Goal: Task Accomplishment & Management: Manage account settings

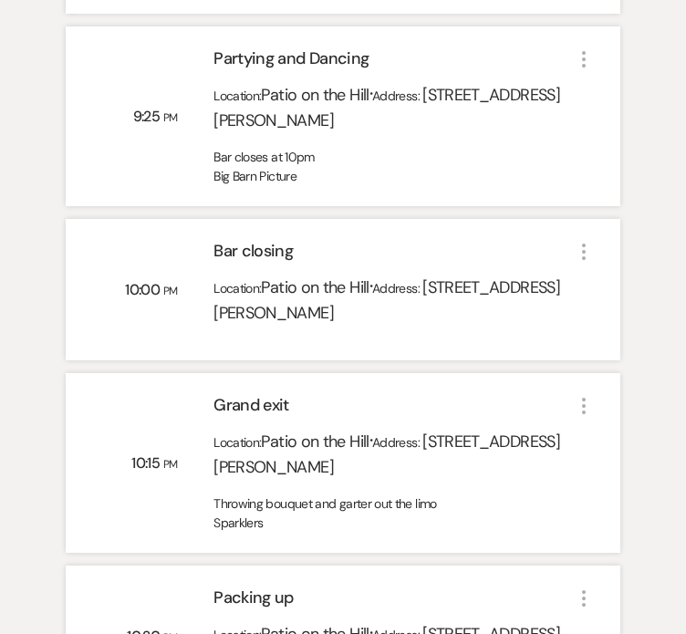
scroll to position [3738, 0]
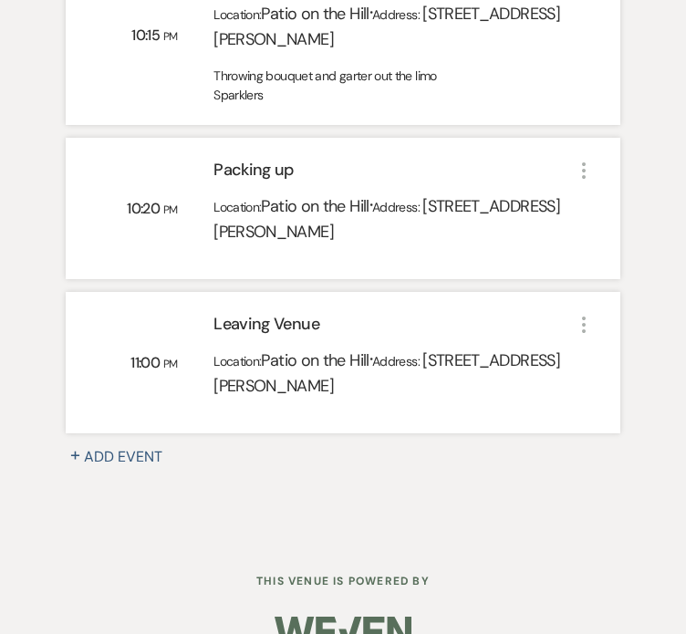
drag, startPoint x: 58, startPoint y: 310, endPoint x: 560, endPoint y: 372, distance: 506.6
copy div "Loremips Dolor Sita: Consec 59, 7901 + Adi Elits Doeius: Temporin ▲ Utlabore, E…"
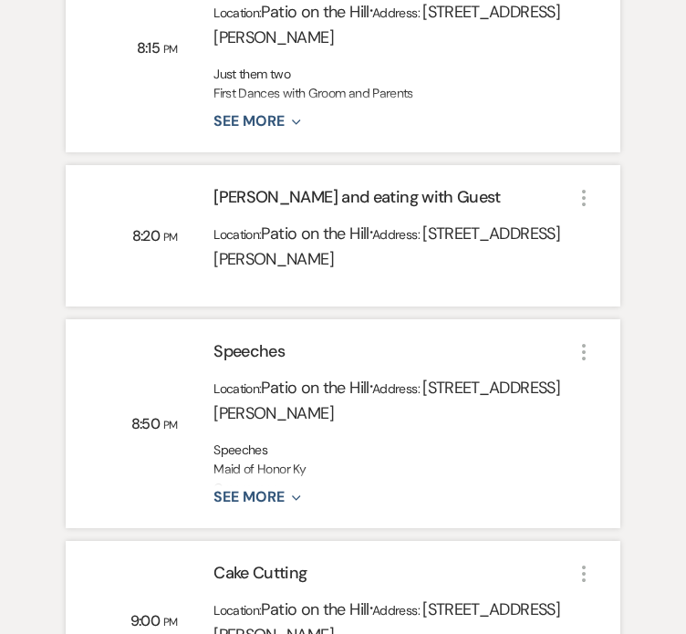
scroll to position [2621, 0]
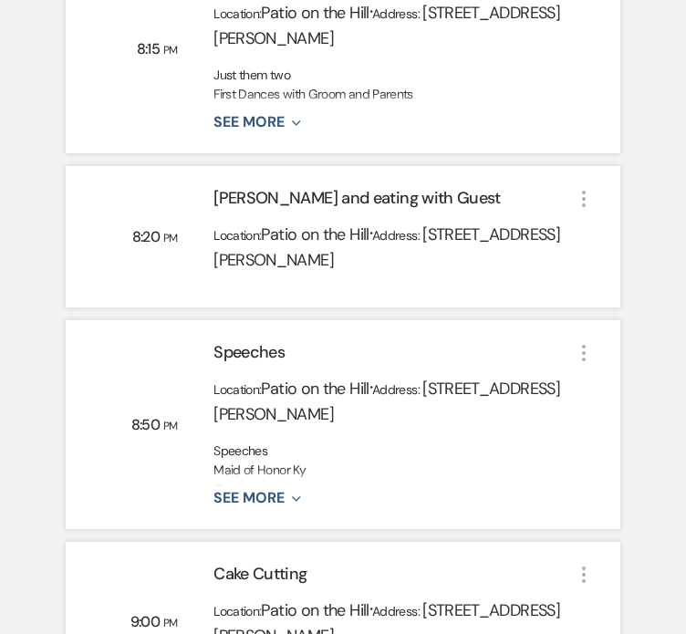
click at [470, 442] on div "Speeches Maid of Honor Ky Groom men Parents: Bride mom and Groom Mom?" at bounding box center [394, 465] width 360 height 46
click at [280, 491] on button "See More Expand" at bounding box center [257, 499] width 87 height 16
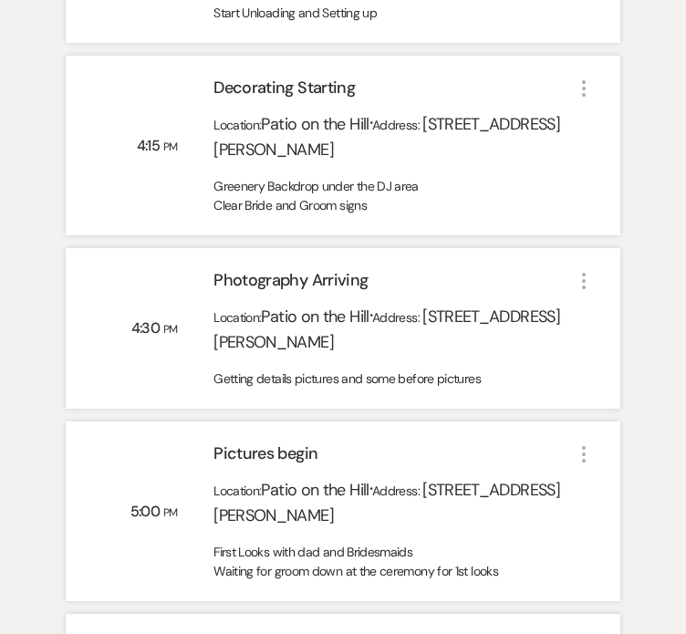
scroll to position [0, 0]
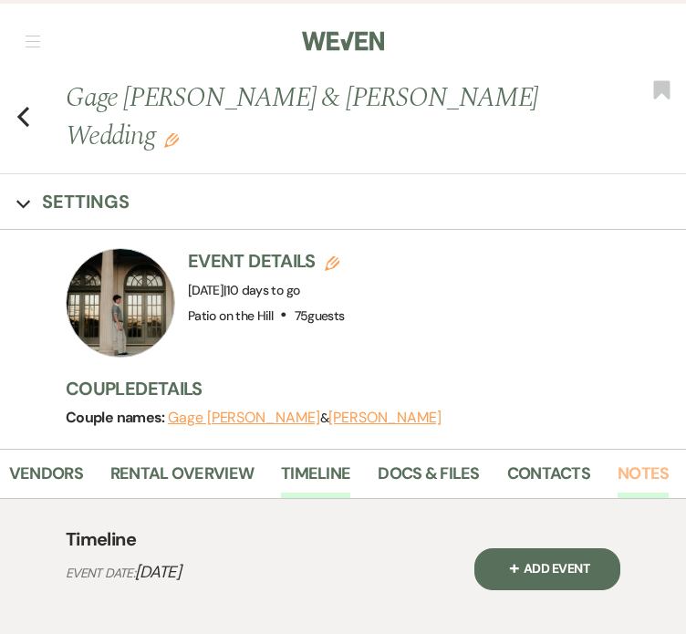
click at [619, 461] on link "Notes" at bounding box center [643, 479] width 51 height 37
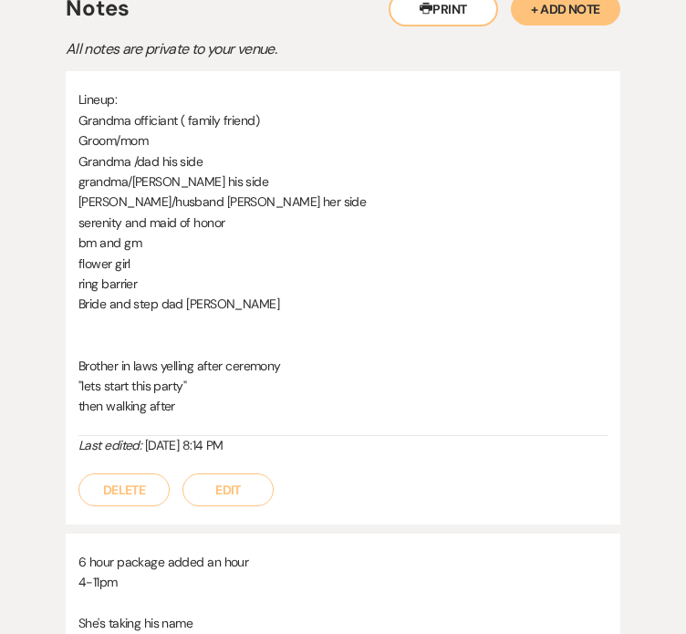
scroll to position [536, 0]
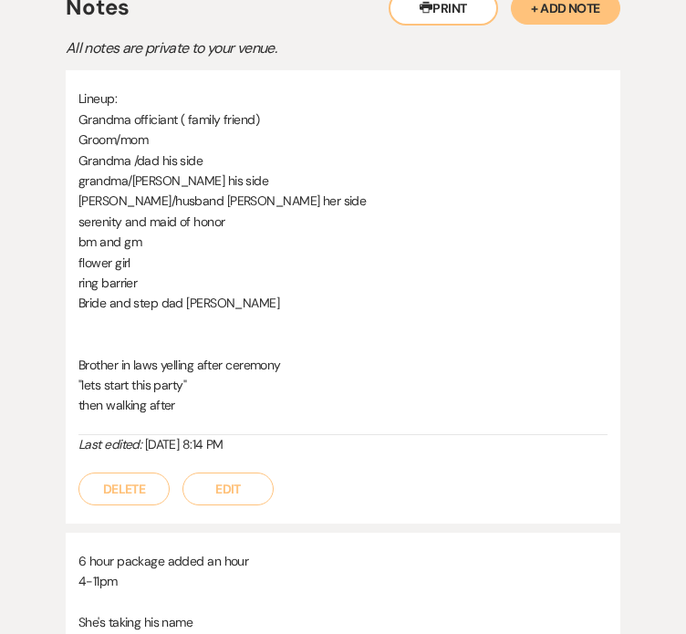
click at [246, 473] on button "Edit" at bounding box center [228, 489] width 91 height 33
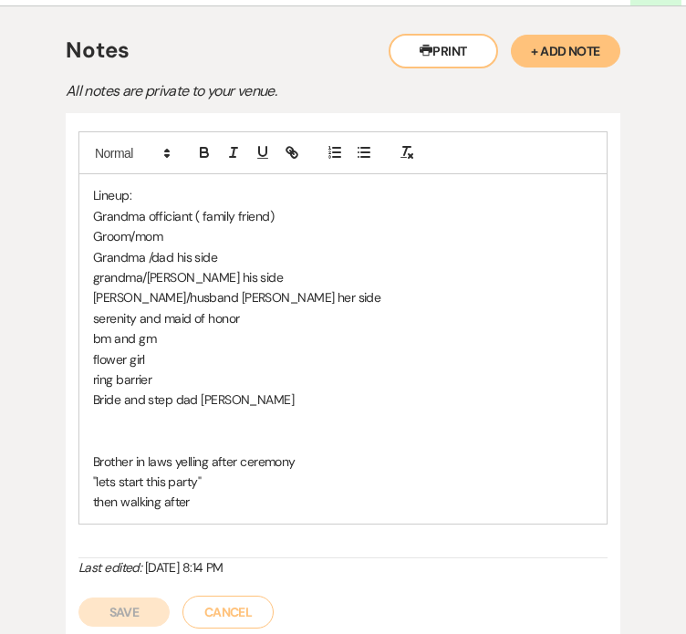
scroll to position [482, 0]
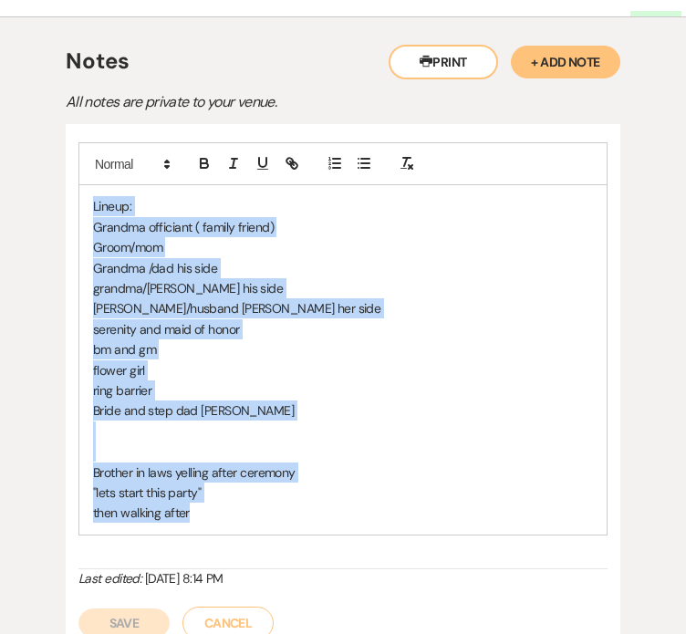
drag, startPoint x: 214, startPoint y: 480, endPoint x: 68, endPoint y: 162, distance: 350.4
click at [68, 162] on div "Lineup: Grandma officiant ( family friend) [PERSON_NAME]/mom Grandma /dad his s…" at bounding box center [343, 390] width 555 height 533
copy div "Lineup: Grandma officiant ( family friend) [PERSON_NAME]/mom Grandma /dad his s…"
click at [212, 607] on button "Cancel" at bounding box center [228, 623] width 91 height 33
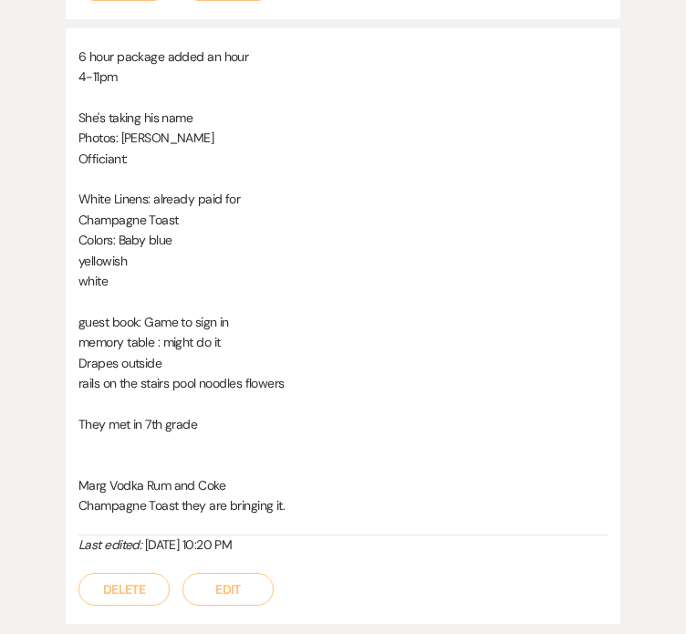
scroll to position [1150, 0]
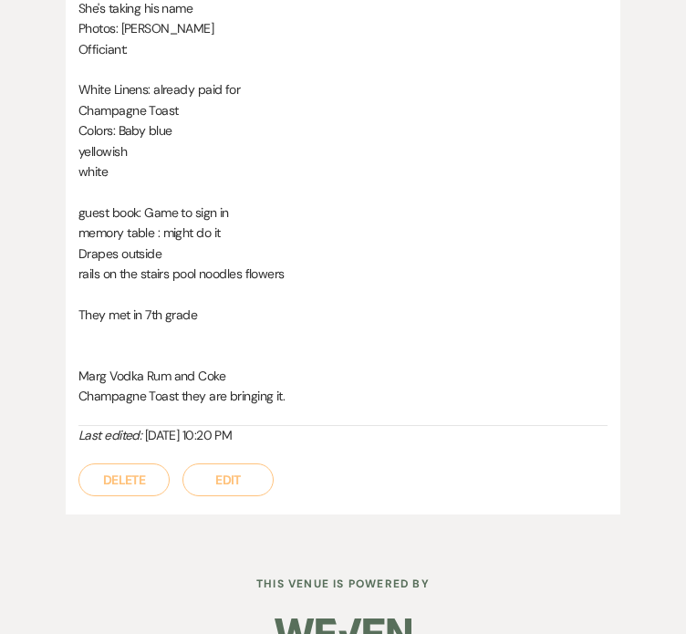
click at [219, 464] on button "Edit" at bounding box center [228, 480] width 91 height 33
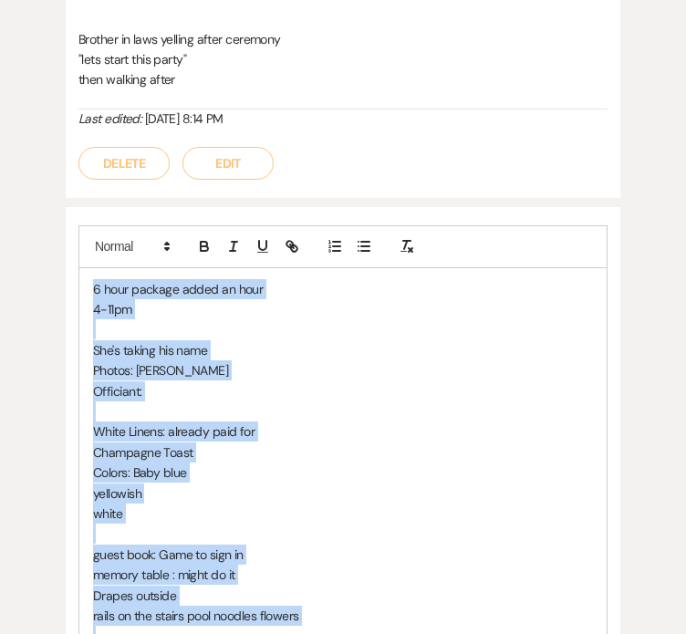
scroll to position [835, 0]
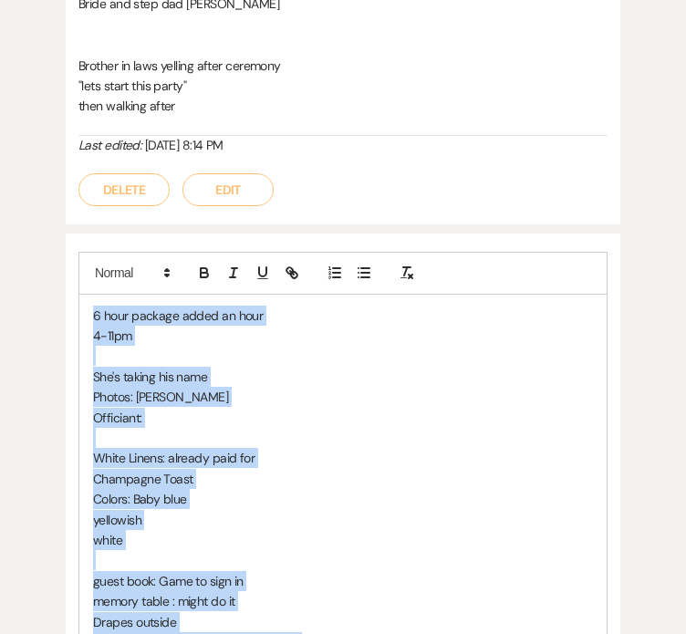
drag, startPoint x: 343, startPoint y: 406, endPoint x: 69, endPoint y: 260, distance: 310.3
click at [69, 260] on div "6 hour package added an hour 4-11pm She's taking his name Photos: [PERSON_NAME]…" at bounding box center [343, 572] width 555 height 676
copy div "6 hour package added an hour 4-11pm She's taking his name Photos: [PERSON_NAME]…"
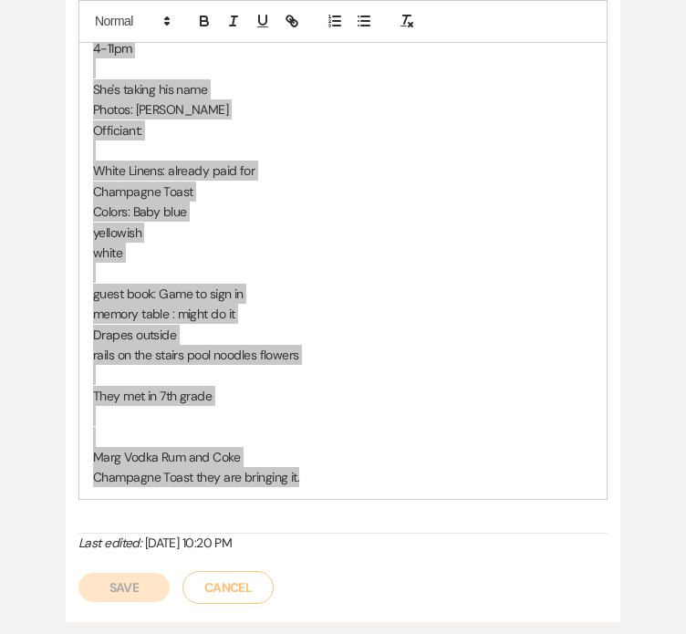
scroll to position [1230, 0]
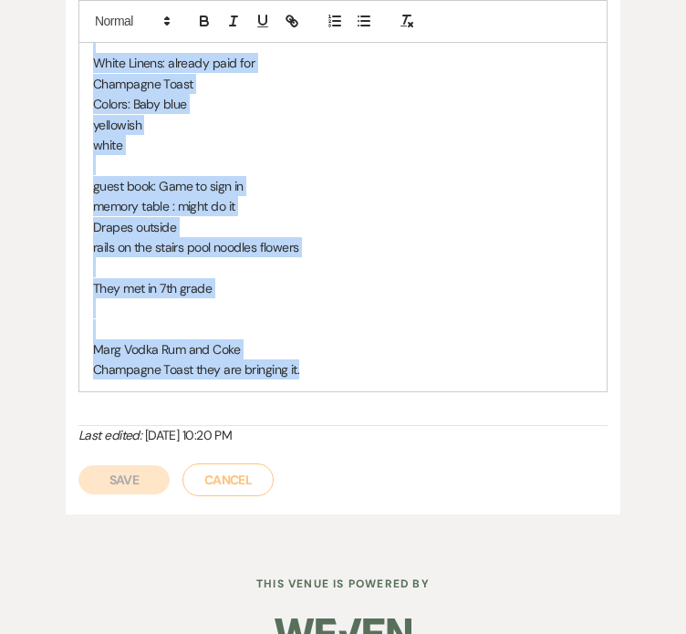
click at [241, 464] on button "Cancel" at bounding box center [228, 480] width 91 height 33
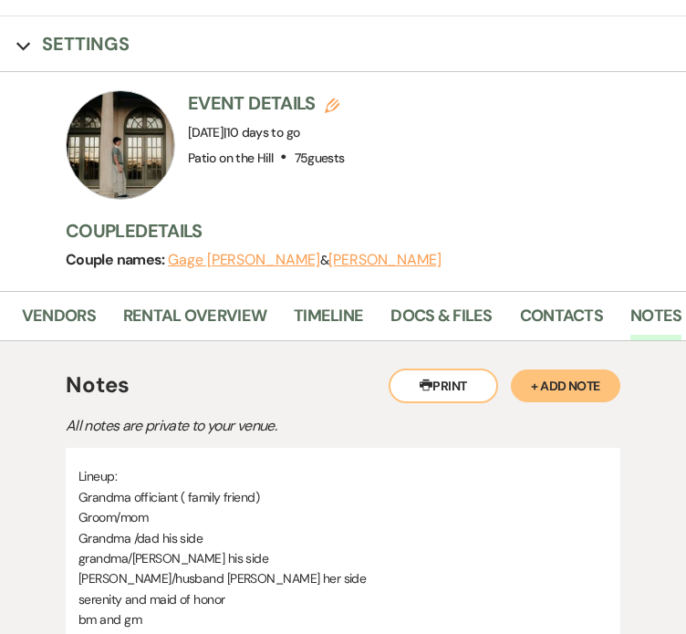
scroll to position [0, 0]
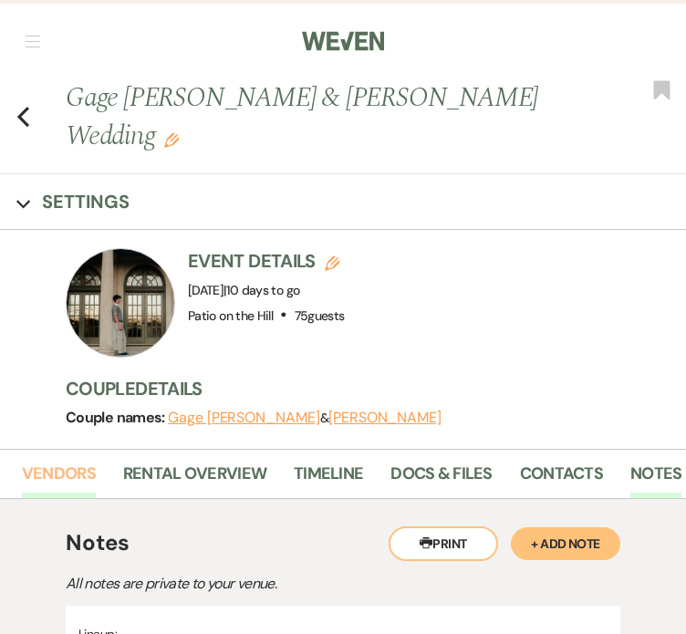
click at [51, 461] on link "Vendors" at bounding box center [59, 479] width 74 height 37
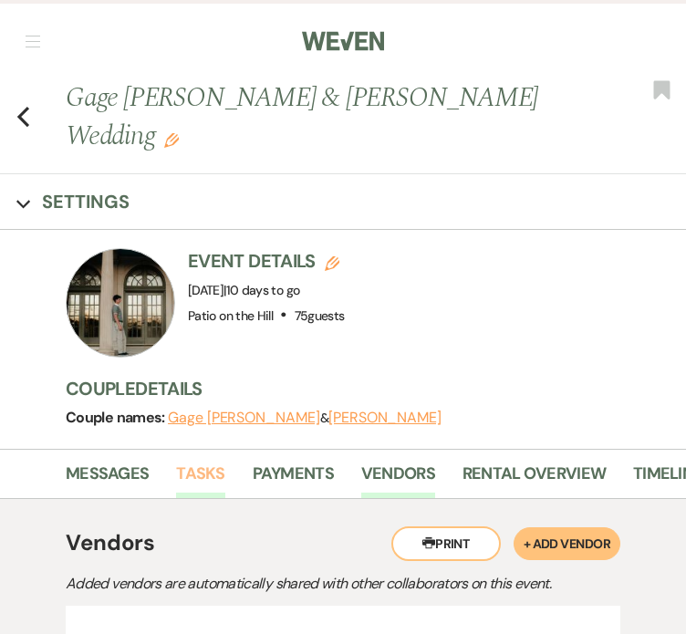
click at [216, 461] on link "Tasks" at bounding box center [200, 479] width 48 height 37
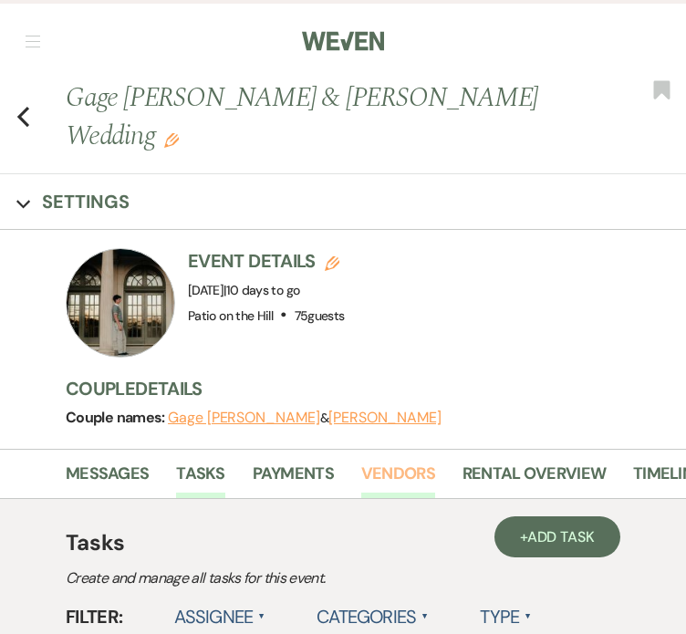
click at [389, 461] on link "Vendors" at bounding box center [398, 479] width 74 height 37
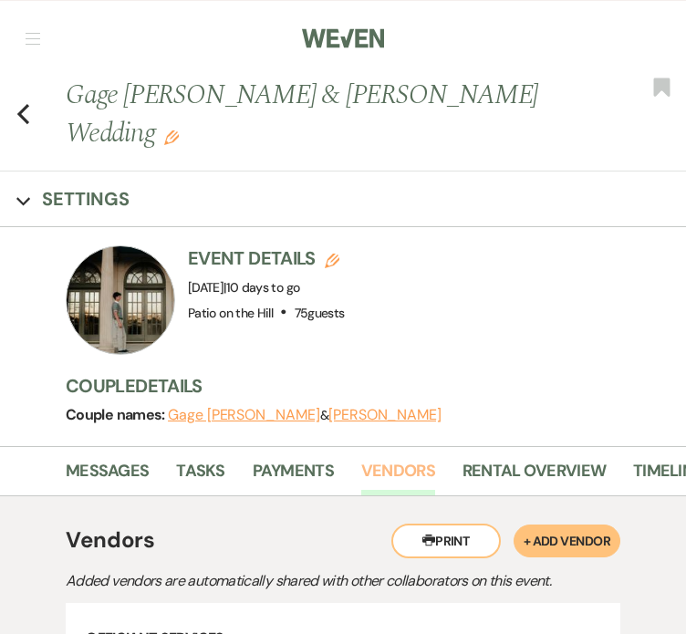
scroll to position [3, 0]
click at [22, 103] on icon "Previous" at bounding box center [23, 114] width 14 height 22
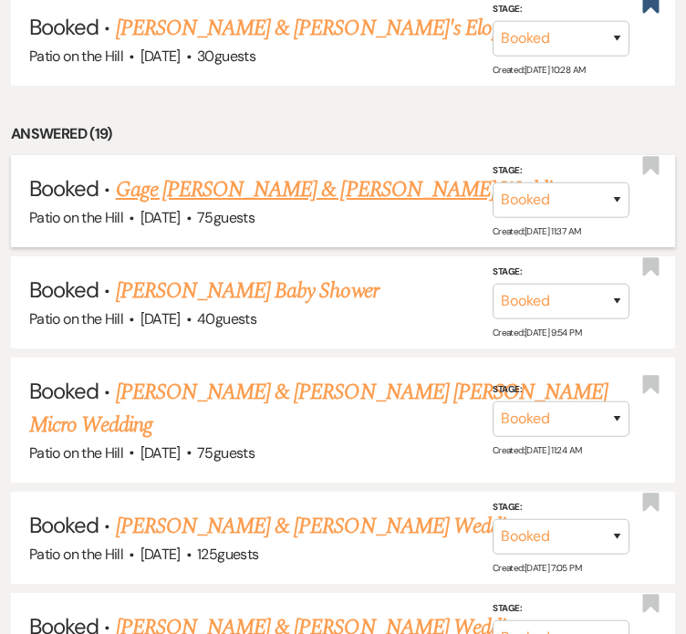
scroll to position [885, 0]
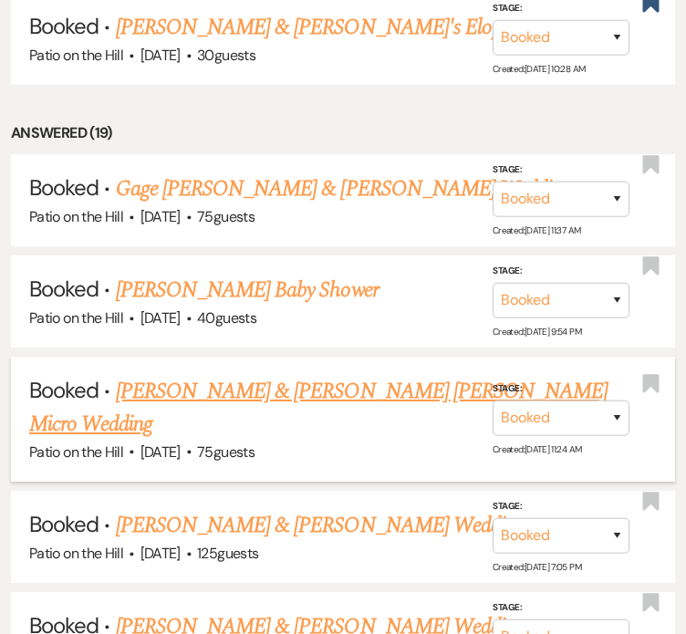
click at [324, 382] on link "[PERSON_NAME] & [PERSON_NAME] [PERSON_NAME] Micro Wedding" at bounding box center [318, 408] width 579 height 66
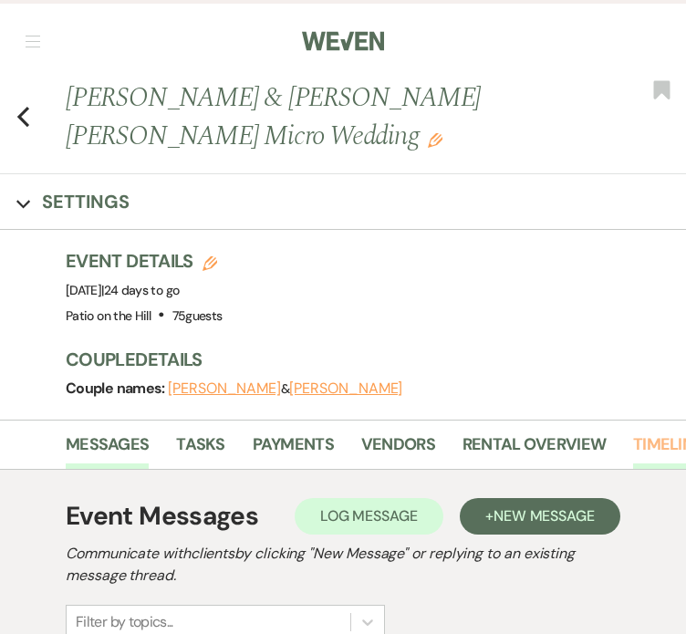
click at [650, 445] on link "Timeline" at bounding box center [667, 450] width 69 height 37
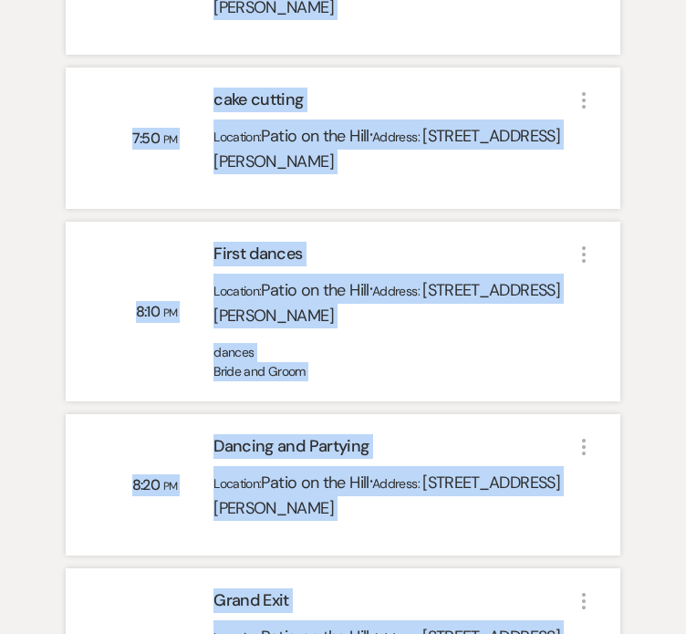
scroll to position [2928, 0]
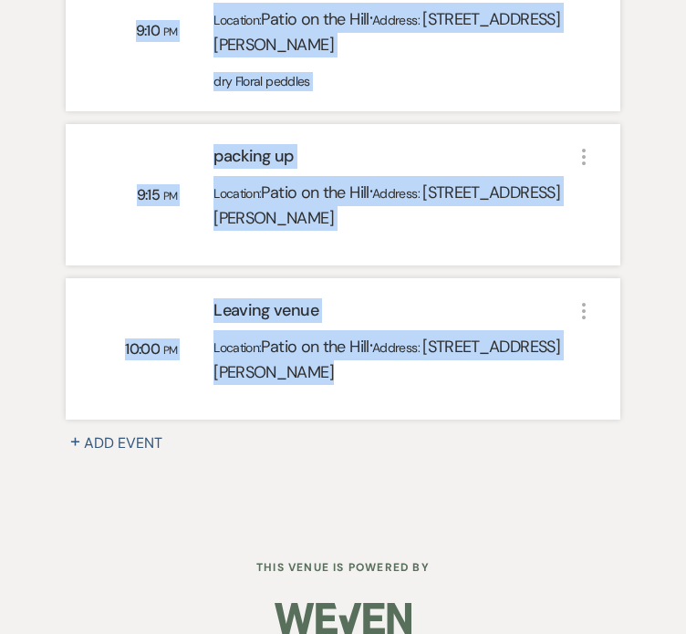
drag, startPoint x: 47, startPoint y: 128, endPoint x: 549, endPoint y: 361, distance: 553.4
copy div "Loremips Dolor Sita: Consectet 14, 9807 + Adi Elits Doeius: Temporin ▲ Utlabore…"
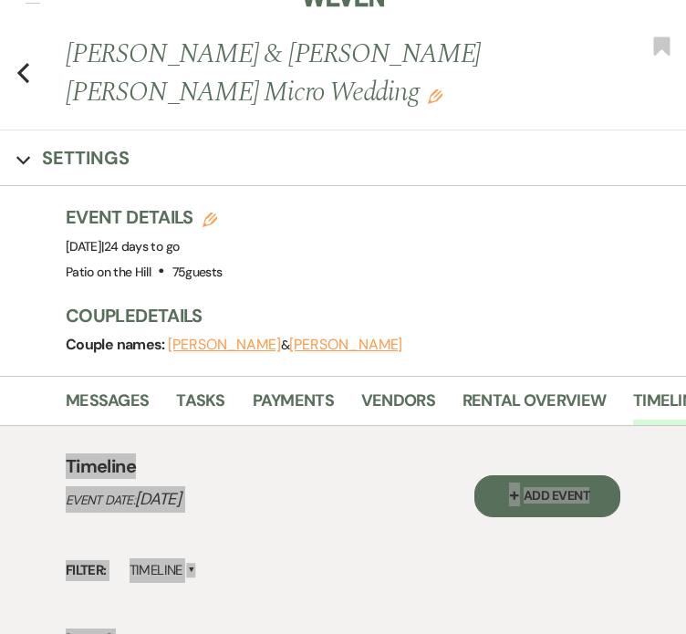
scroll to position [0, 0]
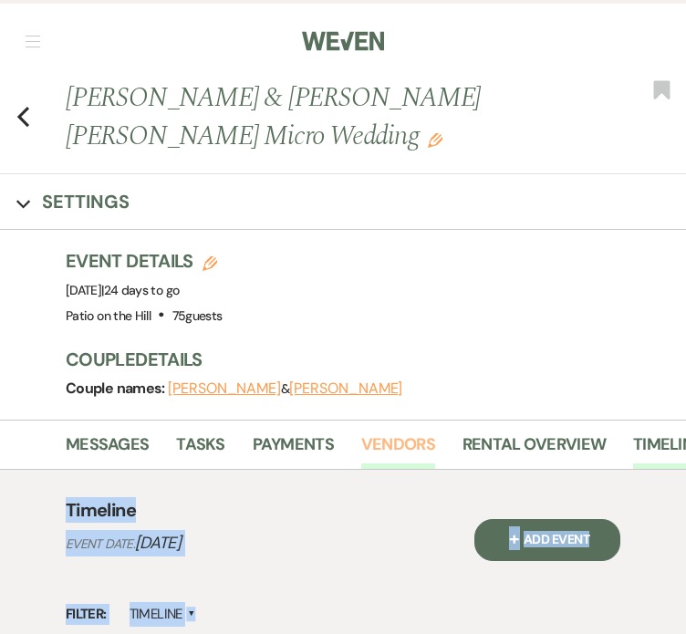
click at [391, 445] on link "Vendors" at bounding box center [398, 450] width 74 height 37
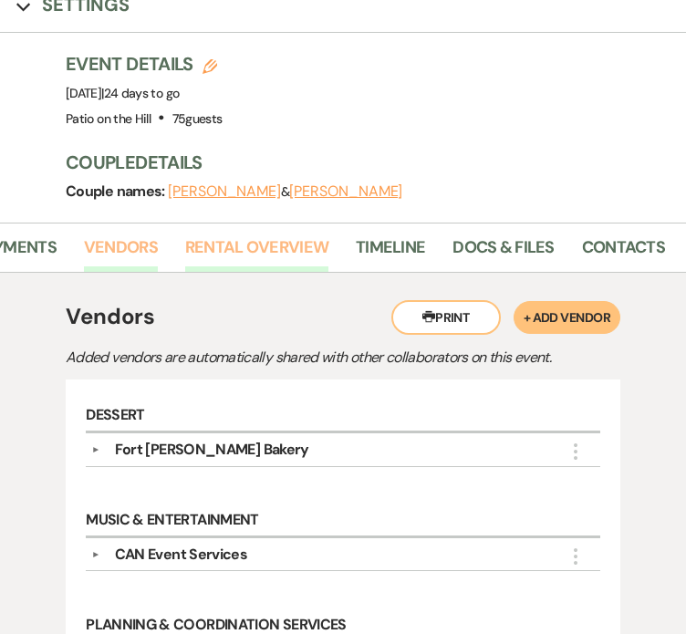
scroll to position [0, 353]
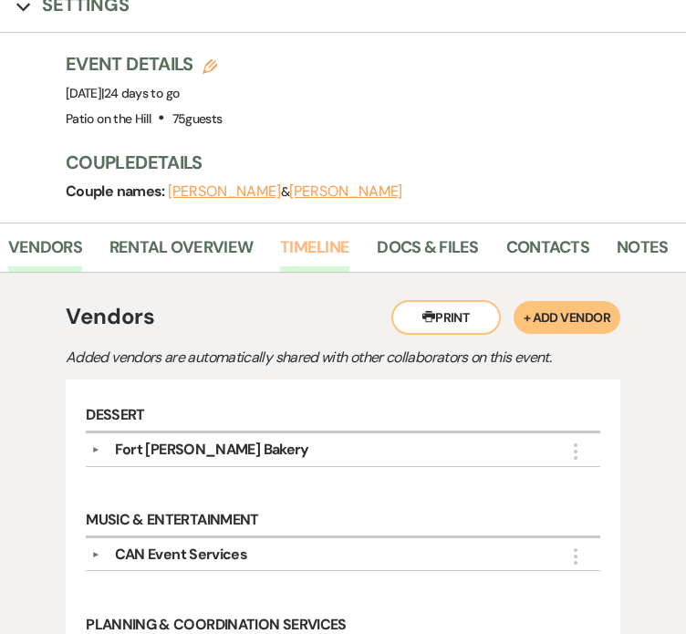
click at [283, 246] on link "Timeline" at bounding box center [314, 253] width 69 height 37
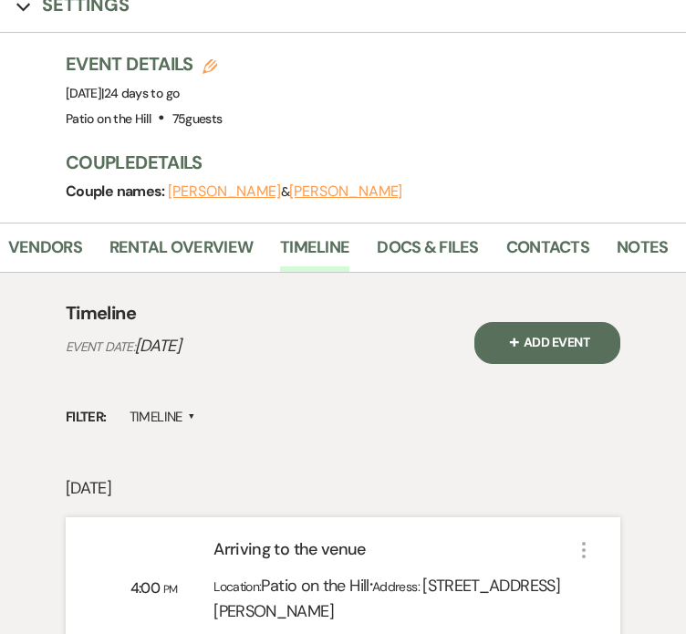
click at [602, 241] on li "Contacts" at bounding box center [562, 251] width 110 height 41
click at [621, 246] on link "Notes" at bounding box center [642, 253] width 51 height 37
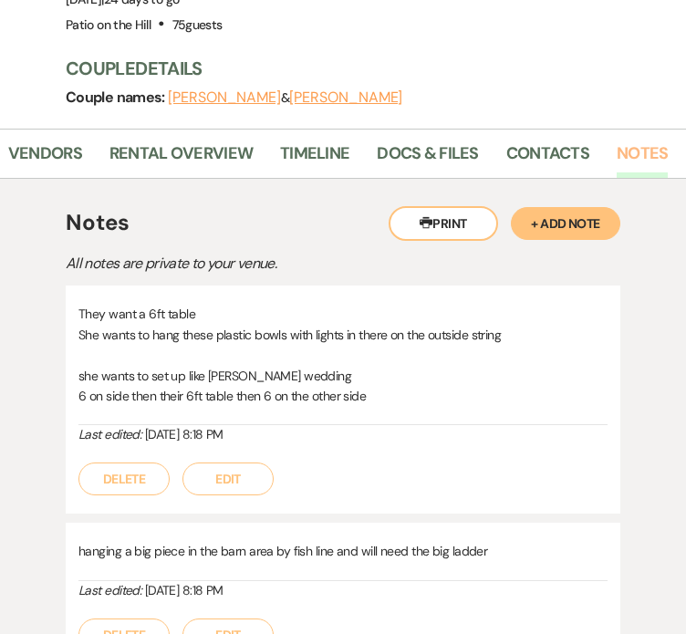
scroll to position [292, 0]
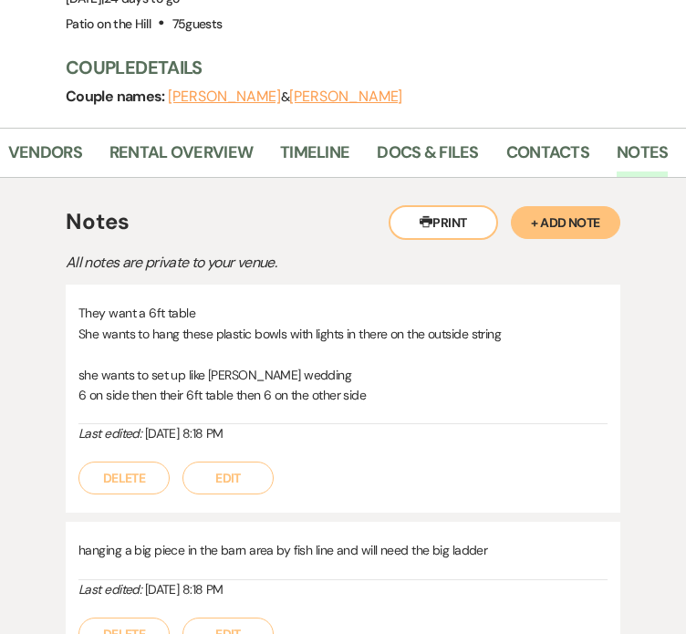
click at [223, 485] on button "Edit" at bounding box center [228, 478] width 91 height 33
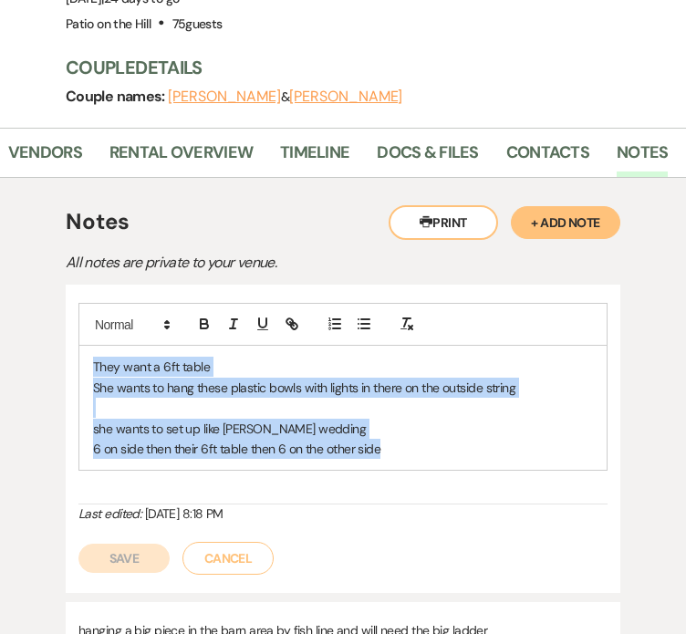
drag, startPoint x: 391, startPoint y: 448, endPoint x: 45, endPoint y: 367, distance: 355.4
copy div "They want a 6ft table She wants to hang these plastic bowls with lights in ther…"
click at [253, 542] on button "Cancel" at bounding box center [228, 558] width 91 height 33
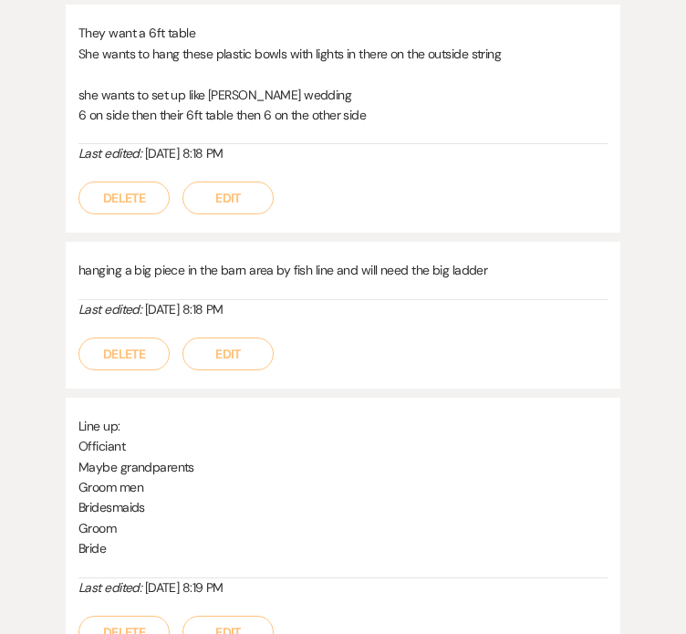
scroll to position [573, 0]
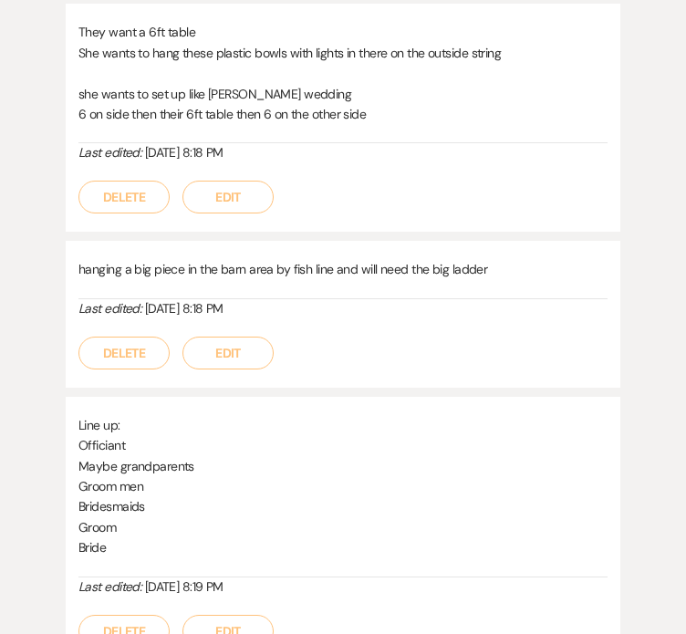
click at [204, 346] on button "Edit" at bounding box center [228, 353] width 91 height 33
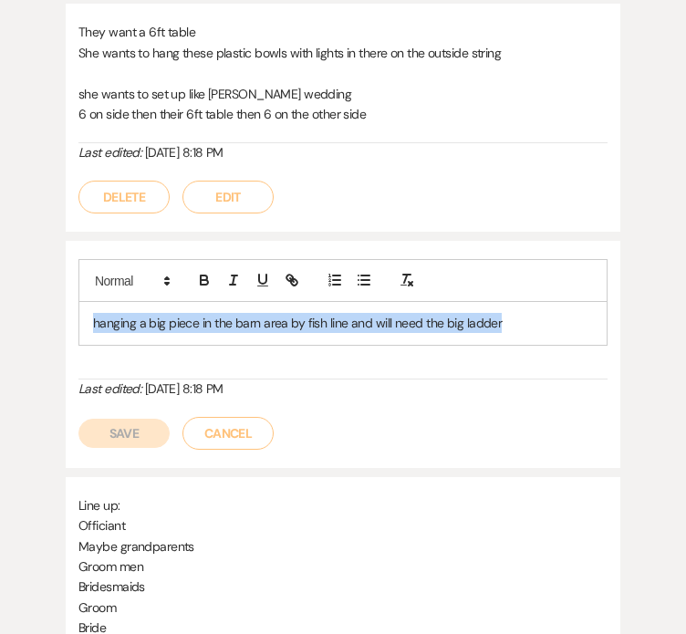
drag, startPoint x: 515, startPoint y: 322, endPoint x: -1, endPoint y: 309, distance: 515.9
click at [0, 309] on html "Weven Check Log Out Pinterest Instagram Facebook Terms of Use Privacy Policy Da…" at bounding box center [343, 306] width 686 height 1759
copy p "hanging a big piece in the barn area by fish line and will need the big ladder"
click at [212, 436] on button "Cancel" at bounding box center [228, 433] width 91 height 33
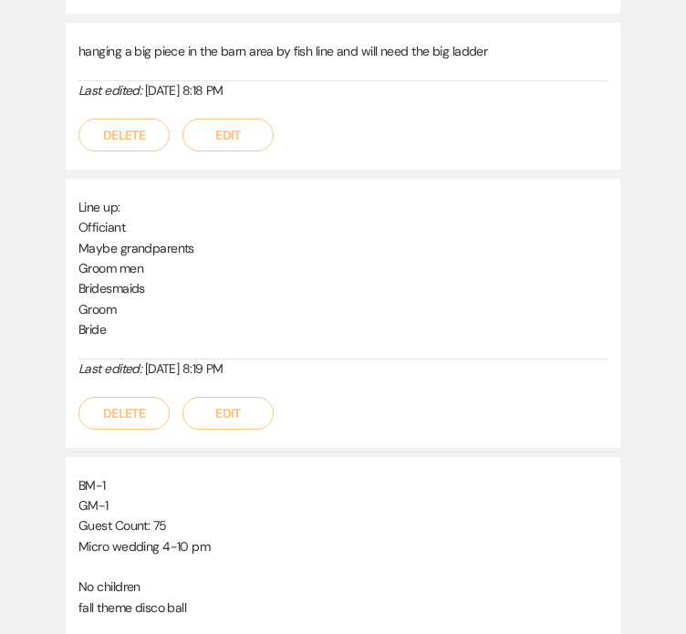
scroll to position [792, 0]
click at [226, 413] on button "Edit" at bounding box center [228, 412] width 91 height 33
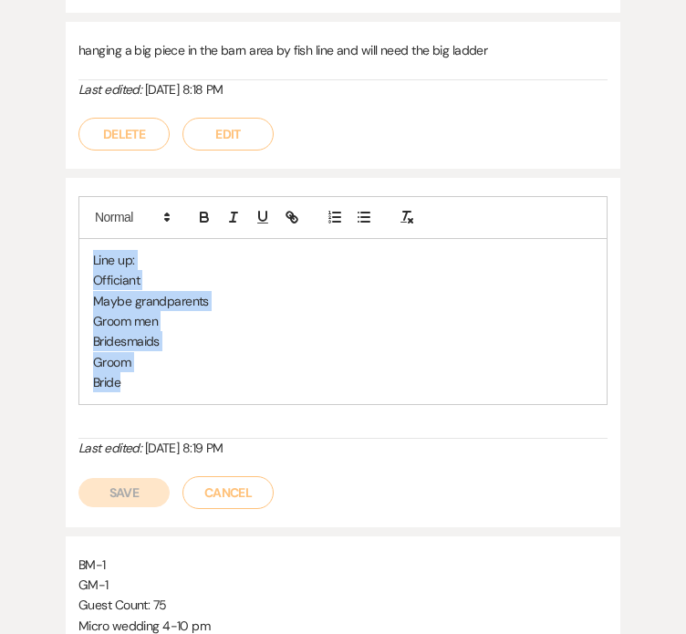
drag, startPoint x: 166, startPoint y: 377, endPoint x: 49, endPoint y: 194, distance: 217.5
click at [49, 194] on div "Printer Print + Add Note Notes All notes are private to your venue. They want a…" at bounding box center [343, 255] width 654 height 1155
copy div "Line up: Officiant Maybe grandparents Groom men Bridesmaids Groom Bride"
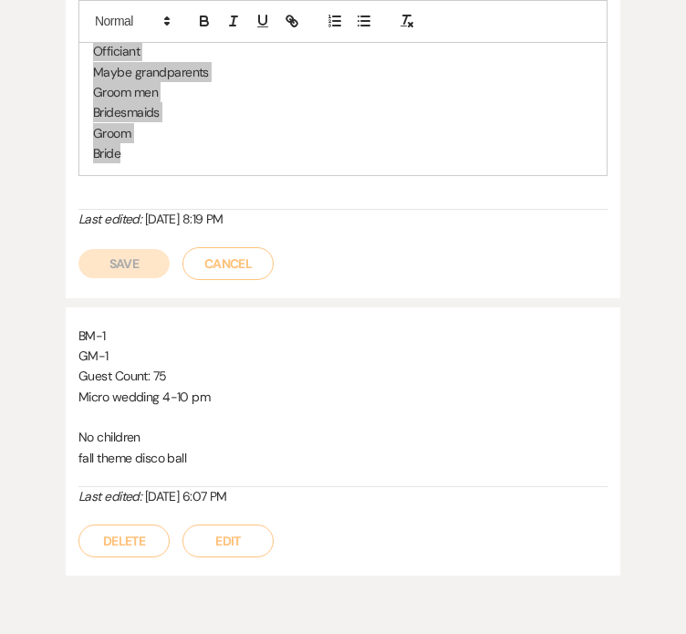
scroll to position [1026, 0]
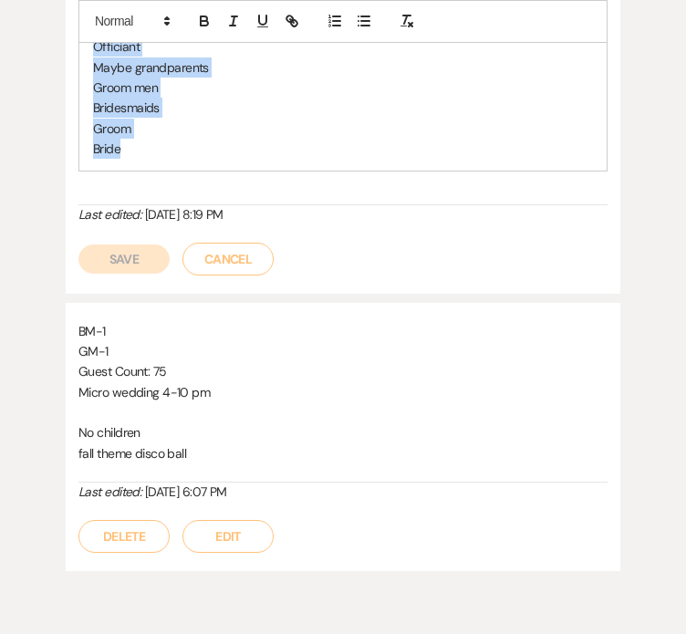
click at [213, 267] on button "Cancel" at bounding box center [228, 259] width 91 height 33
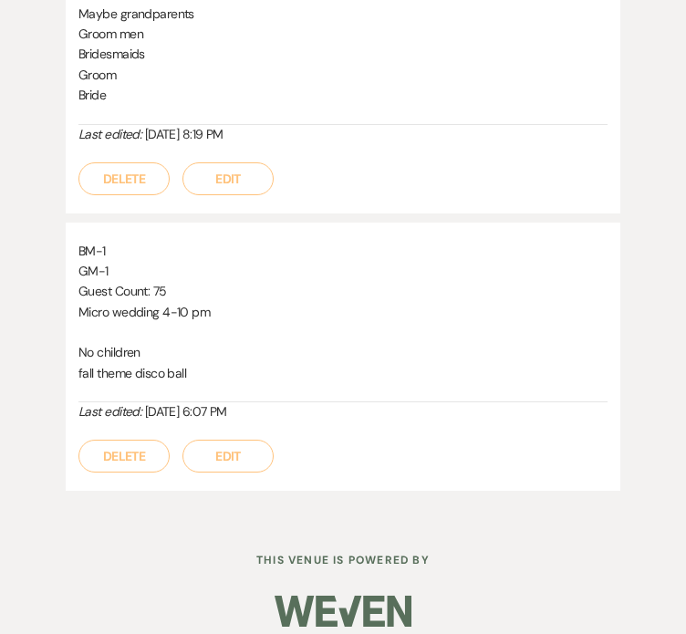
click at [234, 447] on button "Edit" at bounding box center [228, 456] width 91 height 33
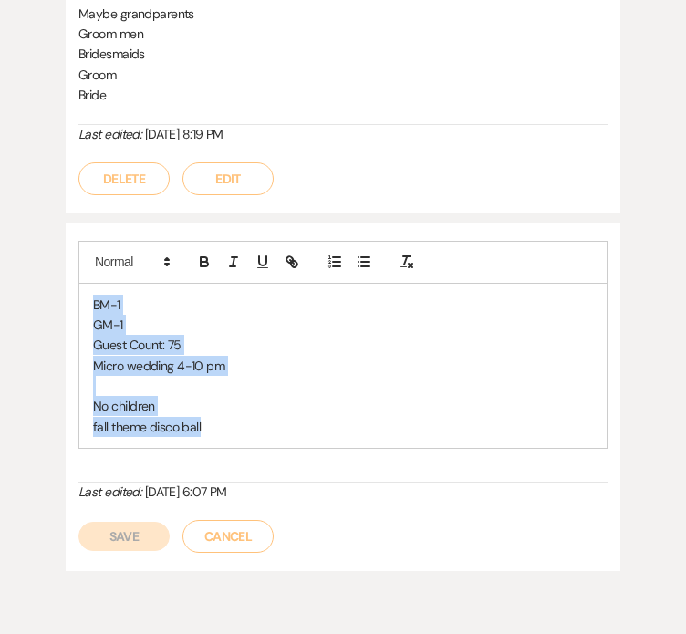
drag, startPoint x: 219, startPoint y: 424, endPoint x: 46, endPoint y: 248, distance: 247.2
click at [46, 248] on div "Printer Print + Add Note Notes All notes are private to your venue. They want a…" at bounding box center [343, 21] width 654 height 1155
copy div "BM-1 GM-1 Guest Count: 75 Micro wedding 4-10 pm No children fall theme disco ba…"
click at [234, 538] on button "Cancel" at bounding box center [228, 536] width 91 height 33
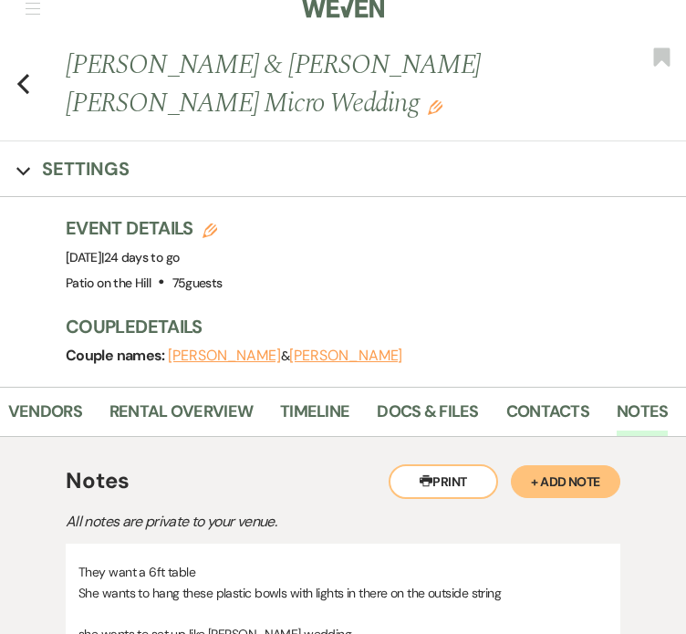
scroll to position [0, 0]
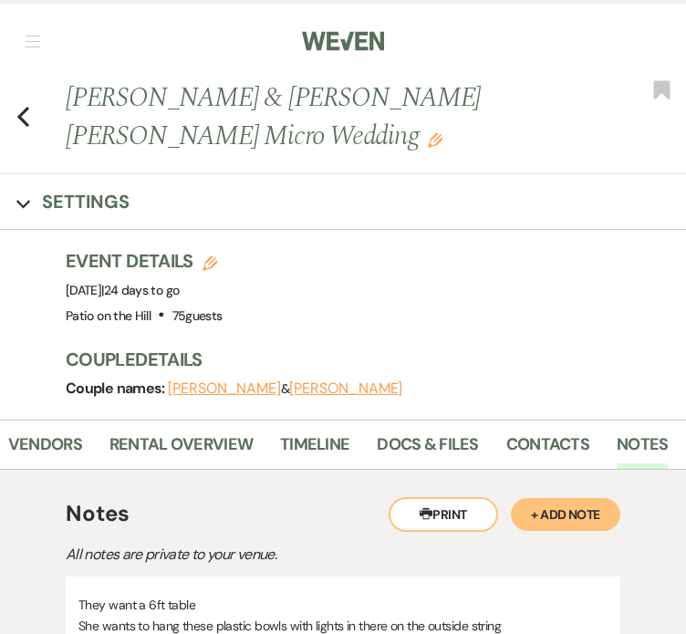
click at [8, 119] on div "Previous [PERSON_NAME] & [PERSON_NAME] [PERSON_NAME] Micro Wedding Edit Bookmark" at bounding box center [339, 126] width 696 height 96
click at [18, 119] on icon "Previous" at bounding box center [23, 117] width 14 height 22
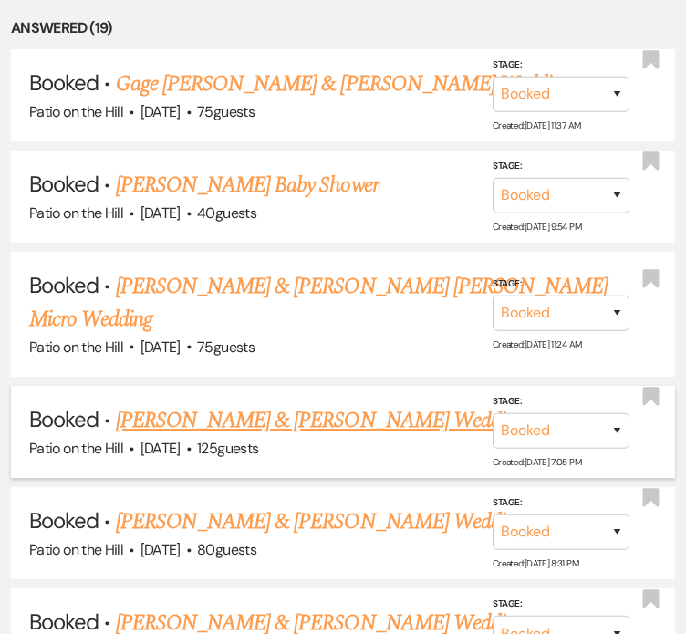
scroll to position [1010, 0]
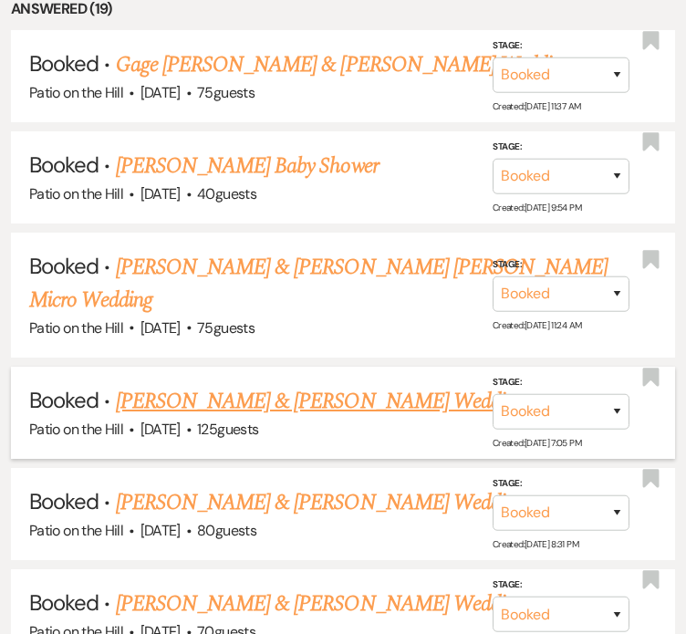
click at [312, 385] on link "[PERSON_NAME] & [PERSON_NAME] Wedding" at bounding box center [320, 401] width 409 height 33
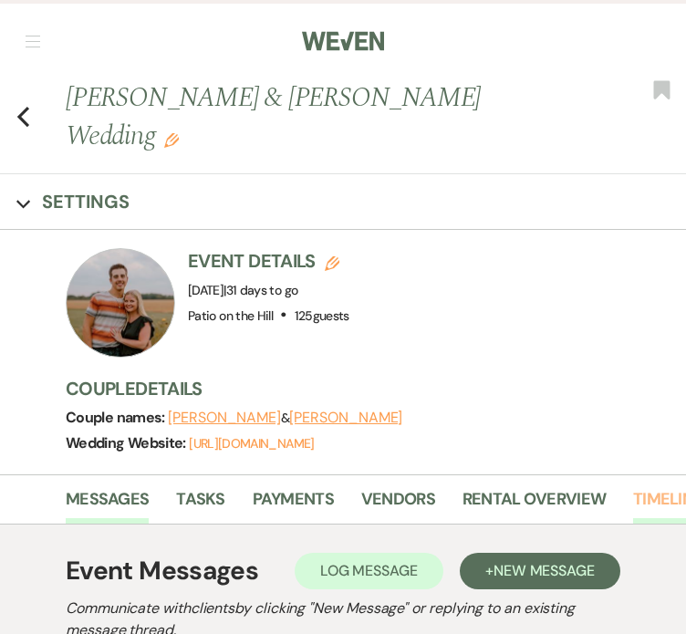
click at [662, 487] on link "Timeline" at bounding box center [667, 505] width 69 height 37
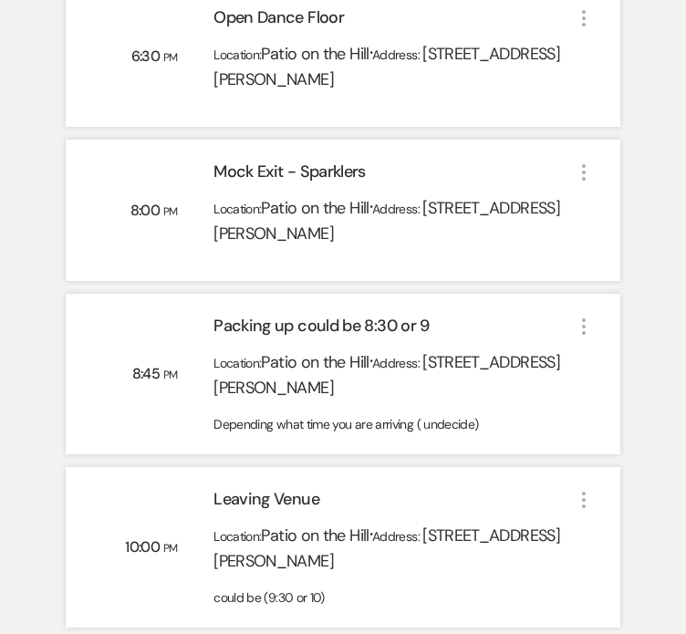
scroll to position [3166, 0]
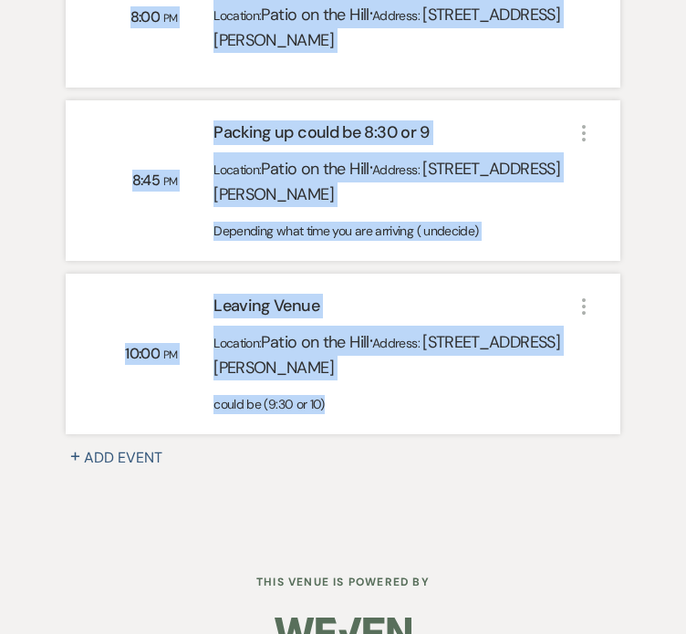
drag, startPoint x: 44, startPoint y: 185, endPoint x: 550, endPoint y: 367, distance: 538.2
copy div "Loremips Dolor Sita: Consectet 89, 8941 + Adi Elits Doeius: Temporin ▲ Utlabore…"
click at [453, 376] on div "10:00 PM Leaving Venue Location: [GEOGRAPHIC_DATA] on [GEOGRAPHIC_DATA] · Addre…" at bounding box center [343, 354] width 555 height 161
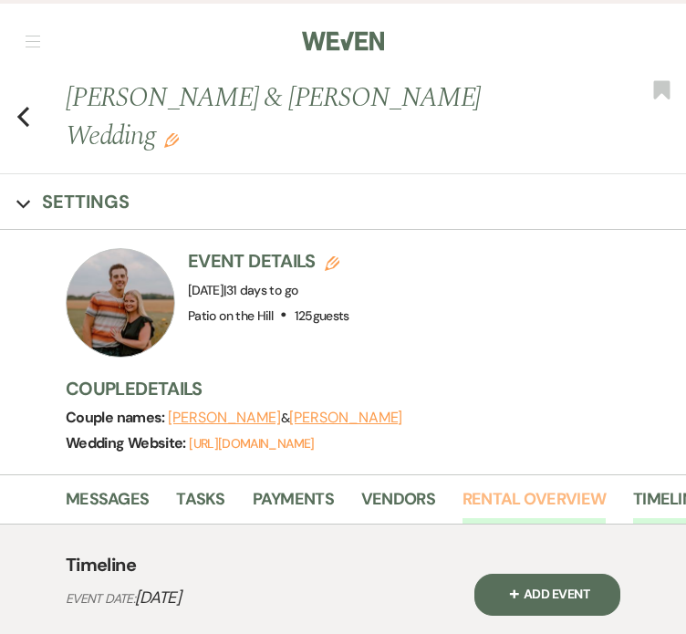
scroll to position [0, 353]
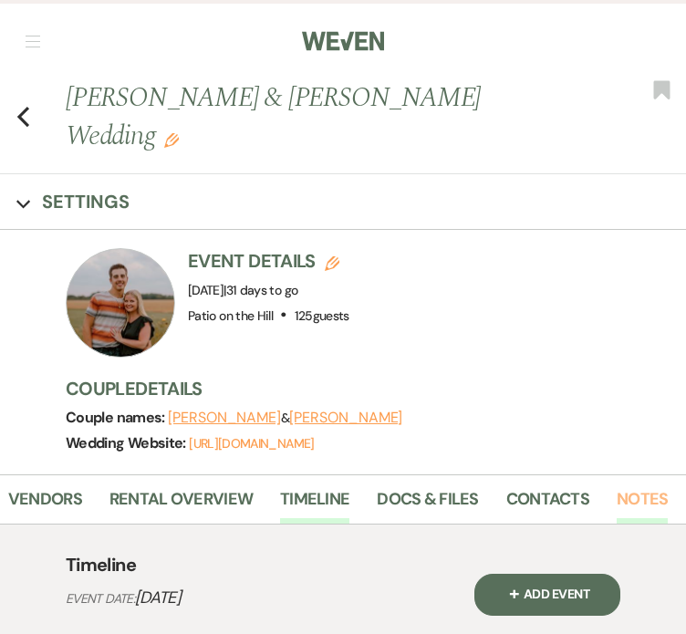
click at [635, 487] on link "Notes" at bounding box center [642, 505] width 51 height 37
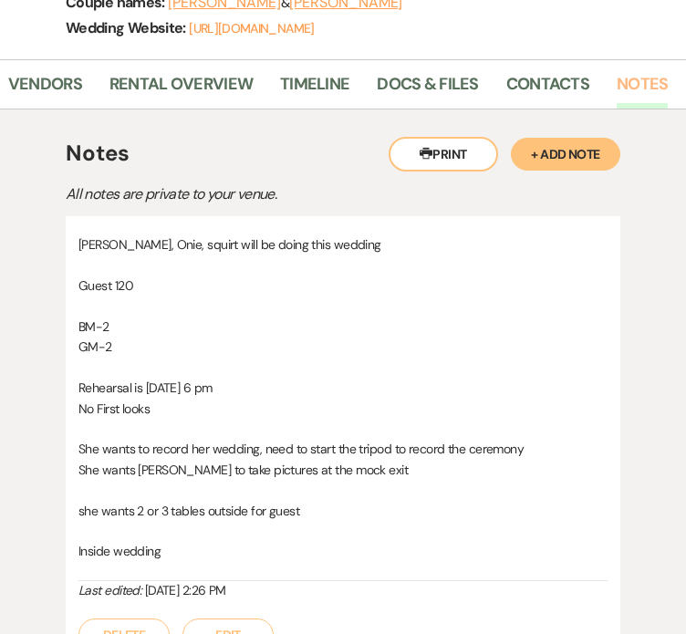
scroll to position [482, 0]
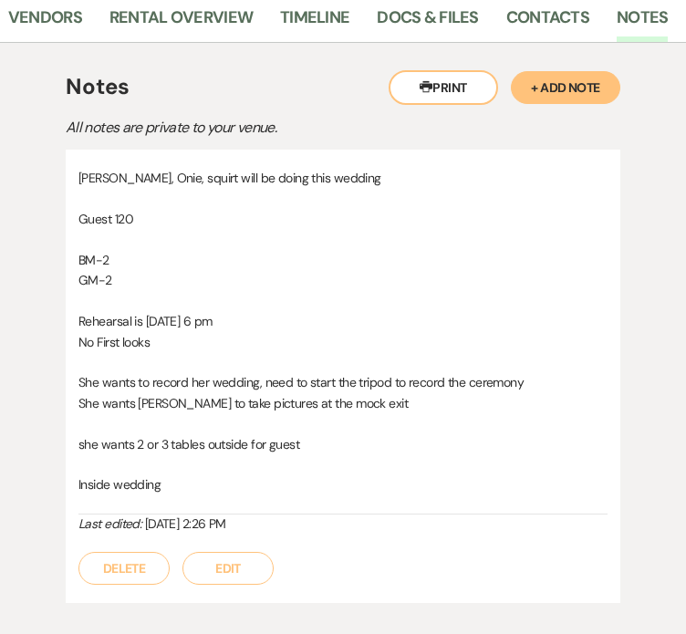
click at [227, 552] on button "Edit" at bounding box center [228, 568] width 91 height 33
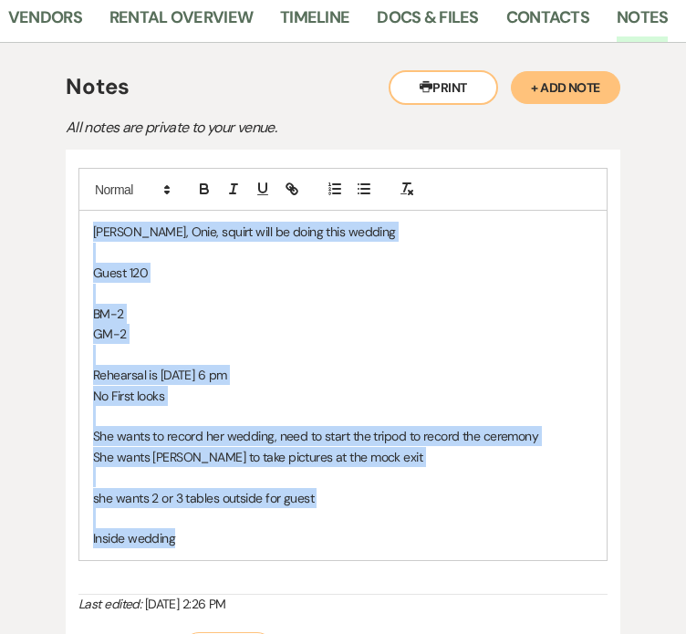
drag, startPoint x: 200, startPoint y: 493, endPoint x: 40, endPoint y: 154, distance: 374.4
click at [40, 154] on div "Printer Print + Add Note Notes All notes are private to your venue. [PERSON_NAM…" at bounding box center [343, 377] width 654 height 668
copy div "[PERSON_NAME], Onie, squirt will be doing this wedding Guest 120 BM-2 GM-2 Rehe…"
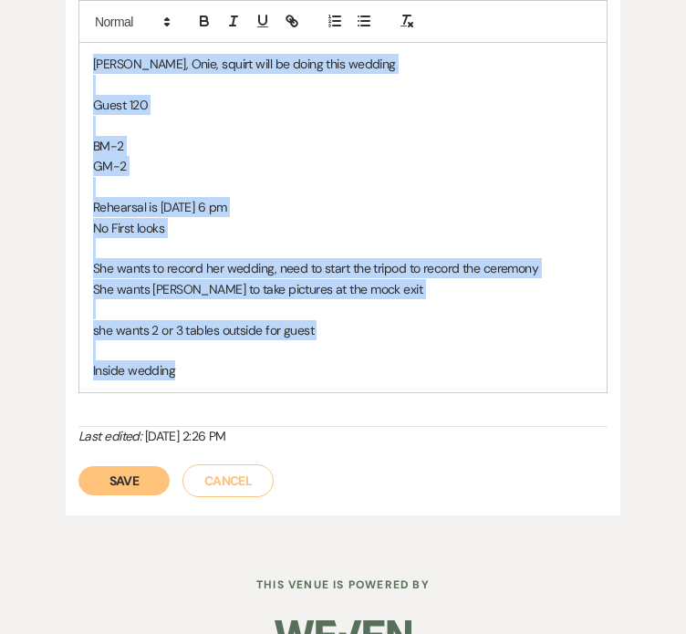
click at [247, 465] on button "Cancel" at bounding box center [228, 481] width 91 height 33
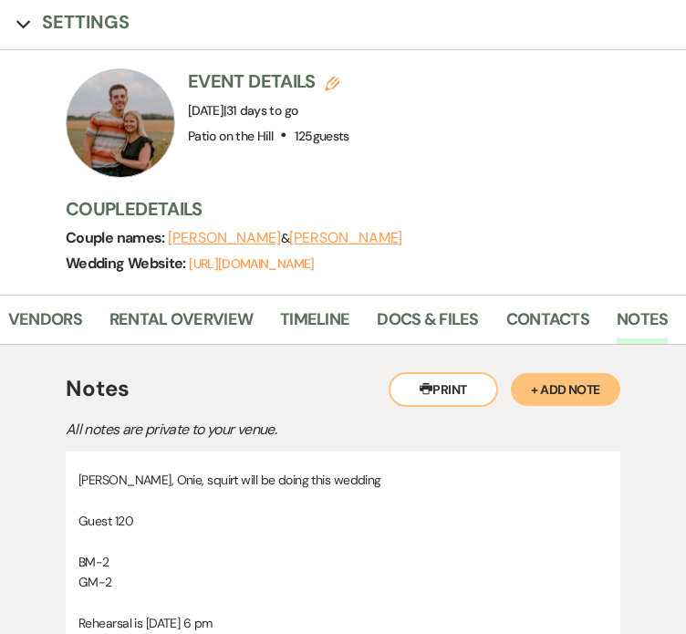
scroll to position [0, 0]
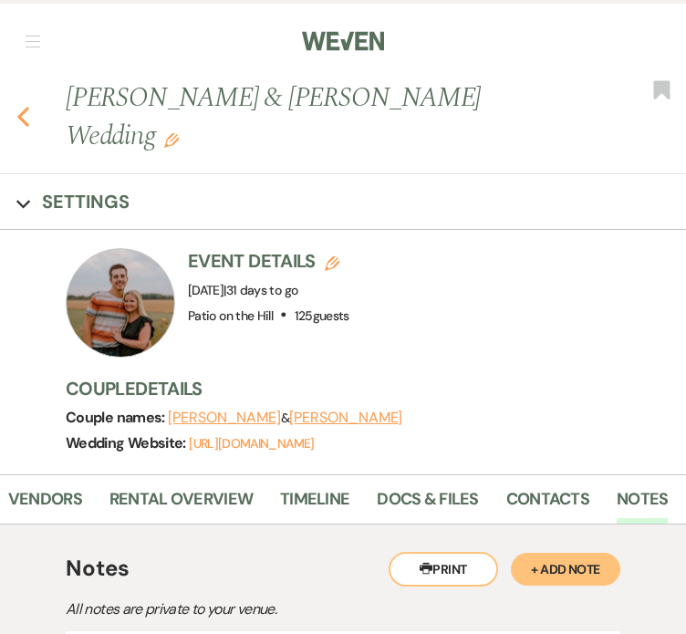
click at [22, 108] on icon "Previous" at bounding box center [23, 117] width 14 height 22
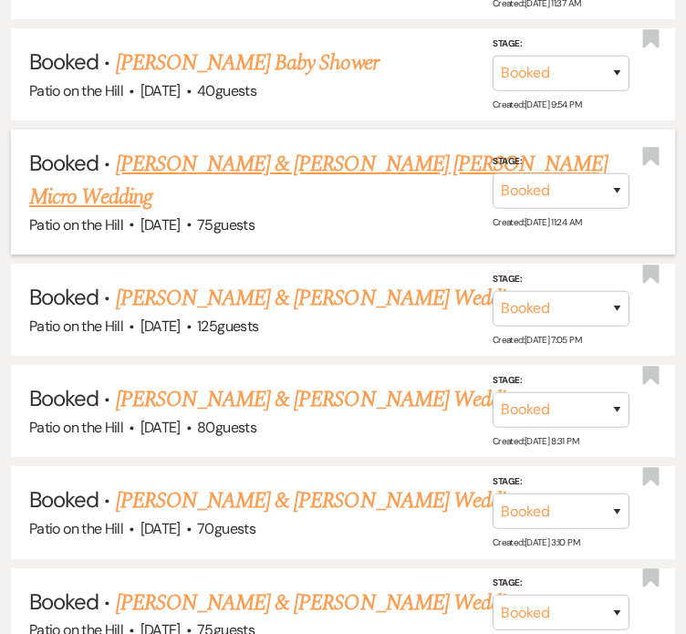
scroll to position [1153, 0]
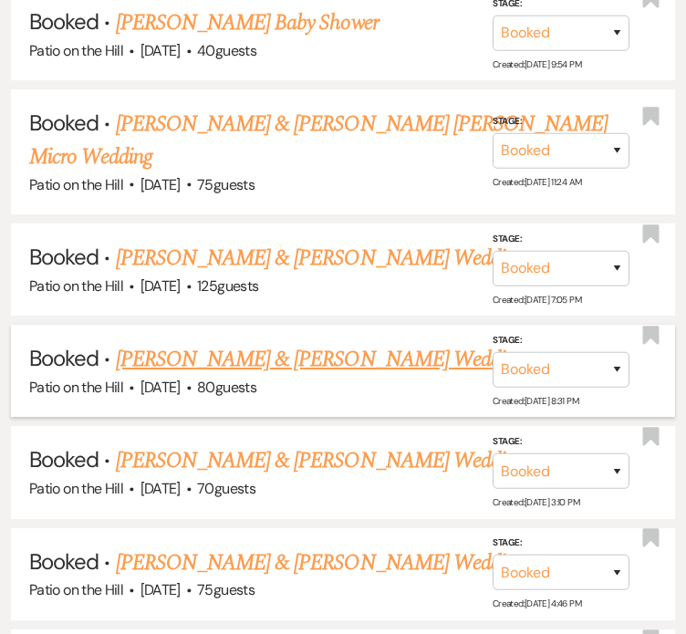
click at [376, 343] on link "[PERSON_NAME] & [PERSON_NAME] Wedding" at bounding box center [320, 359] width 409 height 33
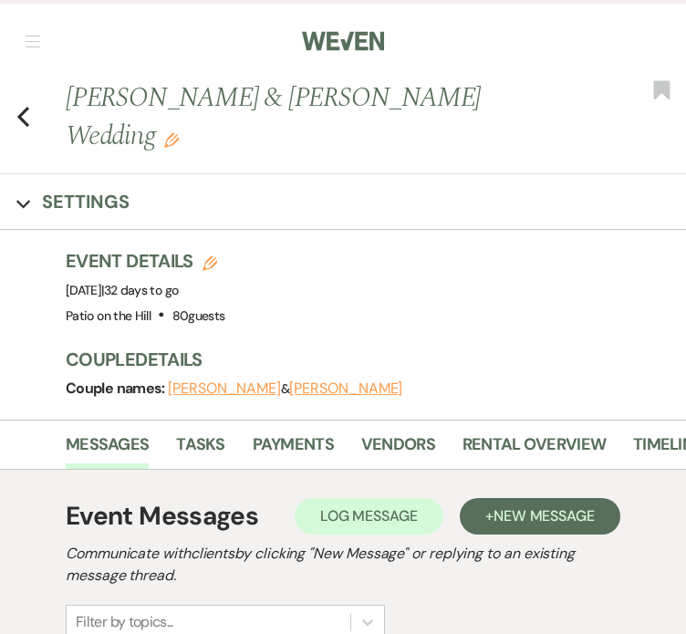
scroll to position [0, 11]
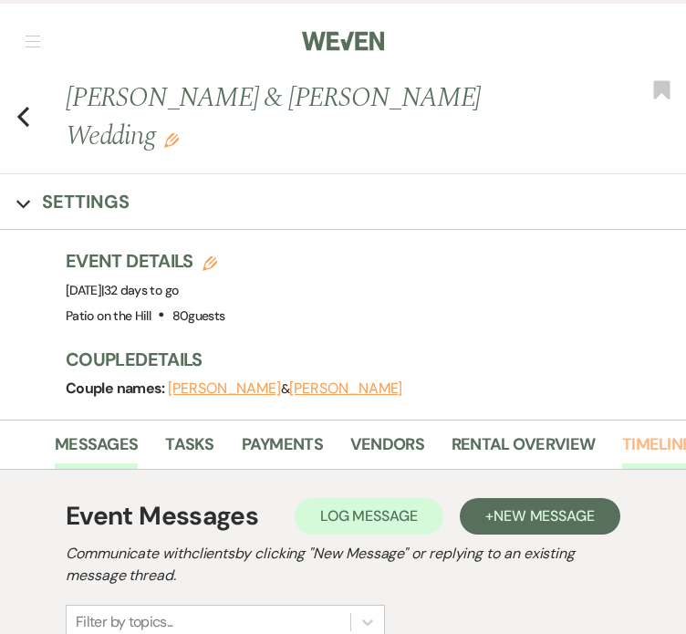
click at [639, 432] on link "Timeline" at bounding box center [657, 450] width 69 height 37
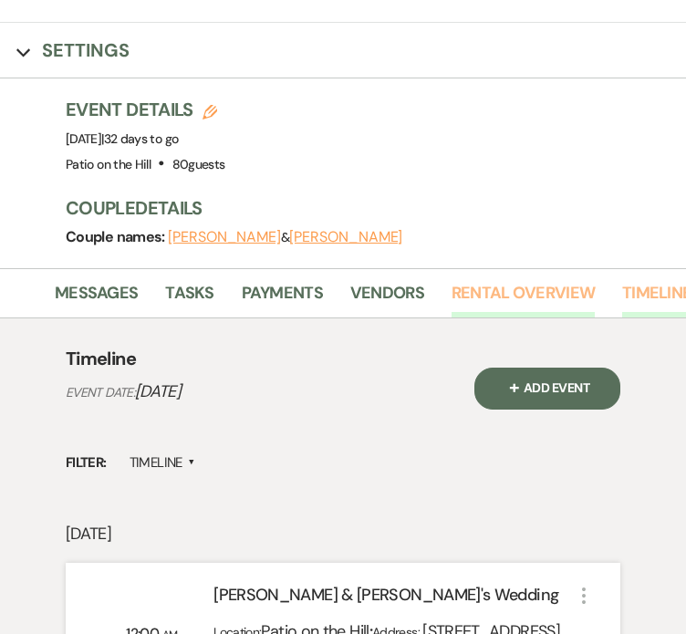
scroll to position [0, 353]
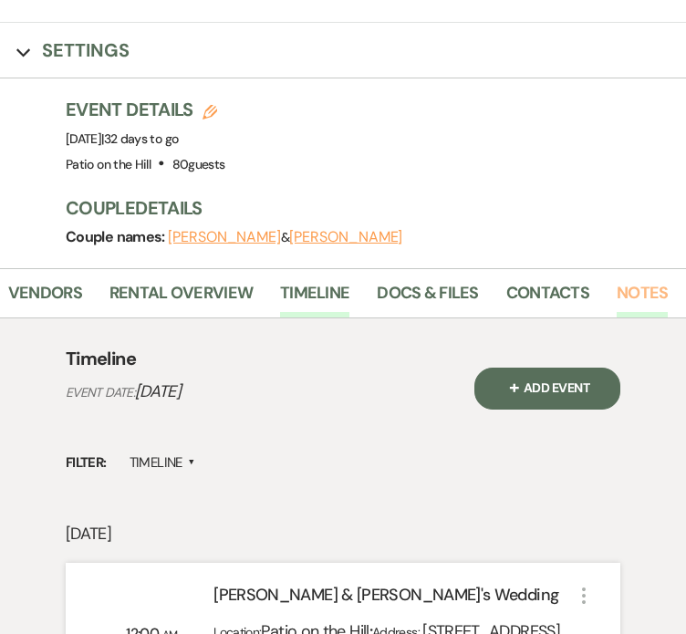
click at [651, 280] on link "Notes" at bounding box center [642, 298] width 51 height 37
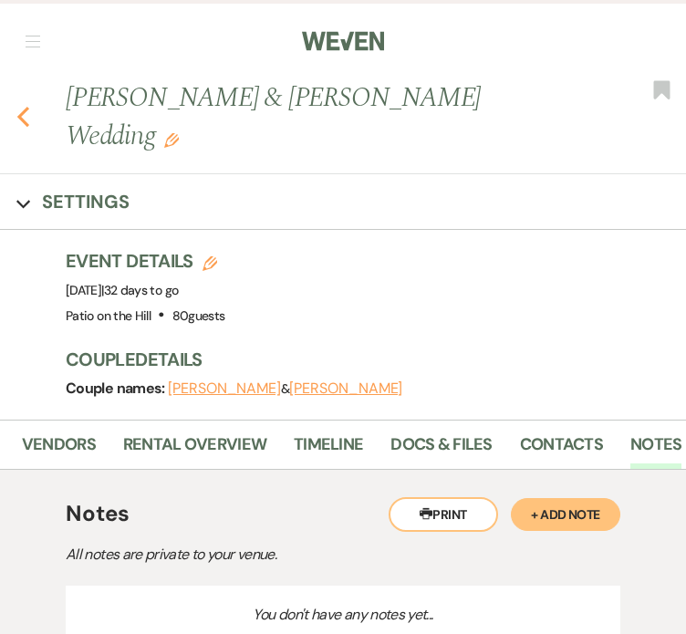
click at [29, 106] on icon "Previous" at bounding box center [23, 117] width 14 height 22
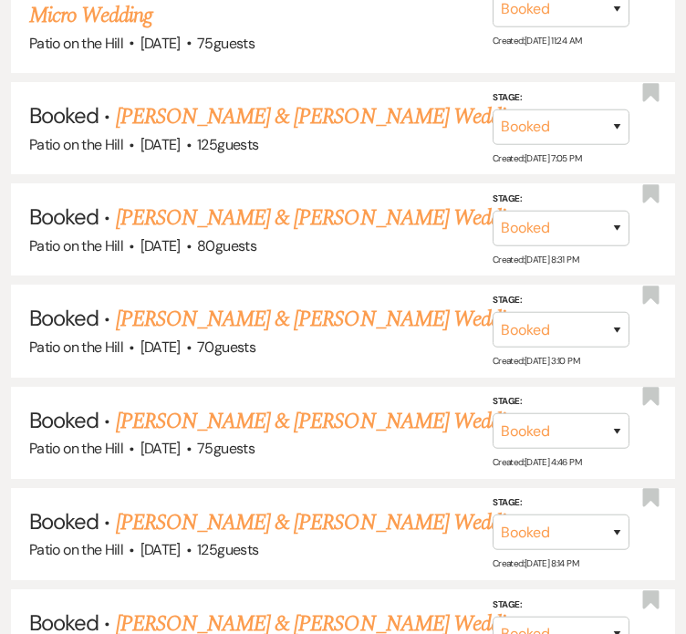
scroll to position [1295, 0]
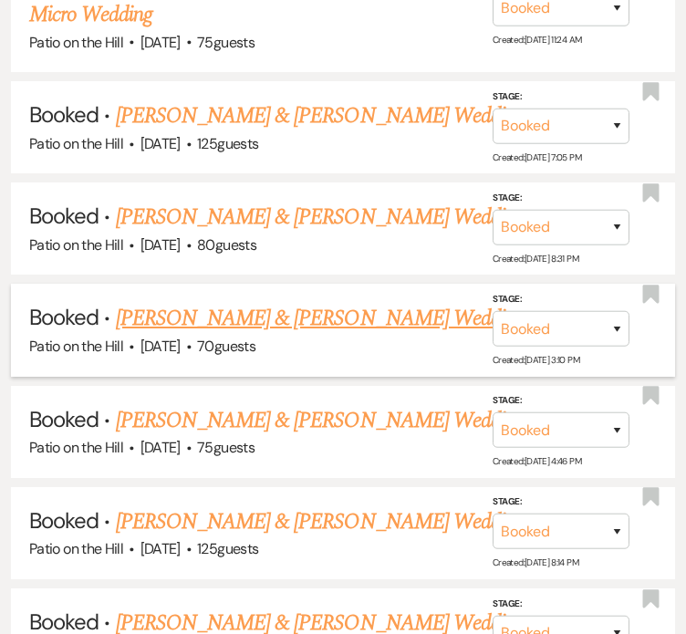
click at [342, 335] on div "Patio on the Hill · [DATE] · 70 guests" at bounding box center [343, 347] width 628 height 24
click at [360, 302] on link "[PERSON_NAME] & [PERSON_NAME] Wedding" at bounding box center [320, 318] width 409 height 33
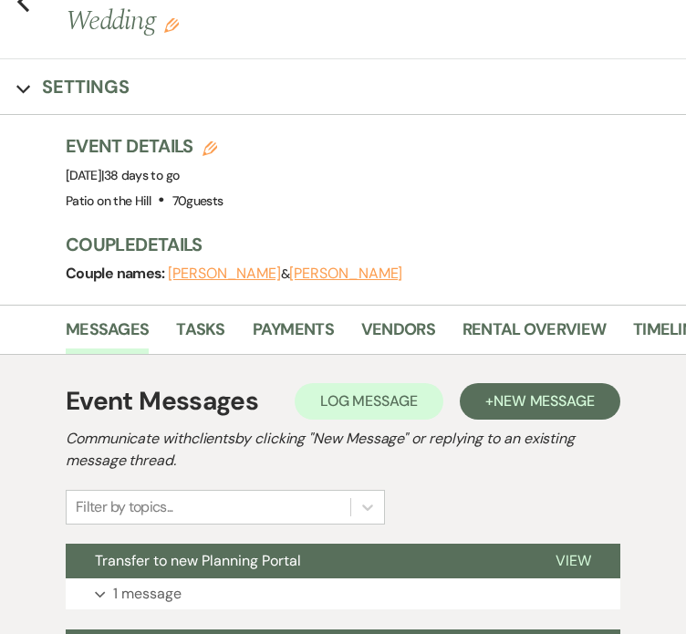
scroll to position [123, 0]
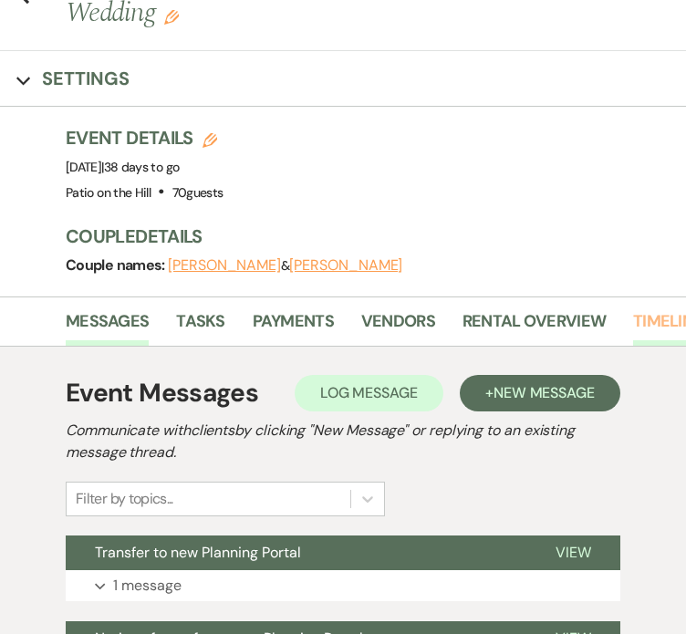
click at [647, 309] on link "Timeline" at bounding box center [667, 327] width 69 height 37
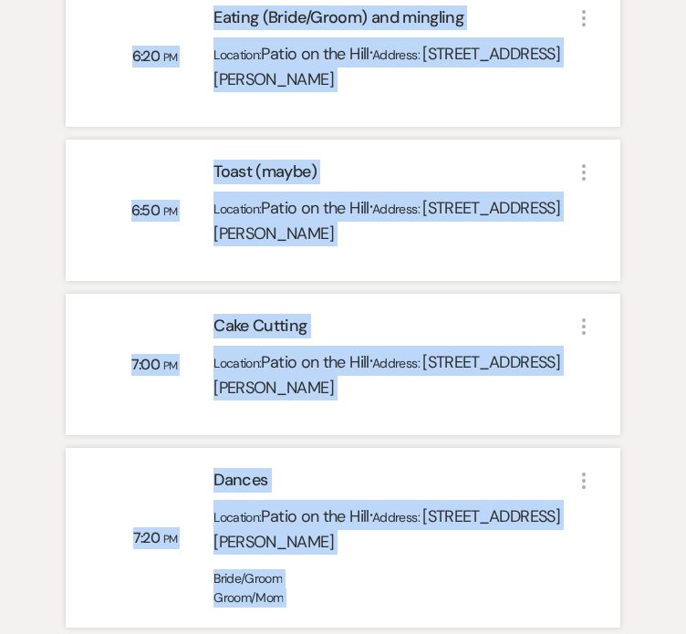
scroll to position [3005, 0]
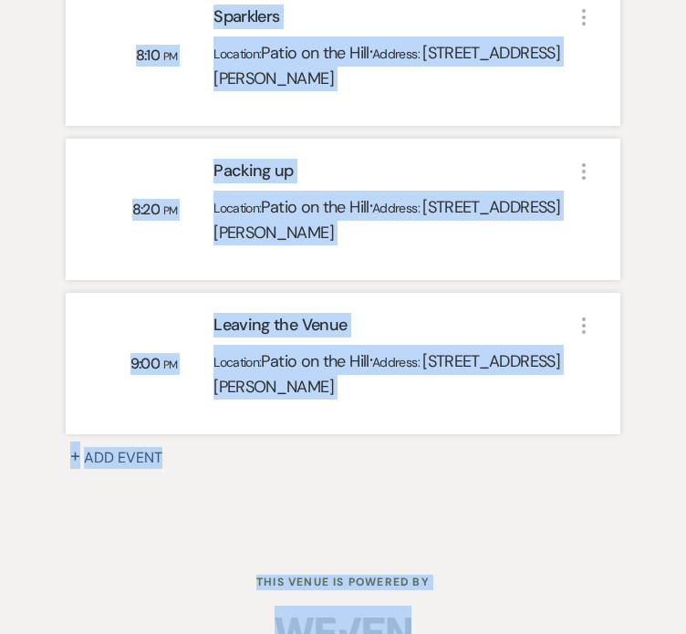
drag, startPoint x: 42, startPoint y: 246, endPoint x: 770, endPoint y: 677, distance: 846.3
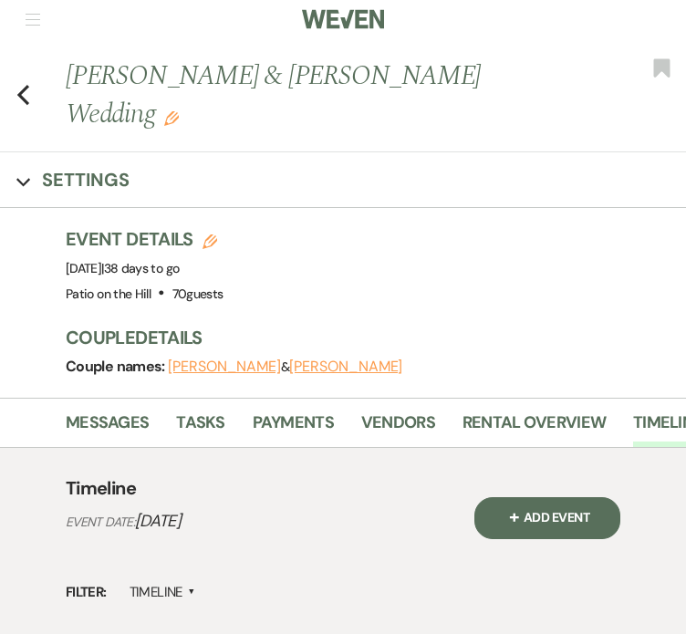
scroll to position [0, 0]
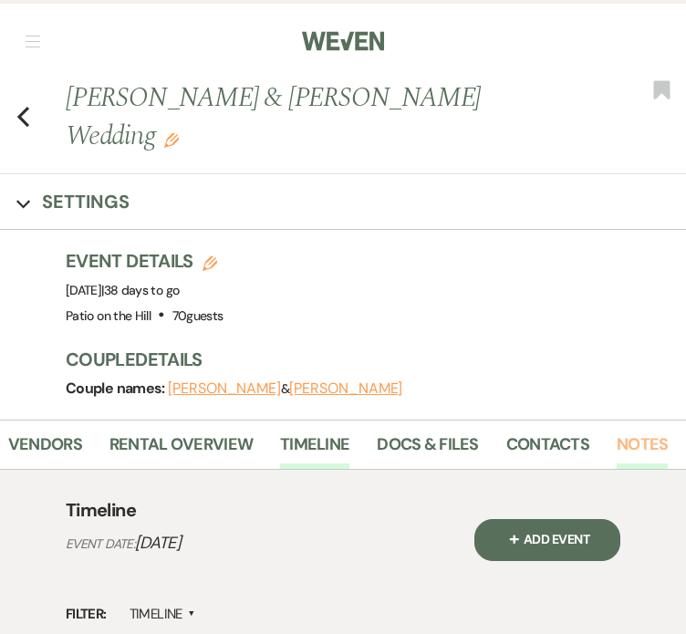
click at [624, 432] on link "Notes" at bounding box center [642, 450] width 51 height 37
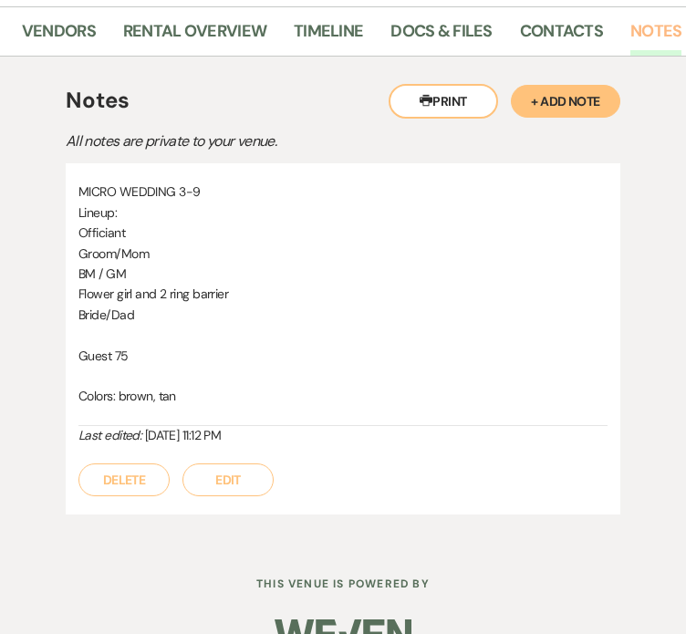
scroll to position [413, 0]
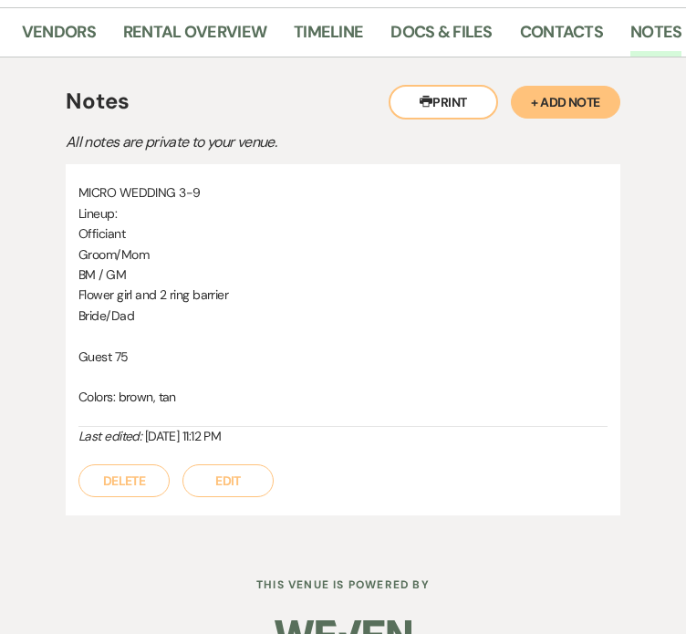
click at [232, 465] on button "Edit" at bounding box center [228, 481] width 91 height 33
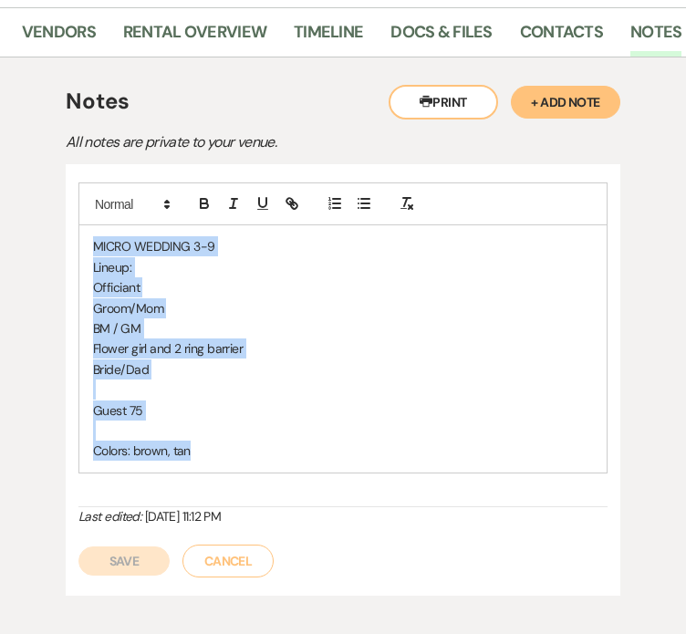
drag, startPoint x: 223, startPoint y: 423, endPoint x: 34, endPoint y: 152, distance: 330.4
click at [34, 152] on div "Printer Print + Add Note Notes All notes are private to your venue. MICRO WEDDI…" at bounding box center [343, 341] width 654 height 566
click at [248, 545] on button "Cancel" at bounding box center [228, 561] width 91 height 33
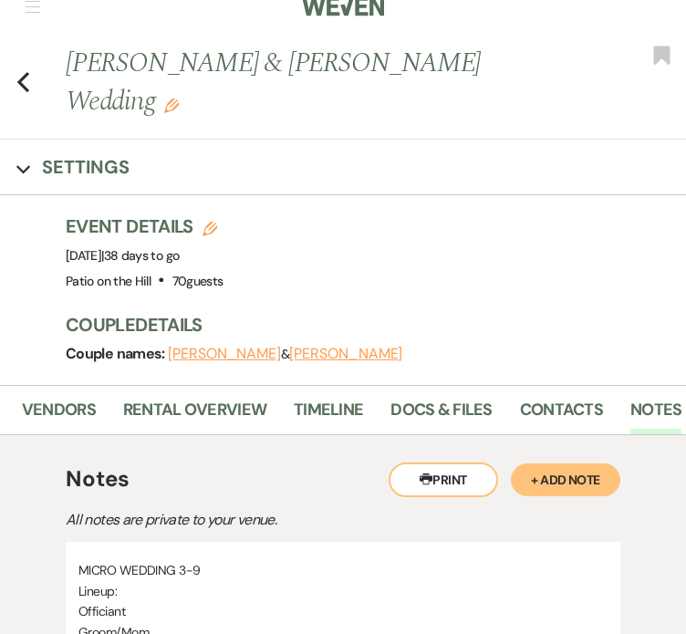
scroll to position [24, 0]
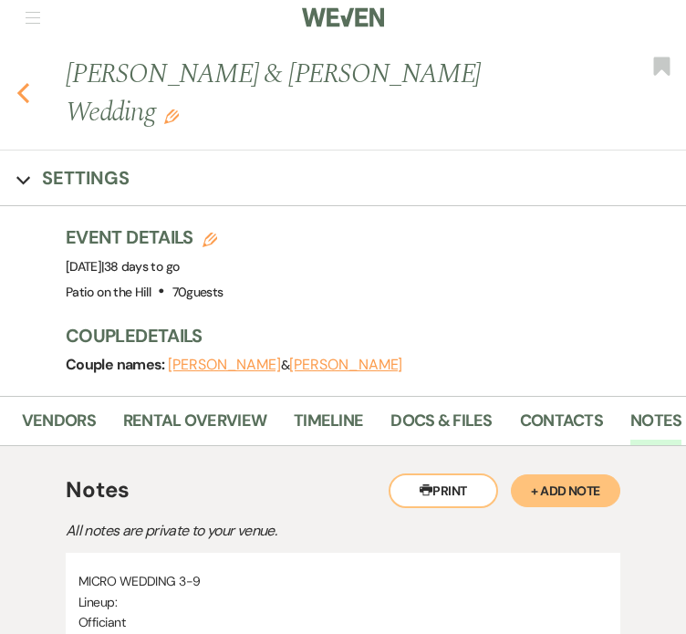
click at [16, 82] on icon "Previous" at bounding box center [23, 93] width 14 height 22
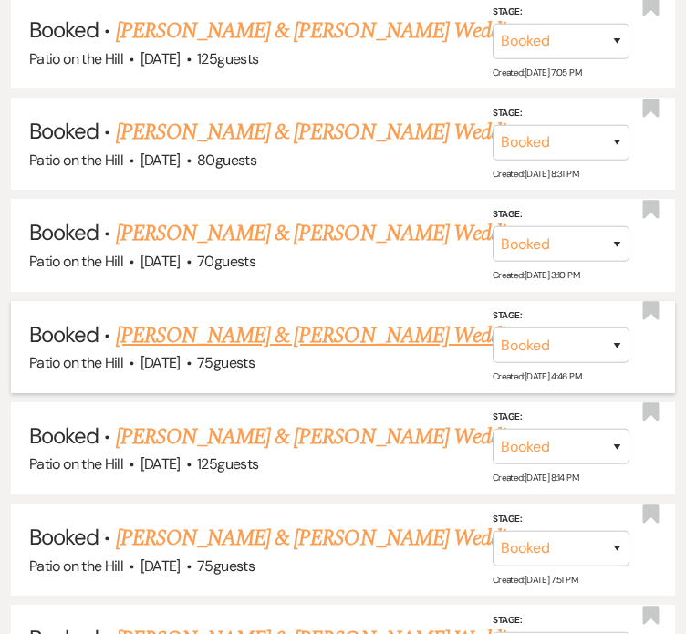
scroll to position [1391, 0]
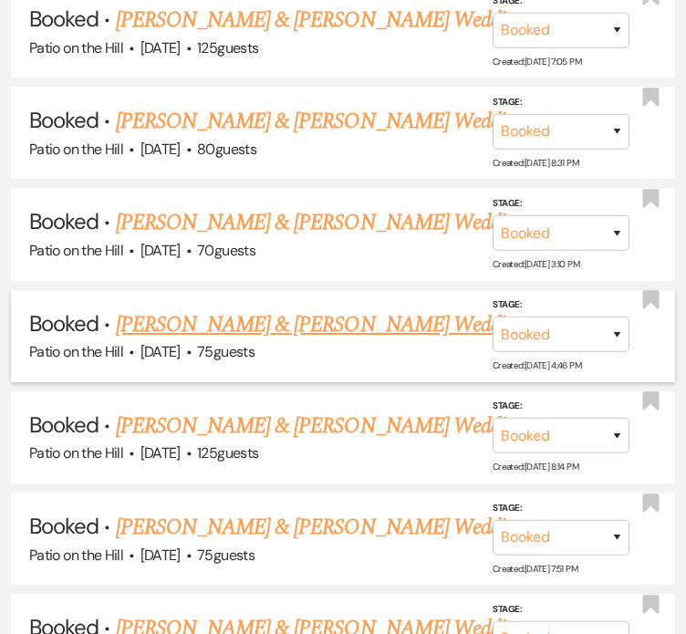
click at [310, 309] on link "[PERSON_NAME] & [PERSON_NAME] Wedding" at bounding box center [320, 325] width 409 height 33
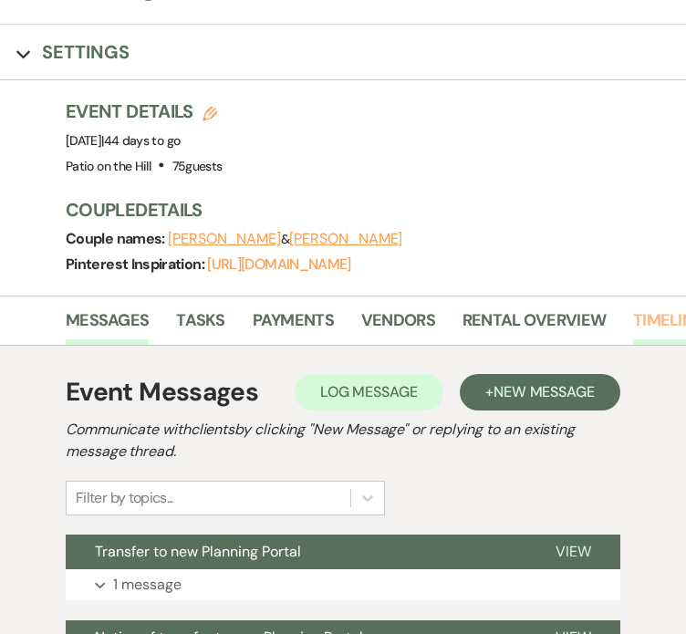
click at [672, 308] on link "Timeline" at bounding box center [667, 326] width 69 height 37
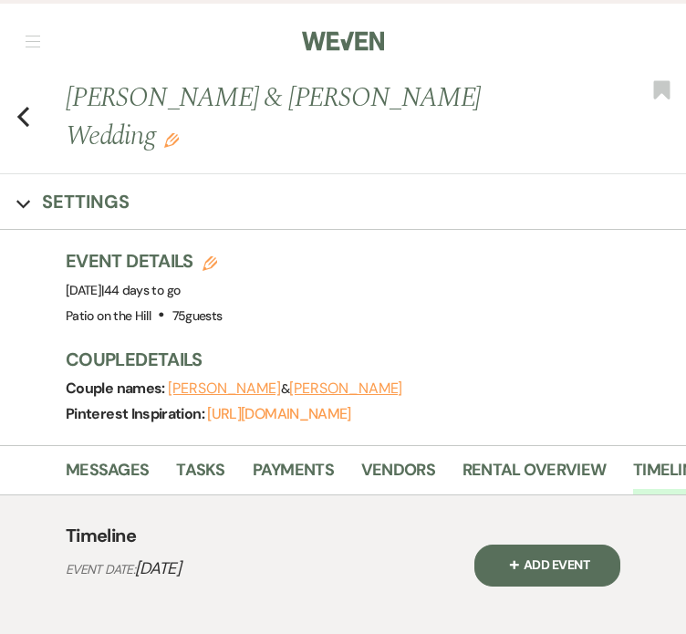
click at [14, 90] on div "Previous [PERSON_NAME] & [PERSON_NAME] Wedding Edit Bookmark" at bounding box center [339, 126] width 696 height 96
click at [24, 106] on icon "Previous" at bounding box center [23, 117] width 14 height 22
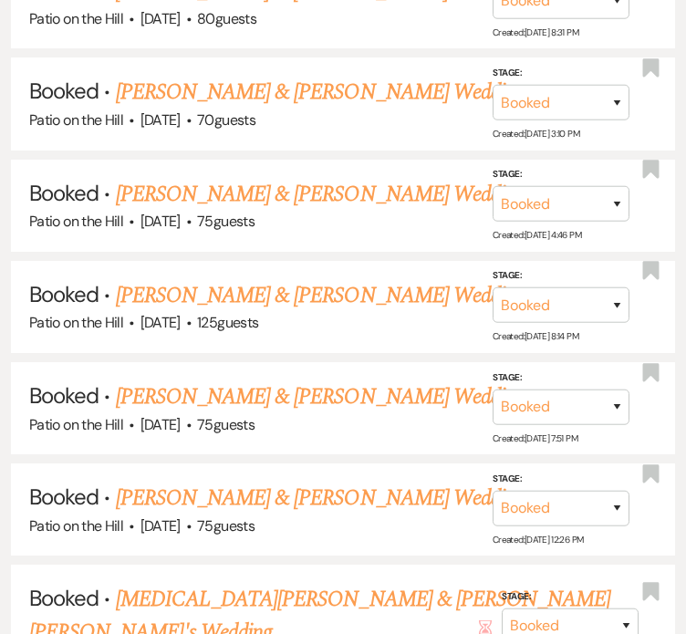
scroll to position [1525, 0]
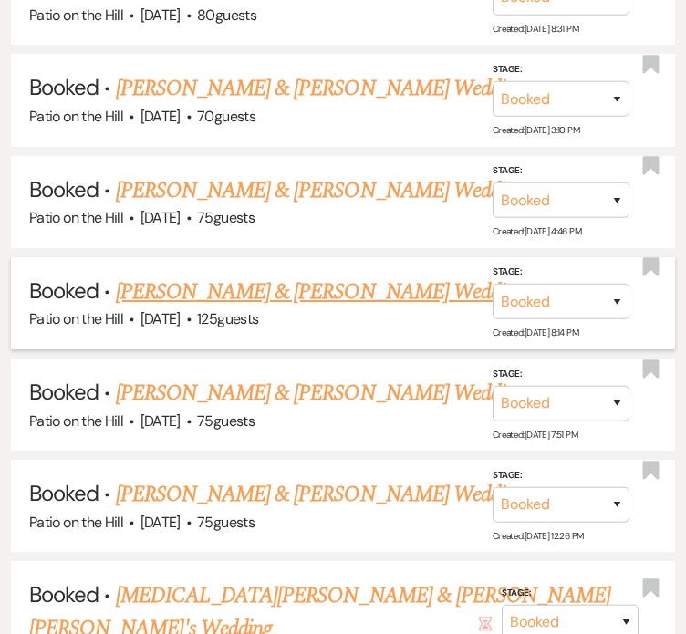
click at [448, 276] on link "[PERSON_NAME] & [PERSON_NAME] Wedding" at bounding box center [320, 292] width 409 height 33
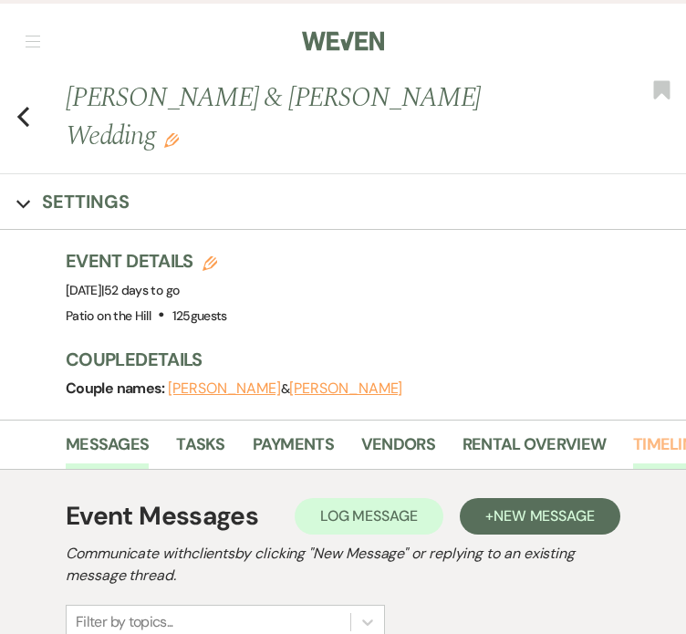
click at [665, 432] on link "Timeline" at bounding box center [667, 450] width 69 height 37
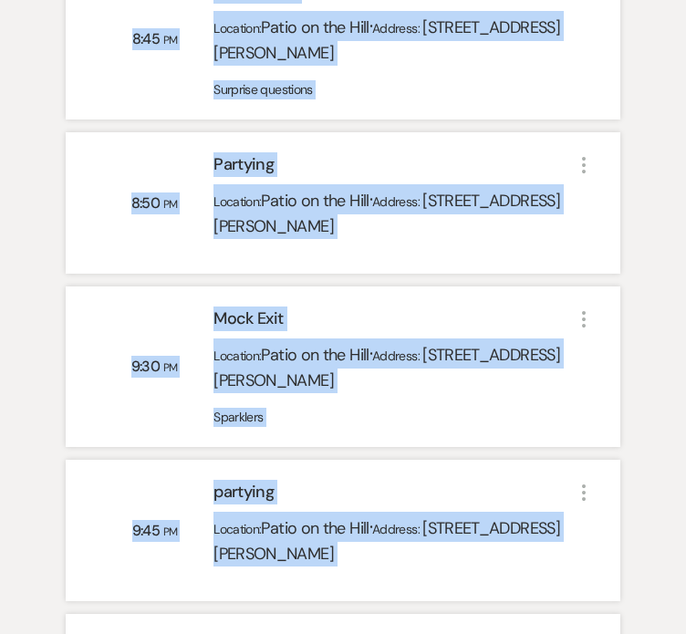
scroll to position [4390, 0]
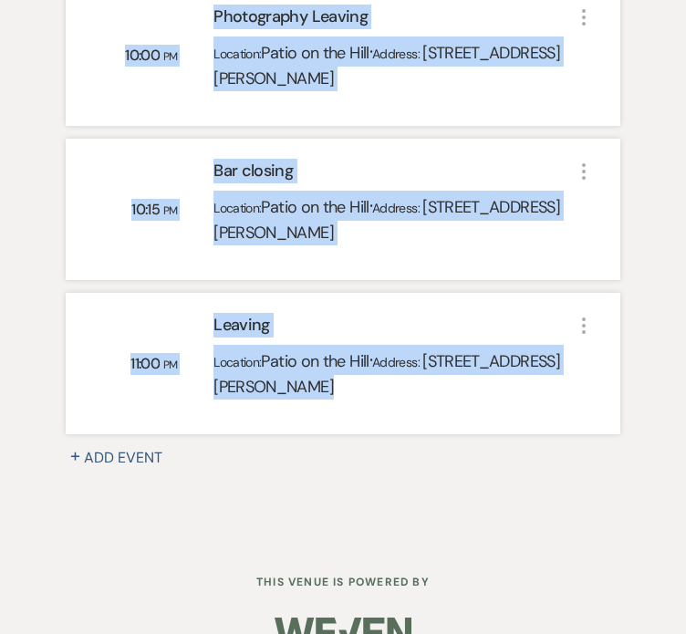
drag, startPoint x: 58, startPoint y: 34, endPoint x: 510, endPoint y: 350, distance: 551.3
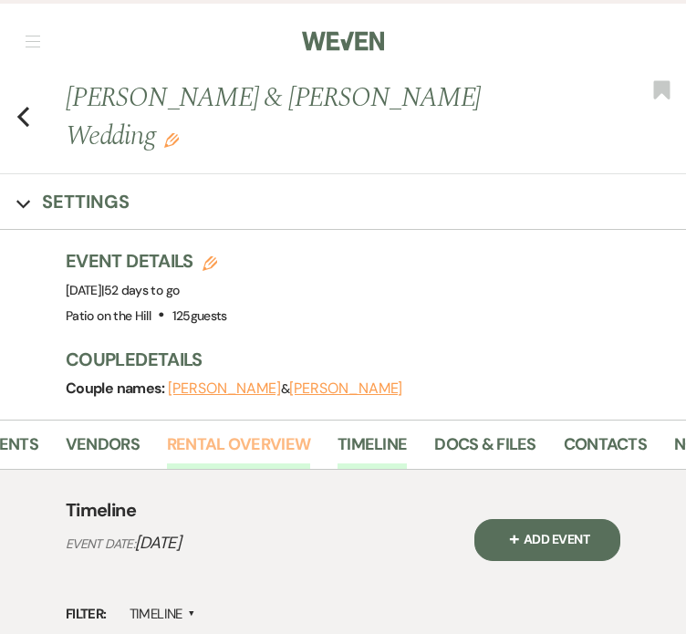
scroll to position [0, 321]
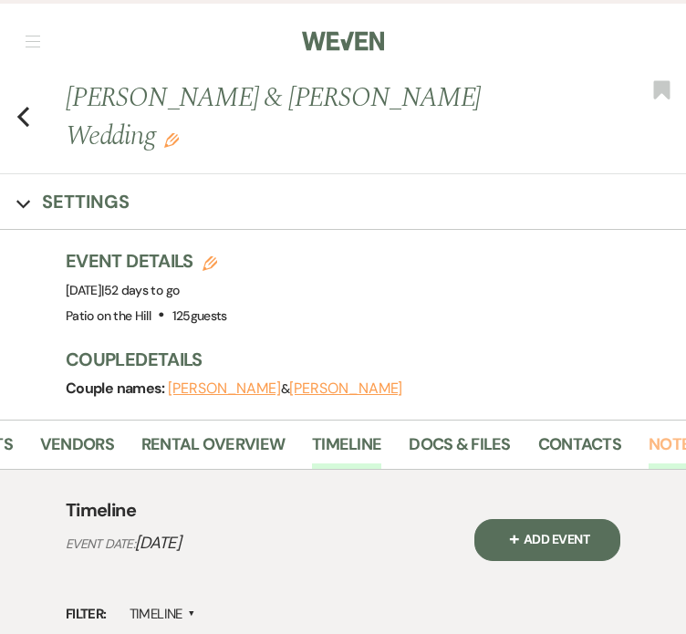
click at [669, 432] on link "Notes" at bounding box center [674, 450] width 51 height 37
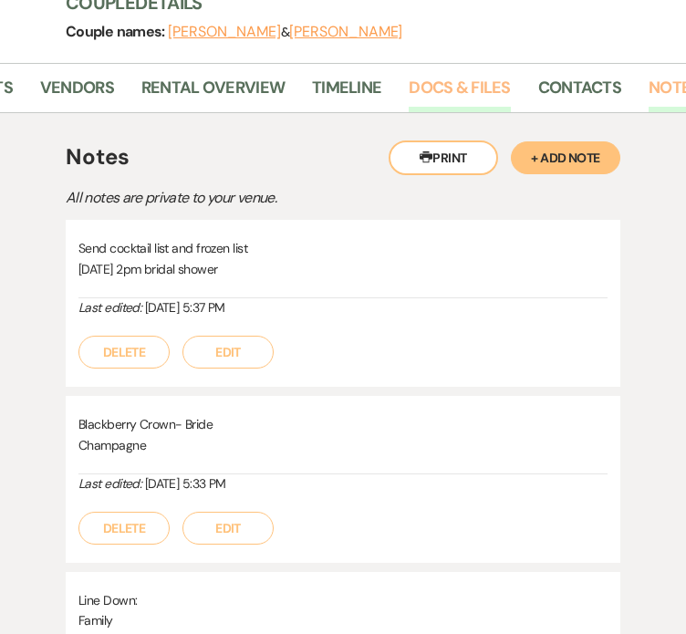
scroll to position [358, 0]
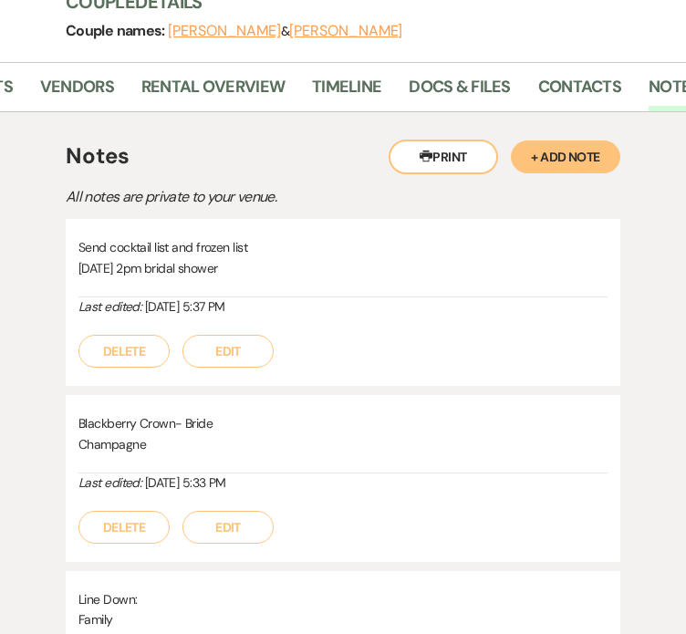
click at [208, 335] on button "Edit" at bounding box center [228, 351] width 91 height 33
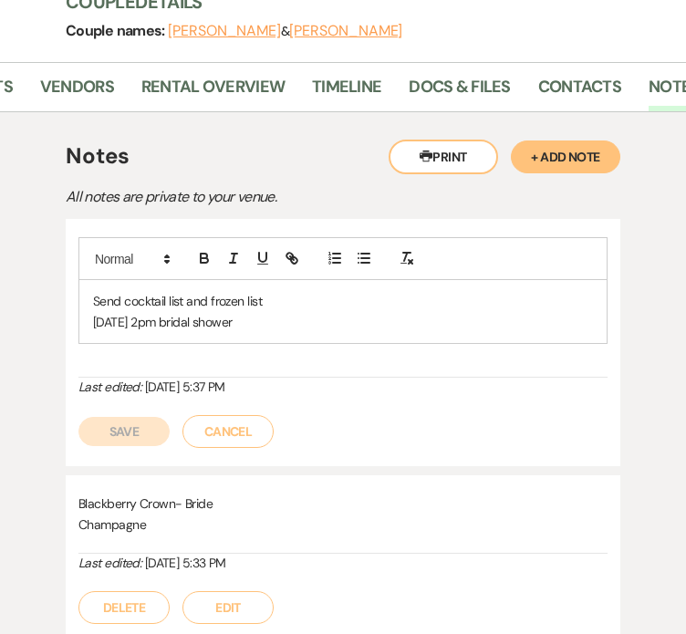
drag, startPoint x: 280, startPoint y: 291, endPoint x: 37, endPoint y: 248, distance: 247.5
click at [248, 415] on button "Cancel" at bounding box center [228, 431] width 91 height 33
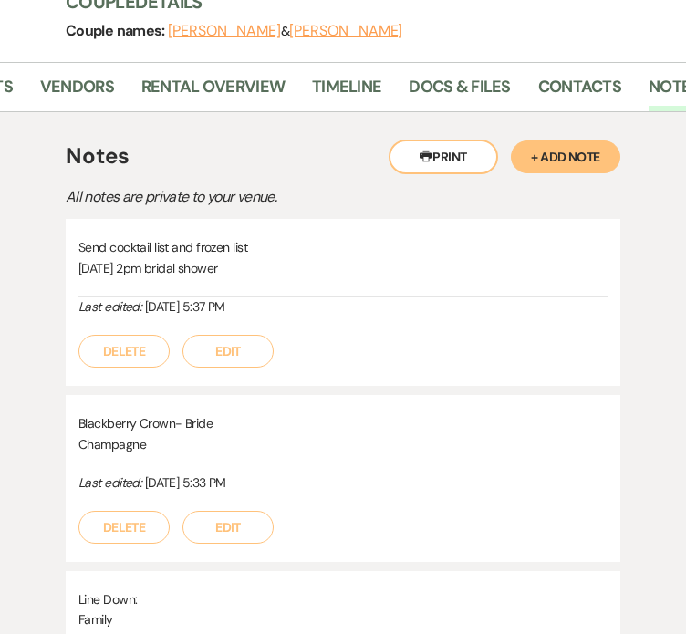
click at [243, 511] on button "Edit" at bounding box center [228, 527] width 91 height 33
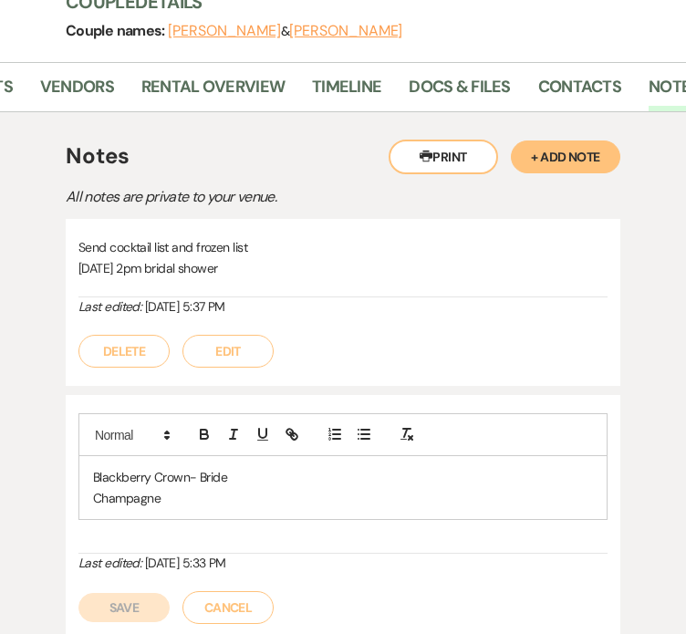
click at [168, 478] on div "Blackberry Crown- Bride Champagne" at bounding box center [342, 488] width 529 height 64
drag, startPoint x: 169, startPoint y: 469, endPoint x: -1, endPoint y: 372, distance: 195.4
click at [234, 589] on div "Blackberry Crown- Bride Champagne Last edited: [DATE] 5:33 PM Save Cancel" at bounding box center [343, 518] width 555 height 247
click at [237, 591] on button "Cancel" at bounding box center [228, 607] width 91 height 33
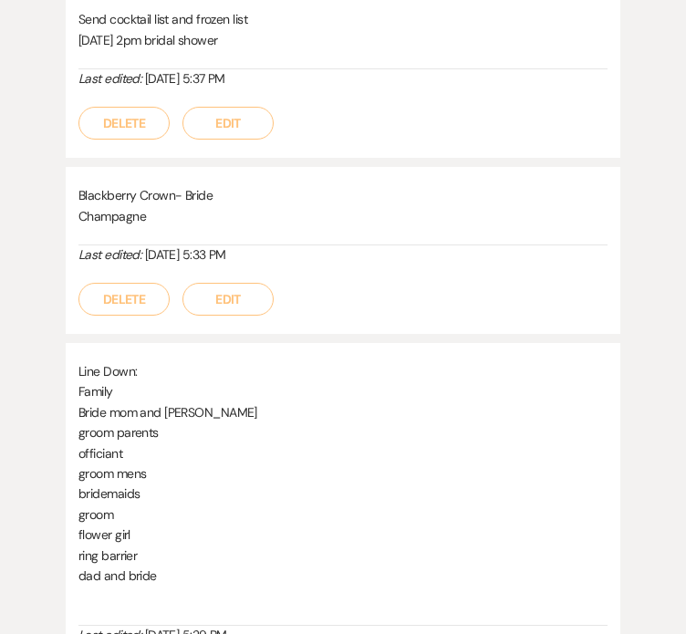
scroll to position [630, 0]
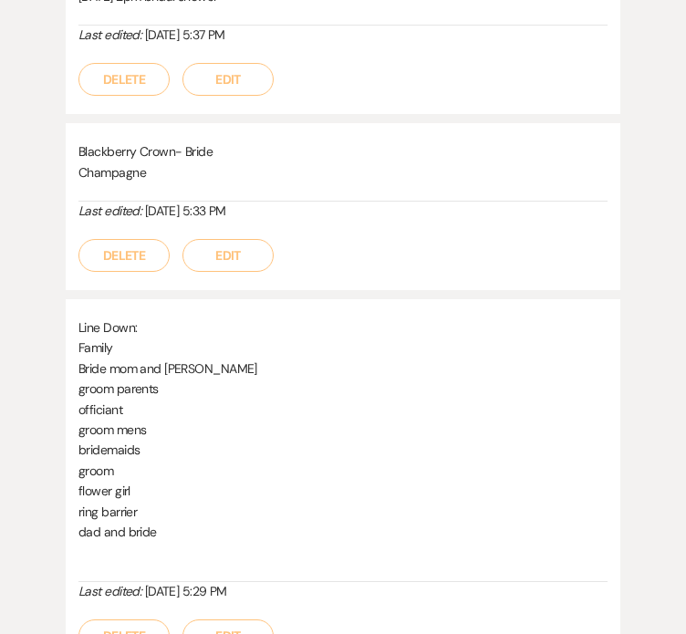
click at [206, 620] on button "Edit" at bounding box center [228, 636] width 91 height 33
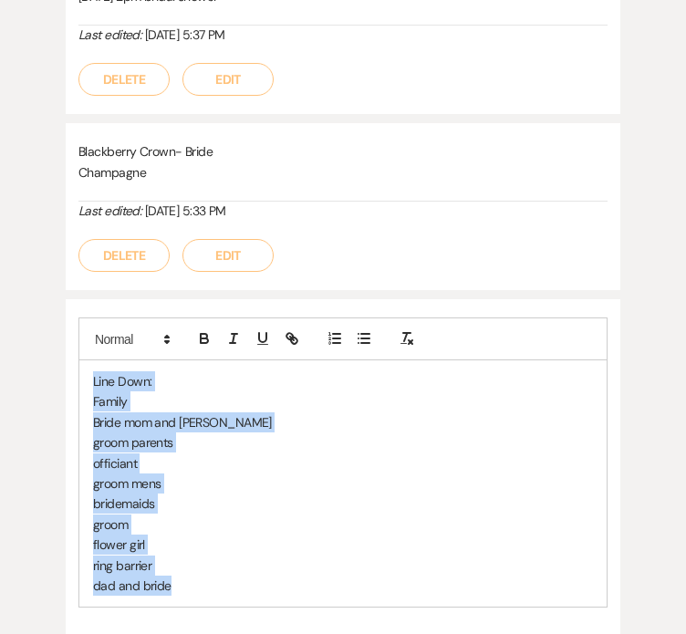
drag, startPoint x: 187, startPoint y: 537, endPoint x: 28, endPoint y: 237, distance: 338.9
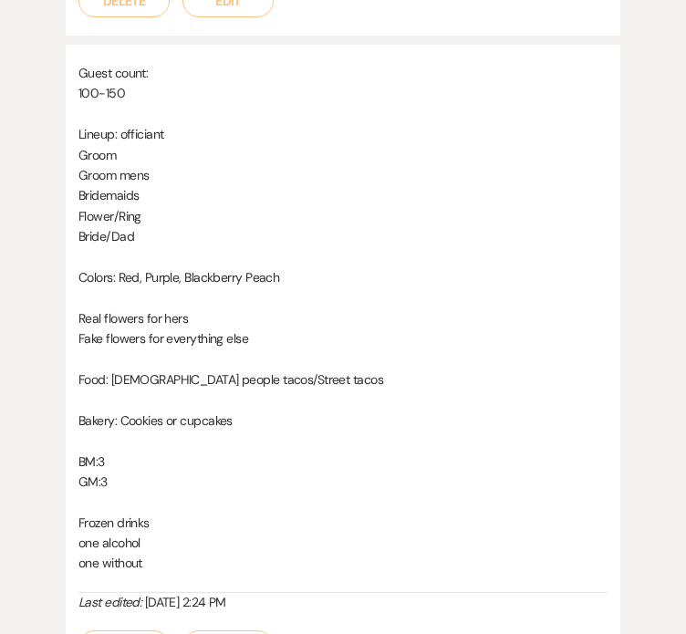
scroll to position [1665, 0]
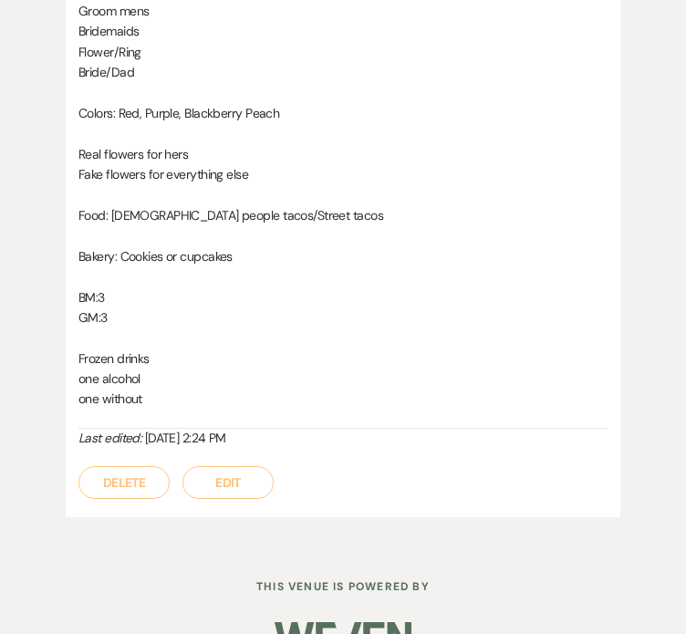
click at [243, 448] on div "Delete Edit" at bounding box center [342, 473] width 529 height 51
click at [244, 466] on button "Edit" at bounding box center [228, 482] width 91 height 33
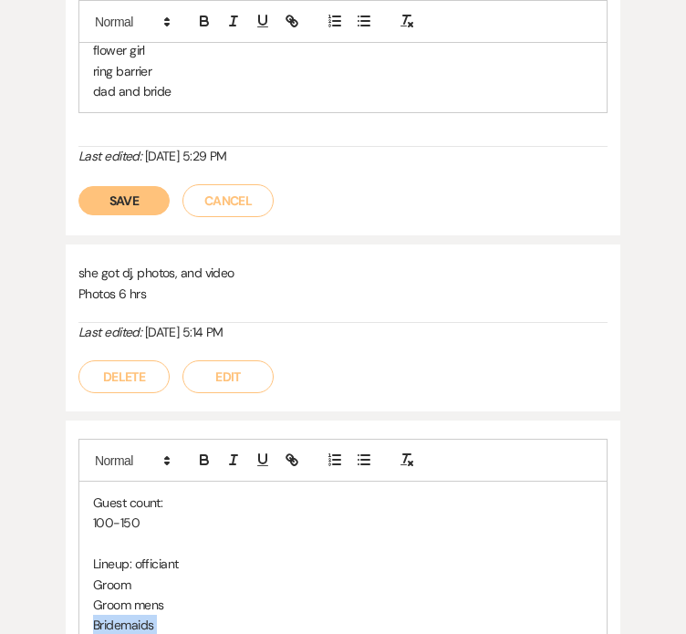
scroll to position [1167, 0]
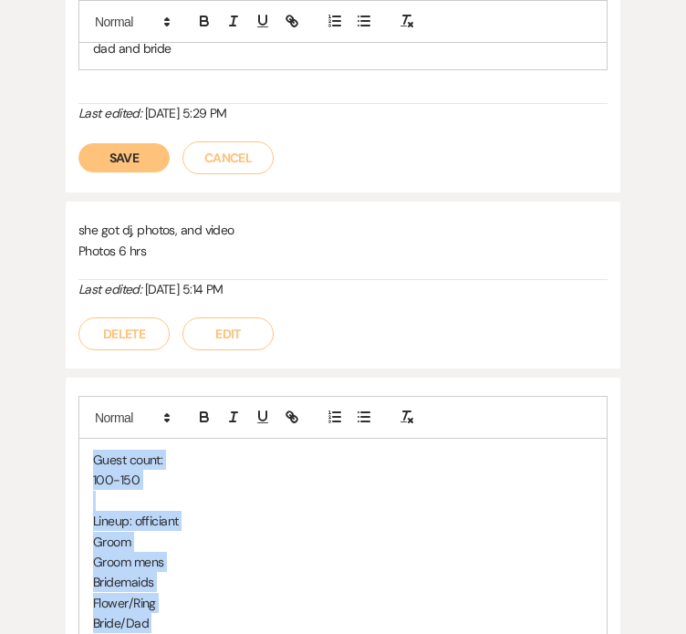
drag, startPoint x: 170, startPoint y: 404, endPoint x: 68, endPoint y: 403, distance: 101.3
click at [234, 141] on button "Cancel" at bounding box center [228, 157] width 91 height 33
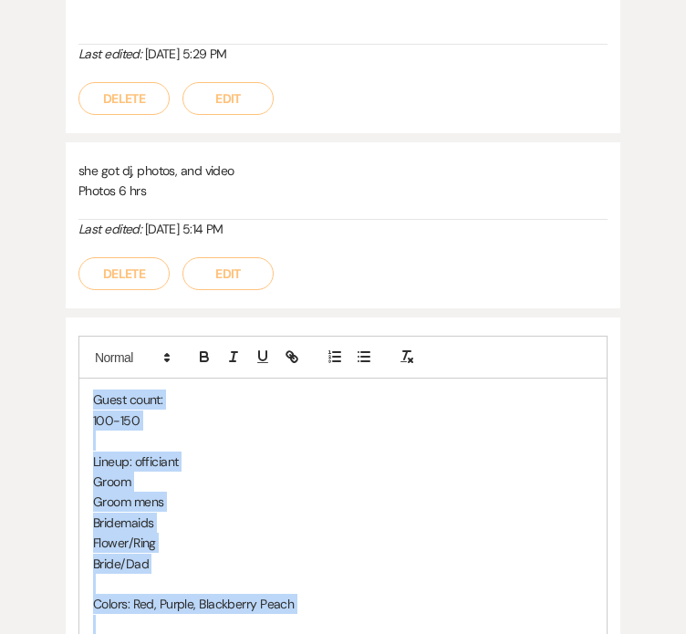
click at [227, 257] on button "Edit" at bounding box center [228, 273] width 91 height 33
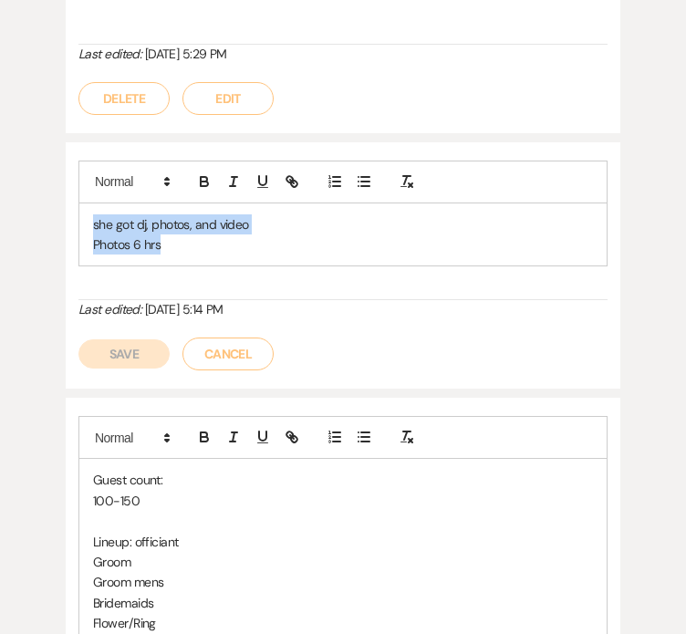
drag, startPoint x: 183, startPoint y: 211, endPoint x: 53, endPoint y: 158, distance: 140.0
click at [53, 158] on div "Printer Print + Add Note Notes All notes are private to your venue. Send cockta…" at bounding box center [343, 223] width 654 height 1840
click at [225, 338] on button "Cancel" at bounding box center [228, 354] width 91 height 33
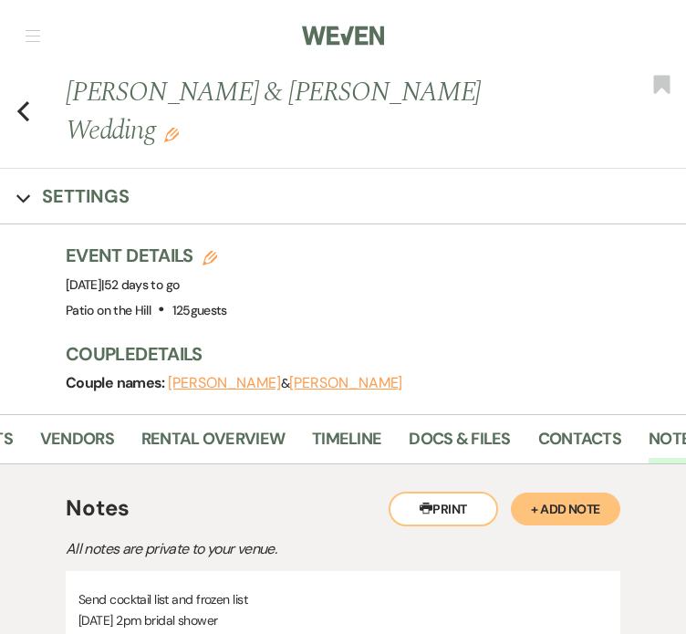
scroll to position [0, 0]
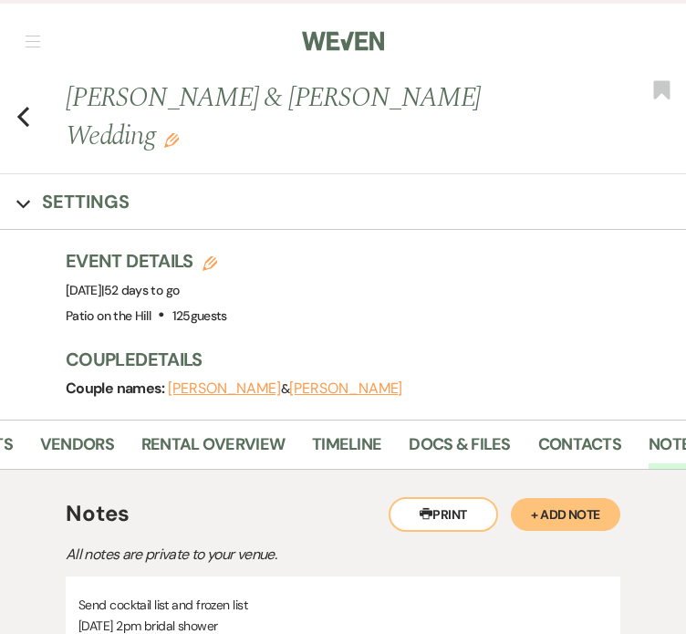
click at [33, 99] on div "Previous [PERSON_NAME] & [PERSON_NAME] Wedding Edit Bookmark" at bounding box center [339, 126] width 696 height 96
click at [29, 98] on div "Previous [PERSON_NAME] & [PERSON_NAME] Wedding Edit Bookmark" at bounding box center [339, 126] width 696 height 96
click at [26, 106] on icon "Previous" at bounding box center [23, 117] width 14 height 22
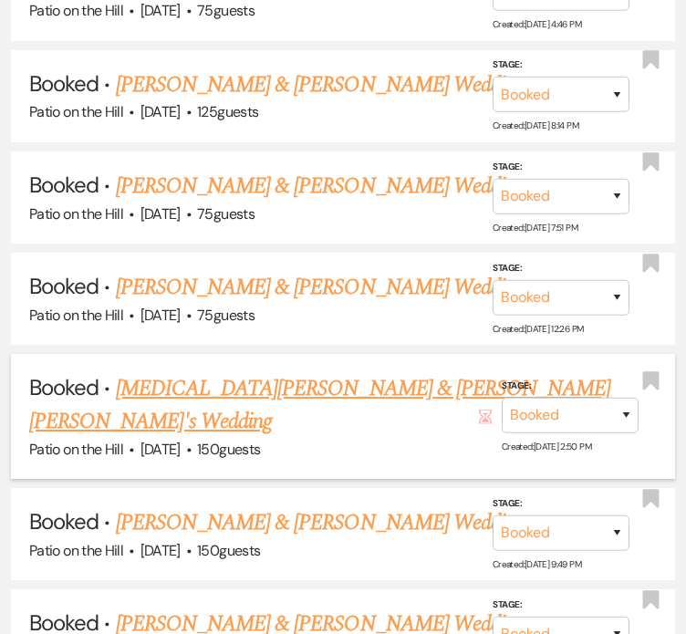
scroll to position [1738, 0]
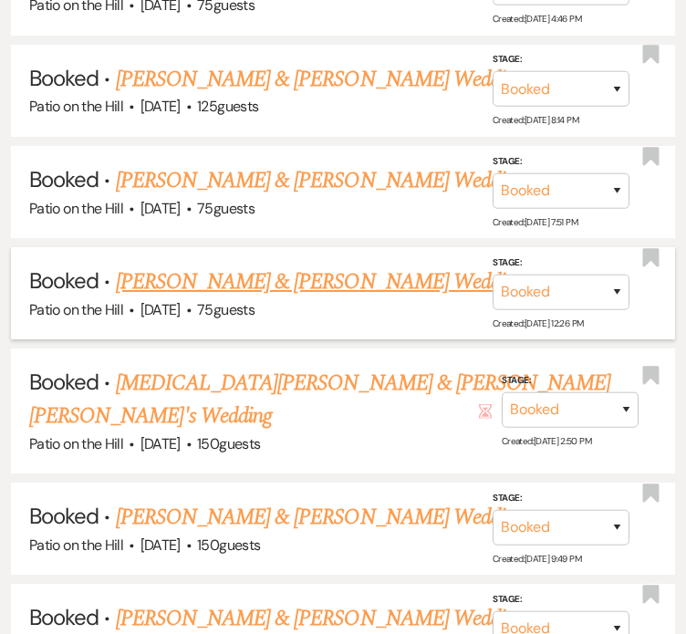
click at [399, 266] on link "[PERSON_NAME] & [PERSON_NAME] Wedding" at bounding box center [320, 282] width 409 height 33
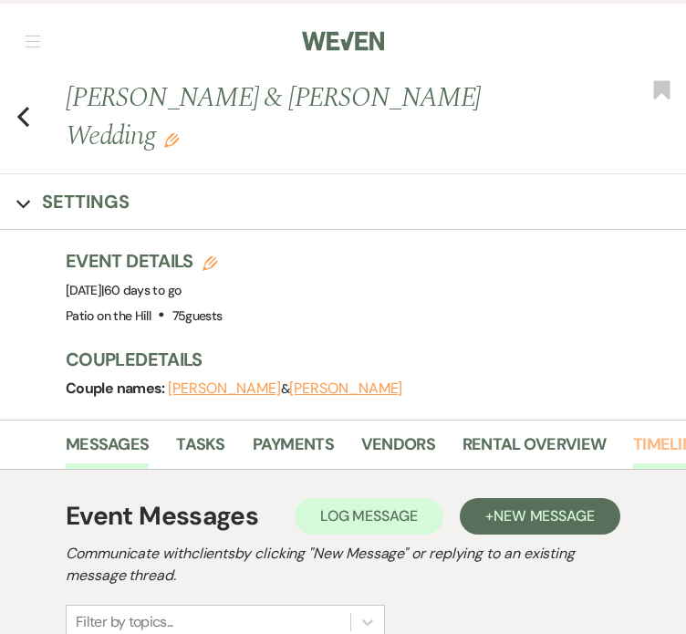
click at [676, 451] on link "Timeline" at bounding box center [667, 450] width 69 height 37
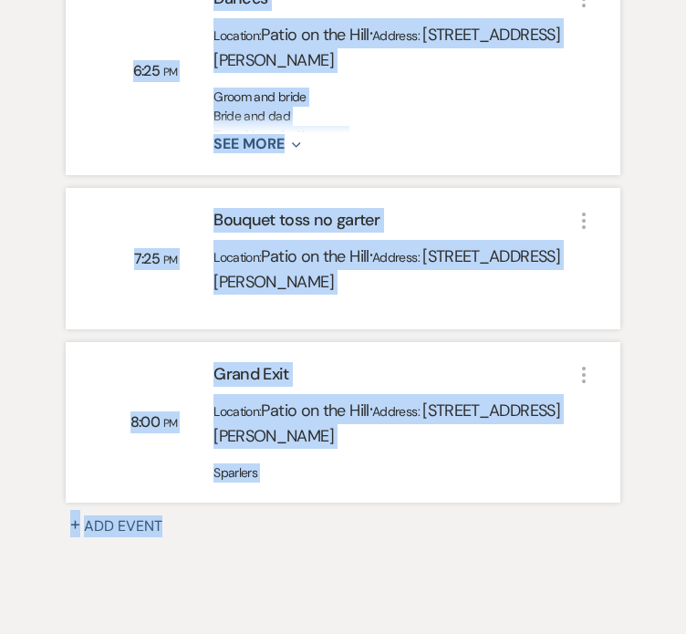
scroll to position [1318, 0]
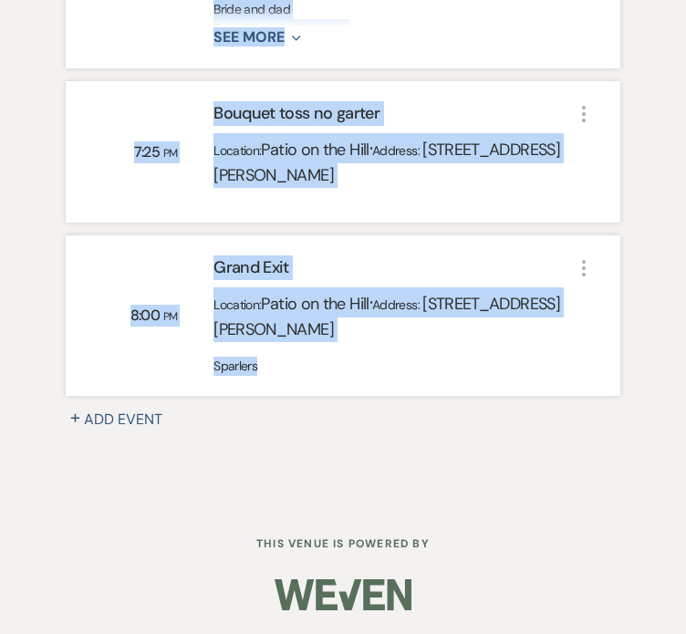
drag, startPoint x: 66, startPoint y: 140, endPoint x: 334, endPoint y: 361, distance: 347.6
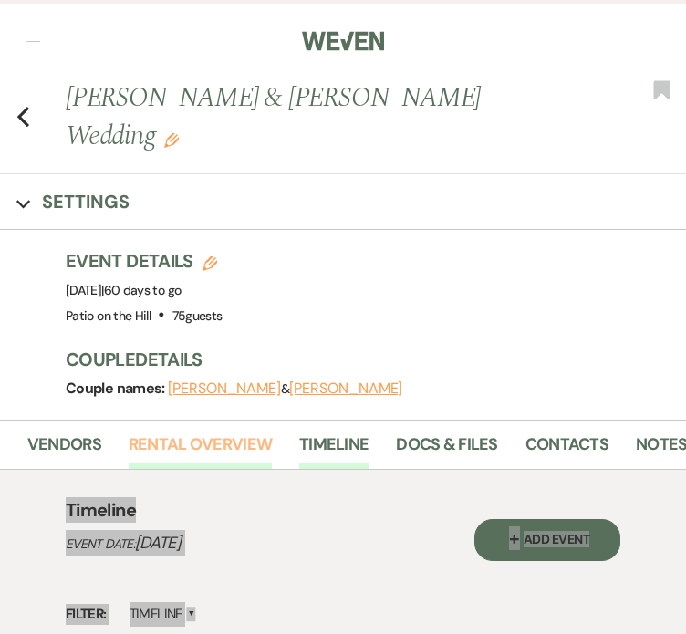
scroll to position [0, 339]
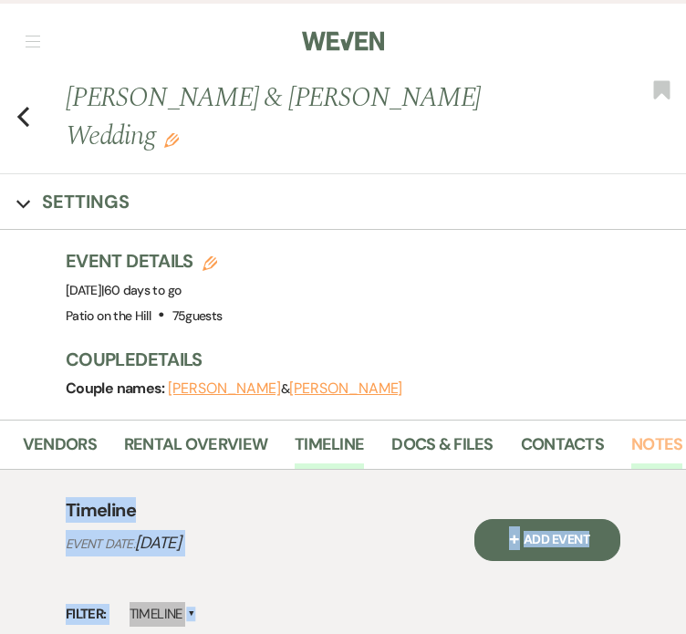
click at [672, 438] on link "Notes" at bounding box center [657, 450] width 51 height 37
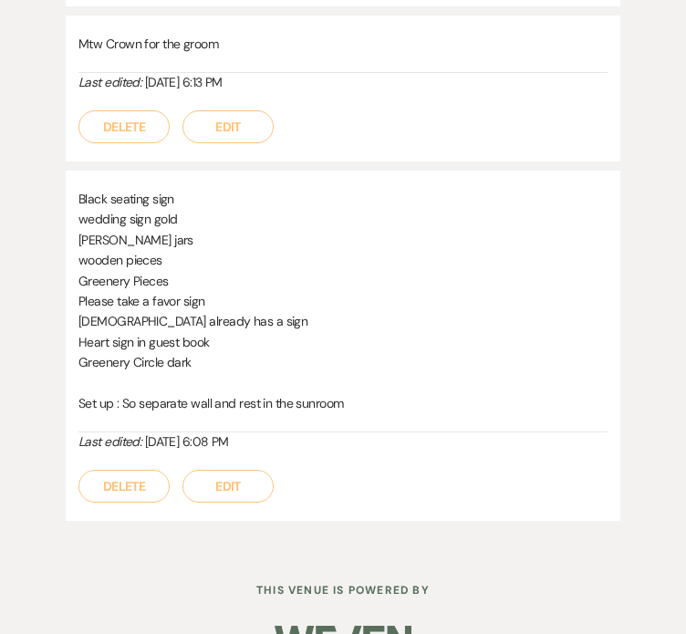
scroll to position [1179, 0]
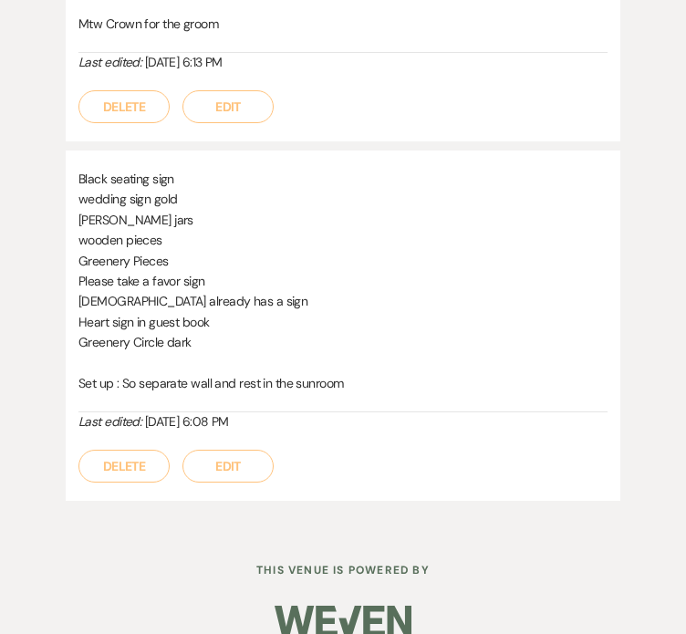
click at [229, 465] on button "Edit" at bounding box center [228, 466] width 91 height 33
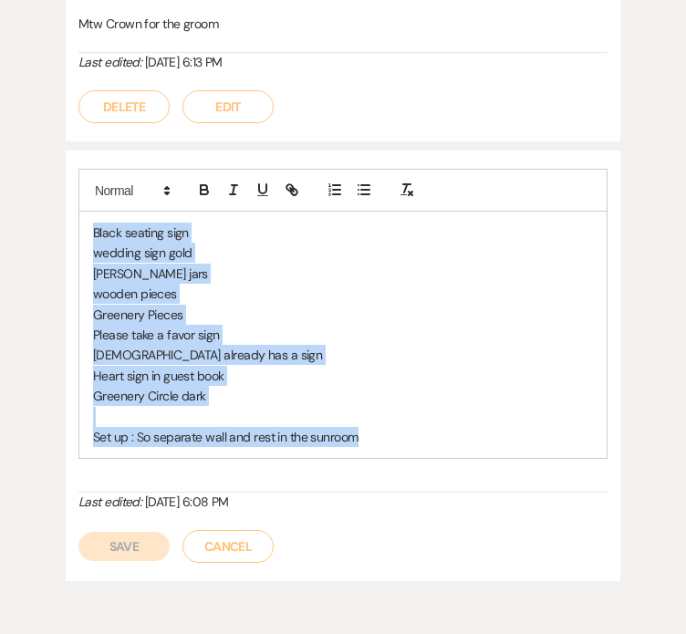
drag, startPoint x: 377, startPoint y: 439, endPoint x: 43, endPoint y: 202, distance: 409.8
click at [243, 544] on button "Cancel" at bounding box center [228, 546] width 91 height 33
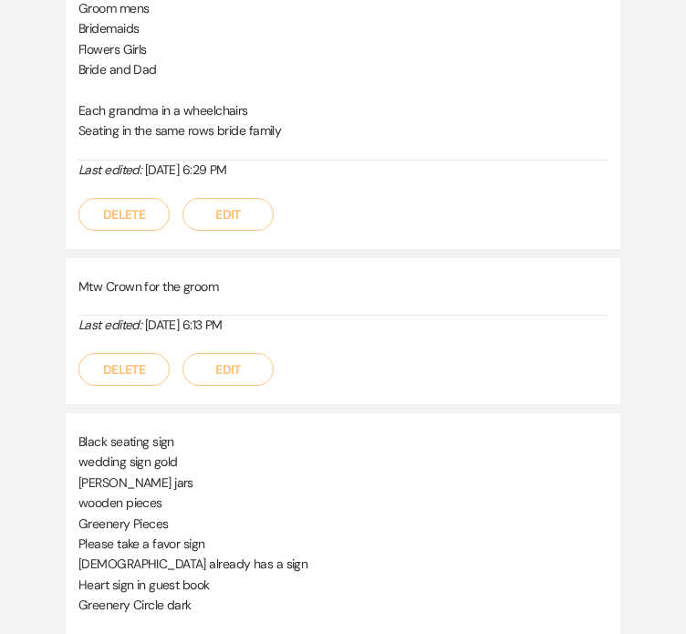
scroll to position [916, 0]
click at [213, 368] on button "Edit" at bounding box center [228, 369] width 91 height 33
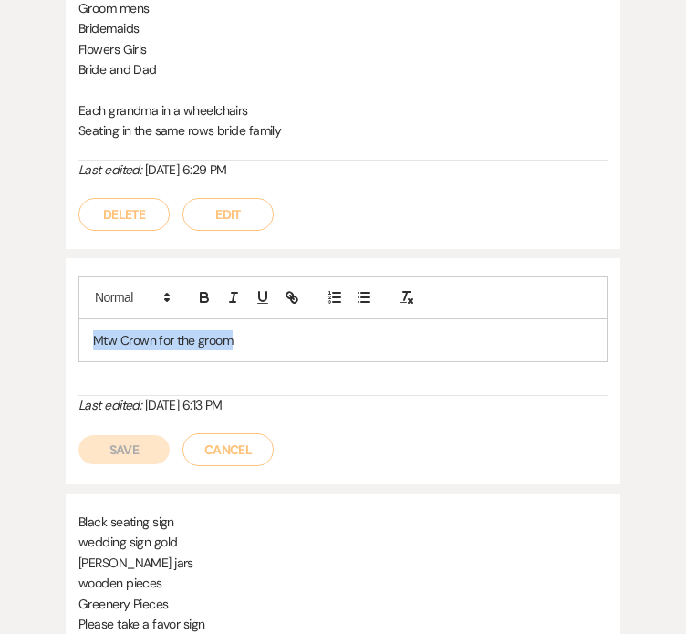
drag, startPoint x: 252, startPoint y: 341, endPoint x: 3, endPoint y: 350, distance: 249.3
click at [3, 350] on div "Messages Tasks Payments Vendors Rental Overview Timeline Docs & Files Contacts …" at bounding box center [343, 187] width 686 height 1368
click at [256, 446] on button "Cancel" at bounding box center [228, 450] width 91 height 33
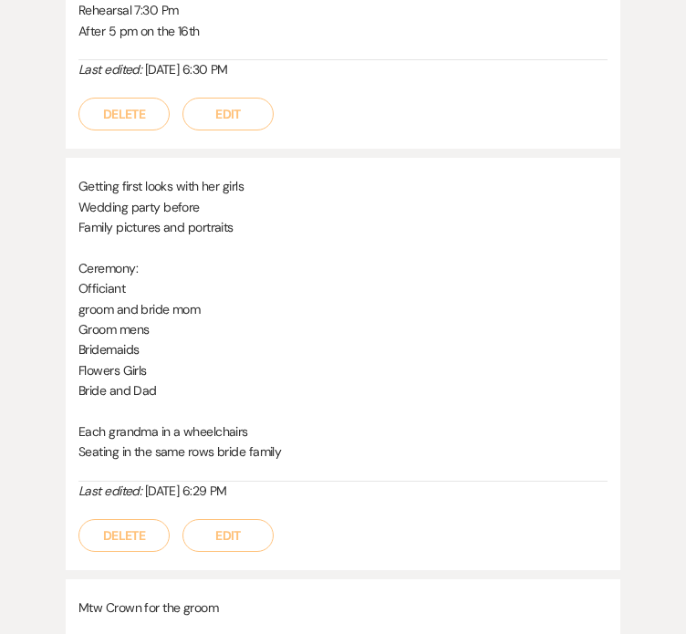
scroll to position [591, 0]
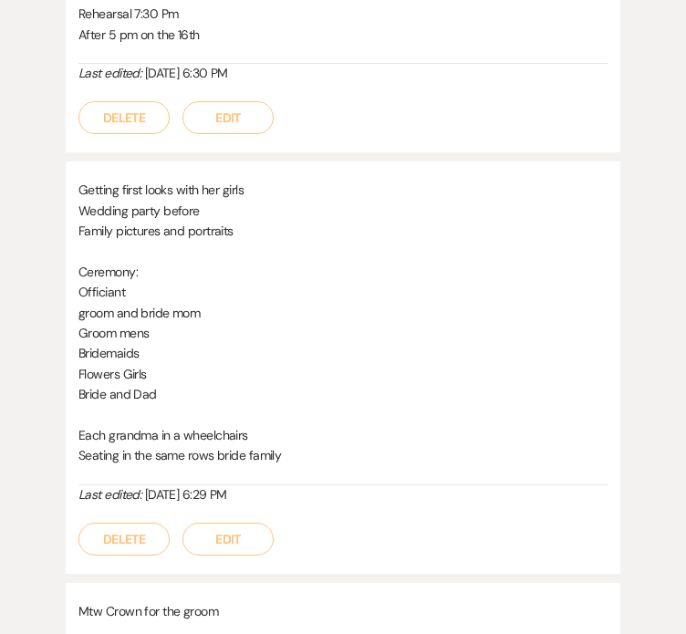
click at [213, 523] on button "Edit" at bounding box center [228, 539] width 91 height 33
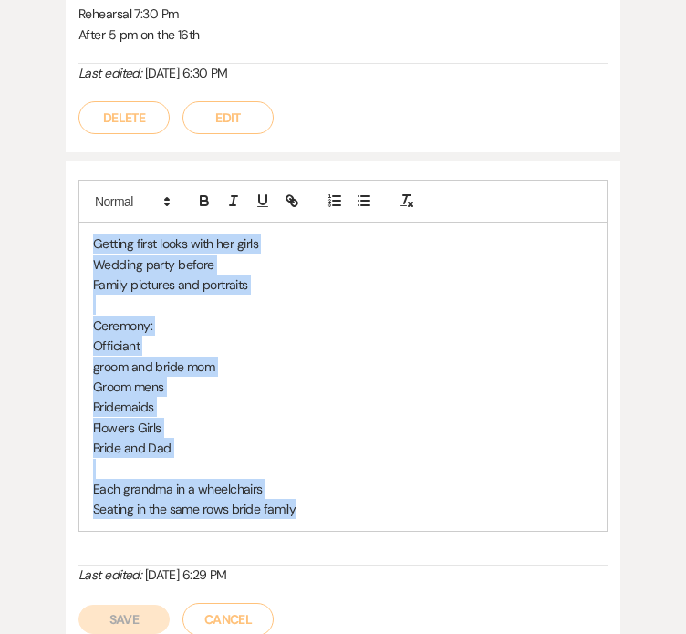
drag, startPoint x: 320, startPoint y: 507, endPoint x: 37, endPoint y: 222, distance: 402.1
click at [37, 222] on div "Printer Print + Add Note Notes All notes are private to your venue. Rehearsal 7…" at bounding box center [343, 538] width 654 height 1319
click at [235, 609] on button "Cancel" at bounding box center [228, 619] width 91 height 33
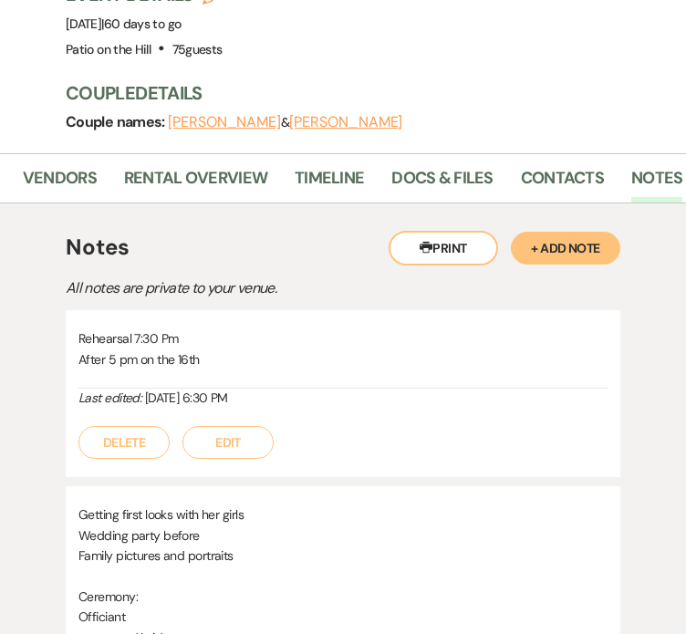
scroll to position [248, 0]
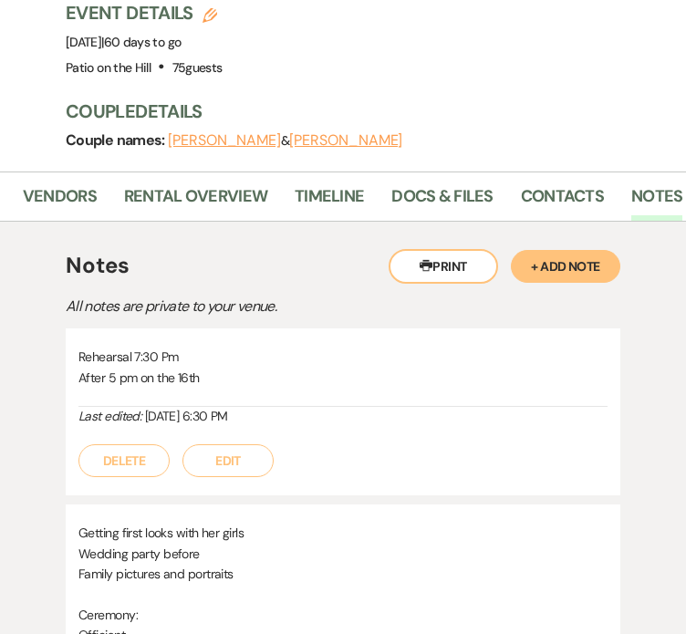
click at [242, 448] on button "Edit" at bounding box center [228, 461] width 91 height 33
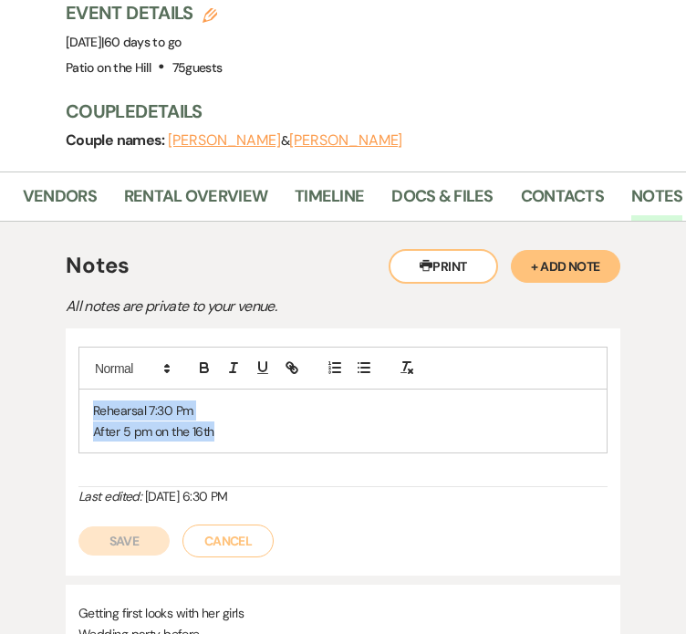
drag, startPoint x: 240, startPoint y: 425, endPoint x: 52, endPoint y: 379, distance: 193.7
click at [218, 528] on button "Cancel" at bounding box center [228, 541] width 91 height 33
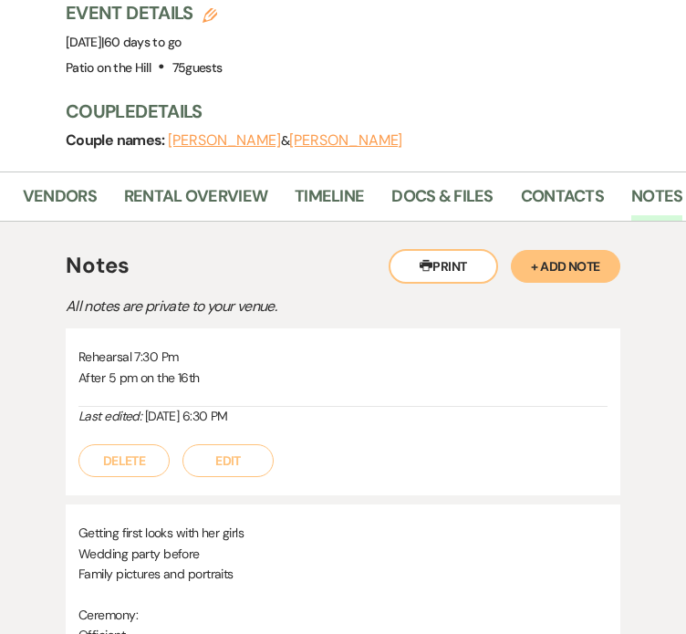
scroll to position [0, 0]
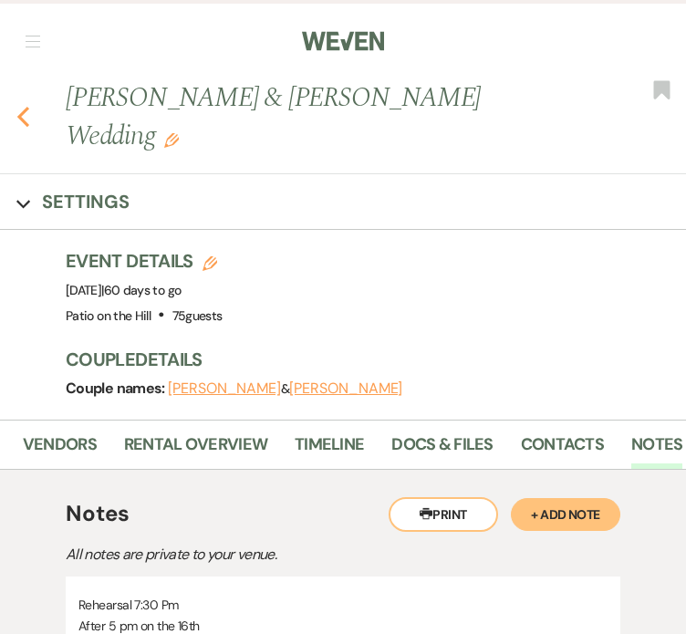
click at [22, 106] on icon "Previous" at bounding box center [23, 117] width 14 height 22
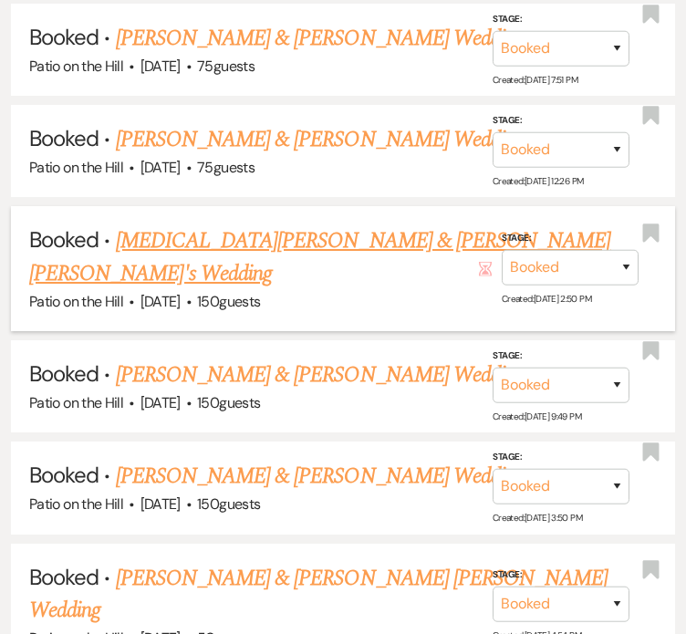
scroll to position [1899, 0]
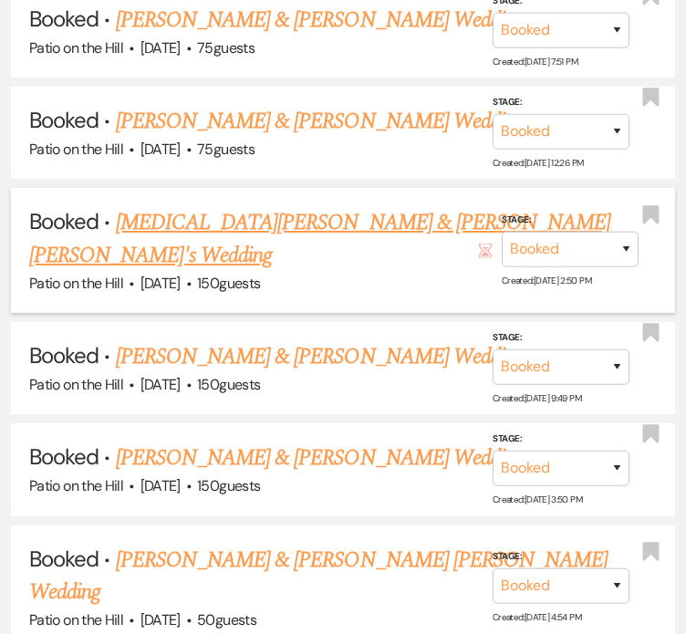
click at [320, 206] on link "[MEDICAL_DATA][PERSON_NAME] & [PERSON_NAME] [PERSON_NAME]'s Wedding" at bounding box center [319, 239] width 581 height 66
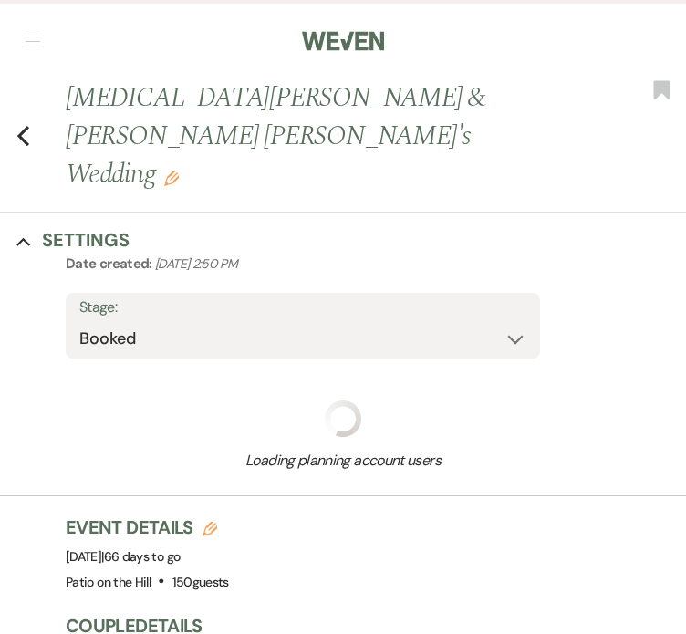
select select "5"
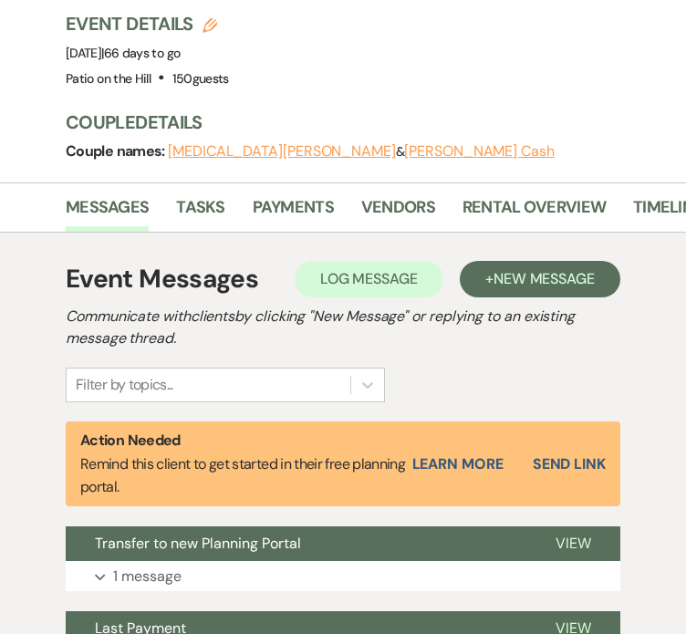
scroll to position [1204, 0]
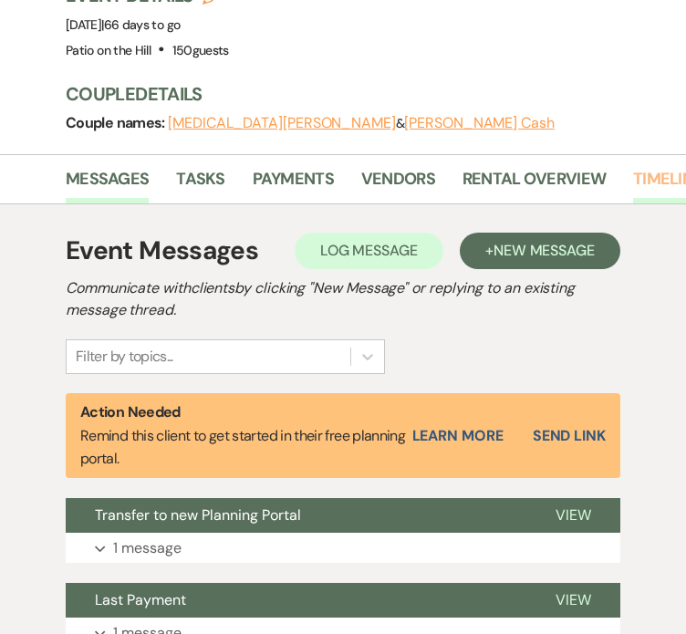
click at [649, 166] on link "Timeline" at bounding box center [667, 184] width 69 height 37
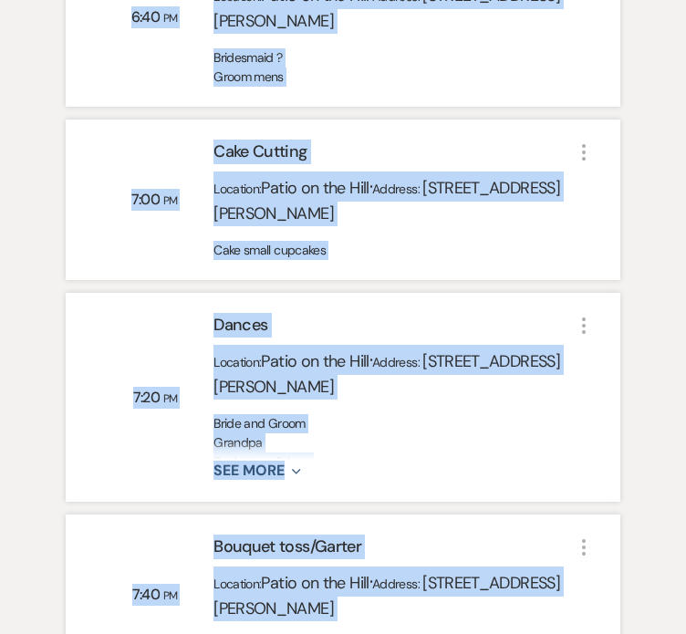
scroll to position [4825, 0]
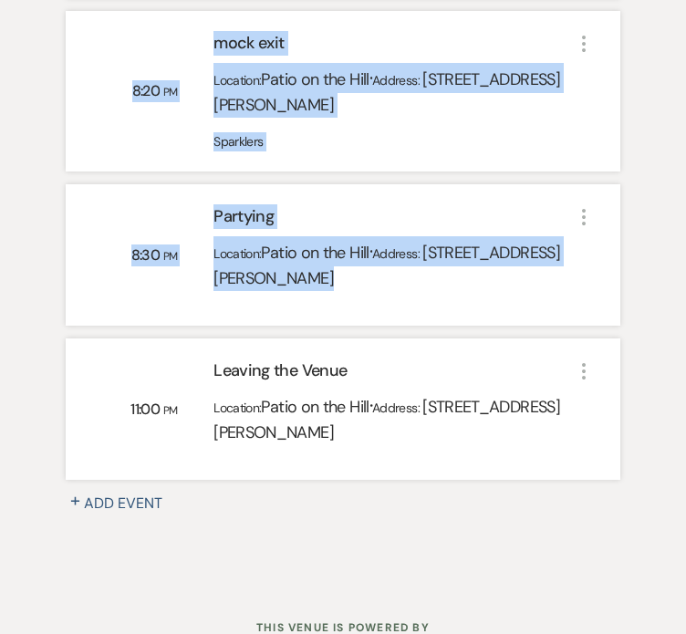
drag, startPoint x: 47, startPoint y: 130, endPoint x: 372, endPoint y: 367, distance: 402.4
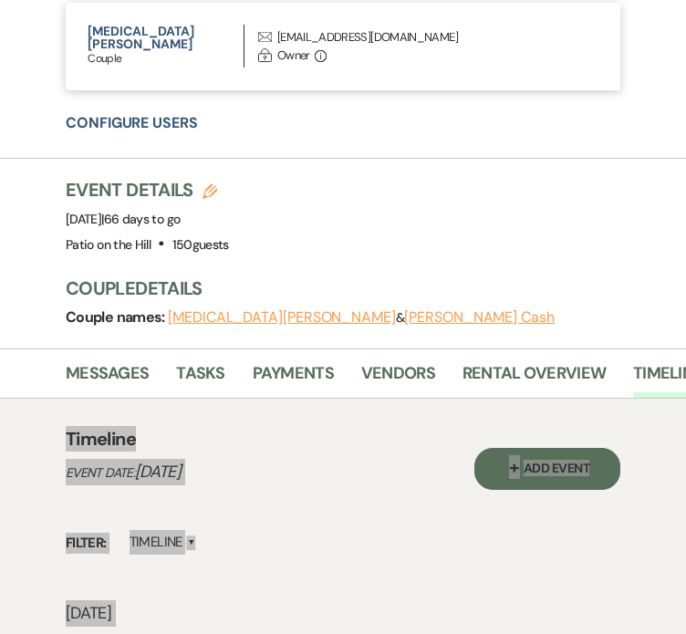
scroll to position [1008, 0]
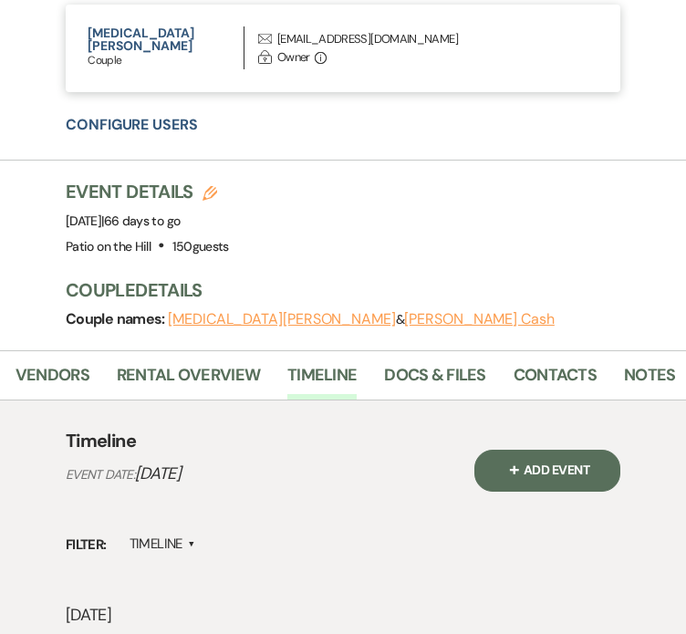
scroll to position [0, 353]
click at [661, 359] on li "Notes" at bounding box center [656, 379] width 78 height 41
click at [602, 359] on li "Contacts" at bounding box center [562, 379] width 110 height 41
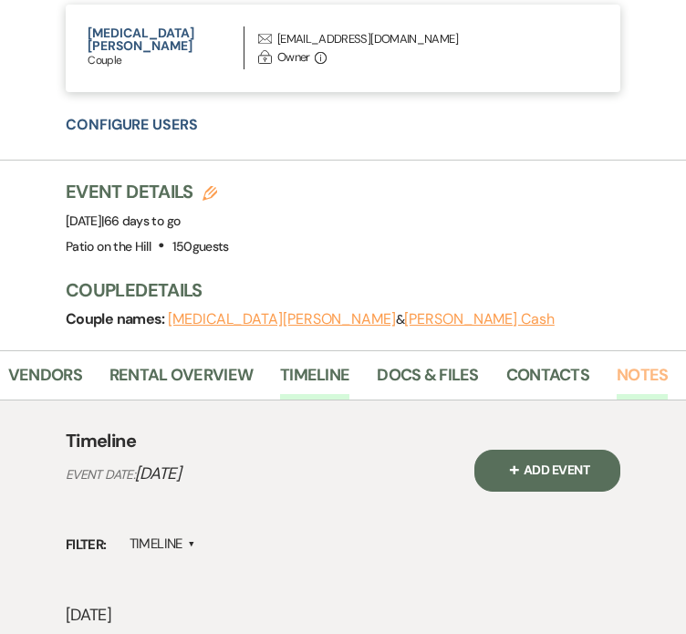
click at [654, 362] on link "Notes" at bounding box center [642, 380] width 51 height 37
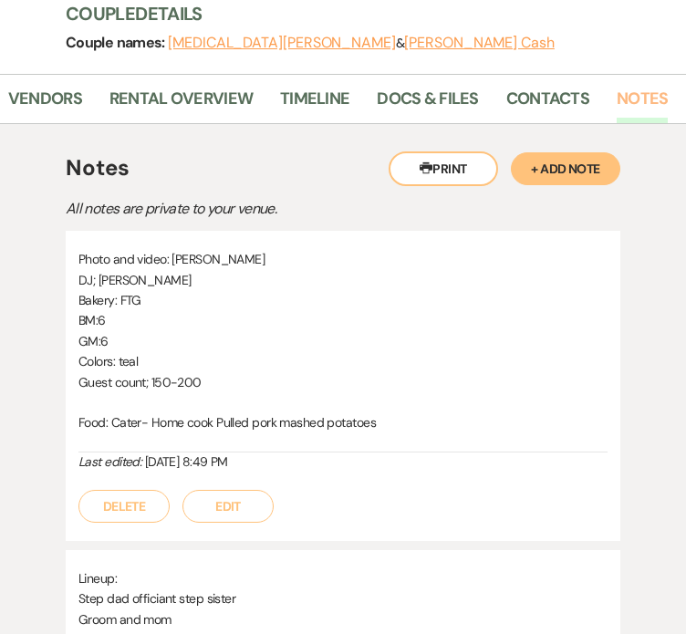
scroll to position [1281, 0]
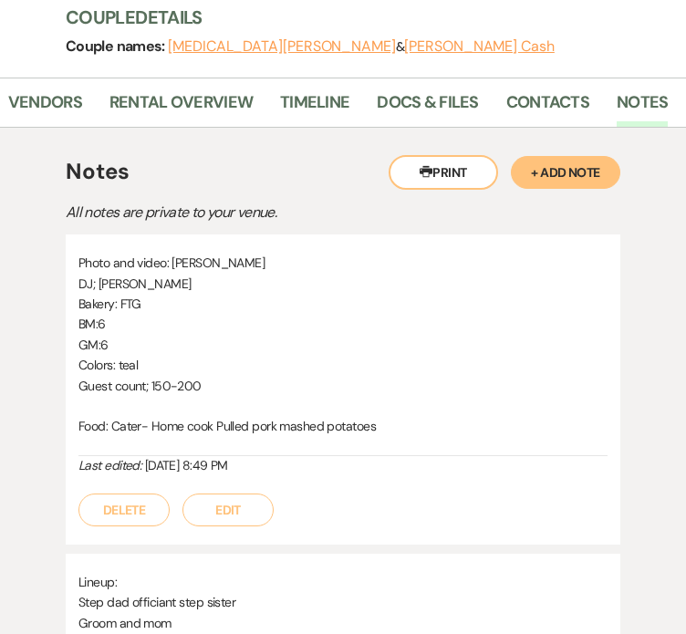
click at [245, 494] on button "Edit" at bounding box center [228, 510] width 91 height 33
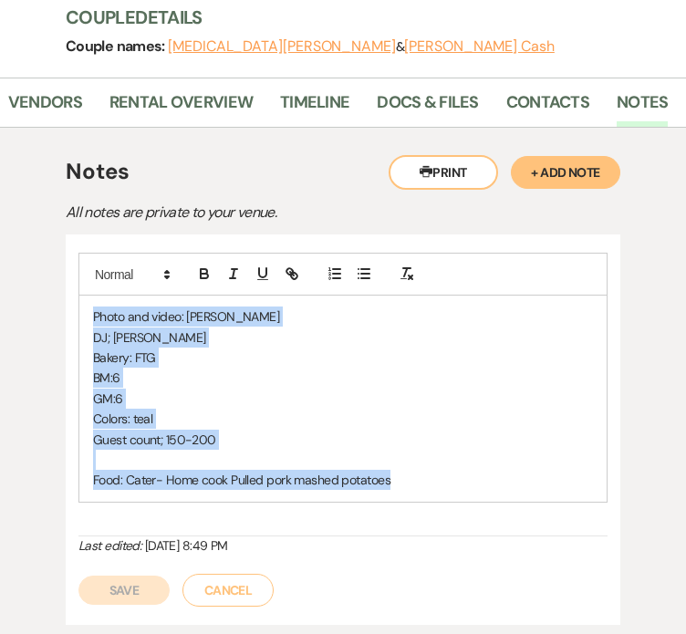
drag, startPoint x: 415, startPoint y: 400, endPoint x: 77, endPoint y: 210, distance: 388.2
click at [77, 235] on div "Photo and video: [PERSON_NAME]; [PERSON_NAME]: FTG BM:6 GM:6 Colors: teal Guest…" at bounding box center [343, 430] width 555 height 391
click at [260, 574] on button "Cancel" at bounding box center [228, 590] width 91 height 33
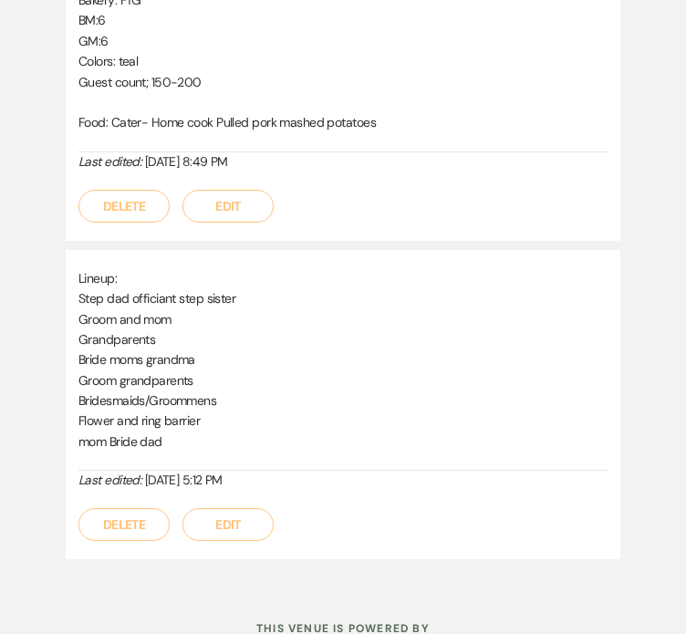
scroll to position [1584, 0]
click at [237, 509] on button "Edit" at bounding box center [228, 525] width 91 height 33
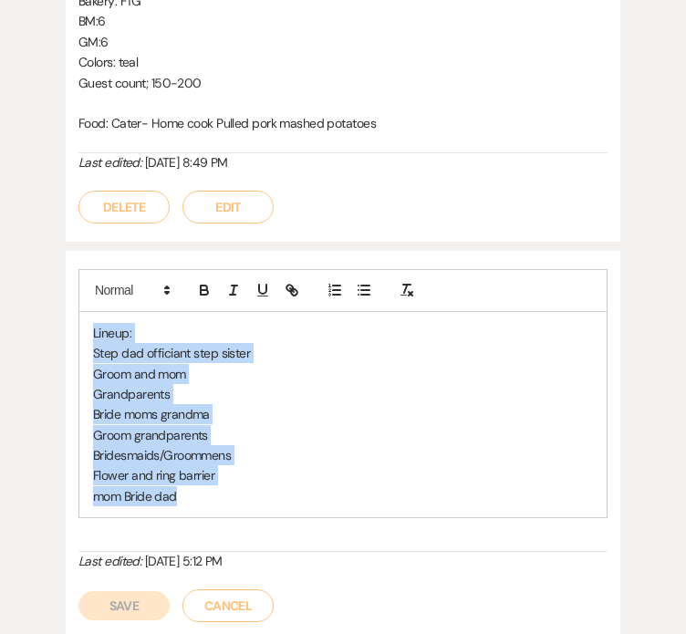
drag, startPoint x: 193, startPoint y: 415, endPoint x: 23, endPoint y: 199, distance: 275.0
click at [23, 199] on div "Printer Print + Add Note Notes All notes are private to your venue. Photo and v…" at bounding box center [343, 247] width 654 height 844
click at [238, 590] on button "Cancel" at bounding box center [228, 606] width 91 height 33
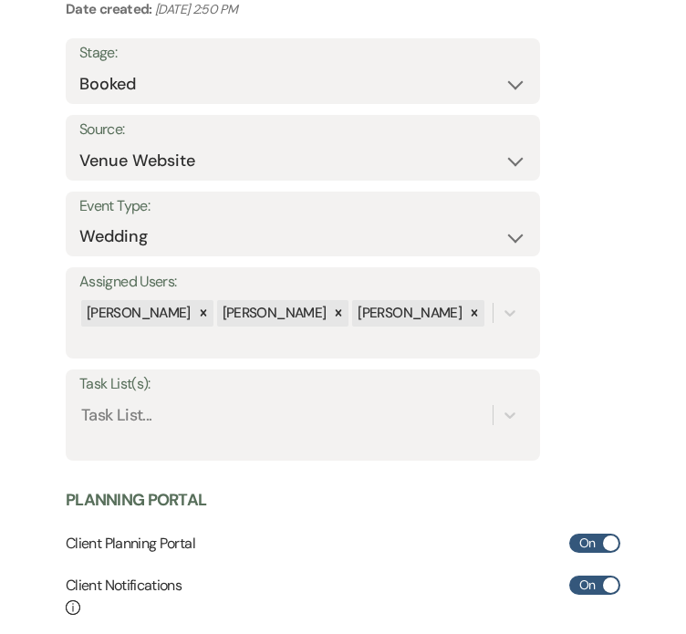
scroll to position [0, 0]
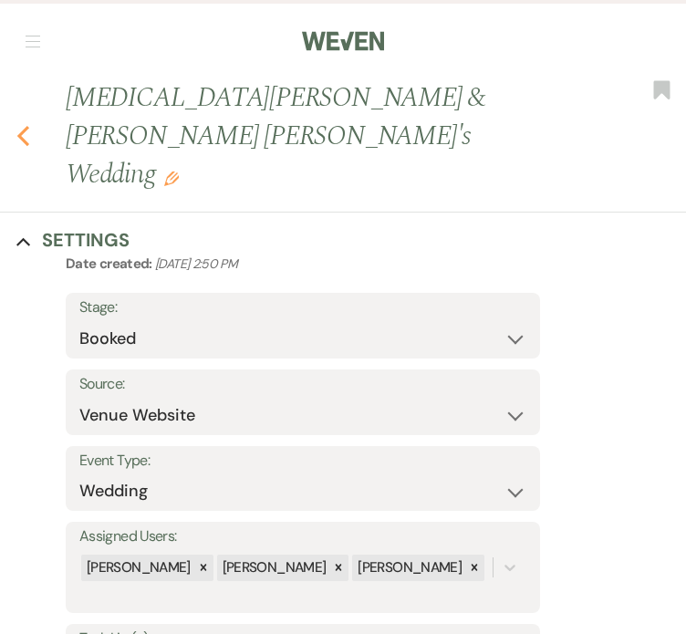
click at [19, 126] on use "button" at bounding box center [23, 136] width 12 height 20
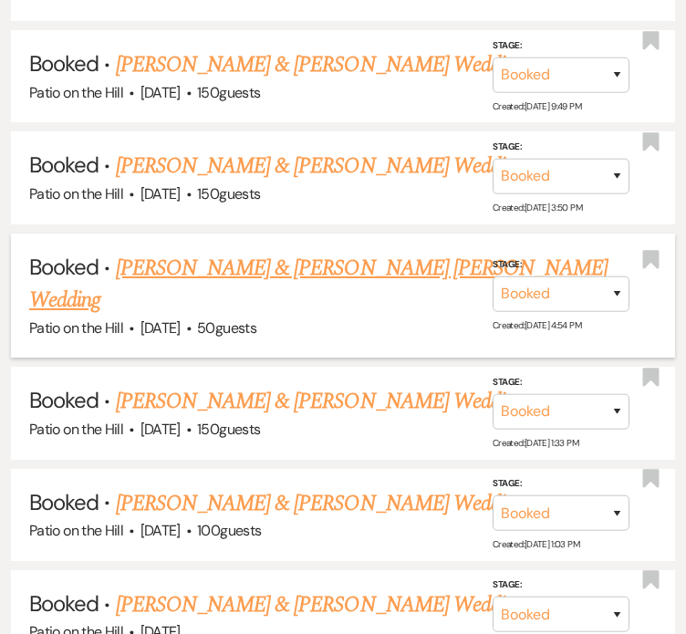
scroll to position [2191, 0]
click at [343, 252] on link "[PERSON_NAME] & [PERSON_NAME] [PERSON_NAME] Wedding" at bounding box center [318, 285] width 579 height 66
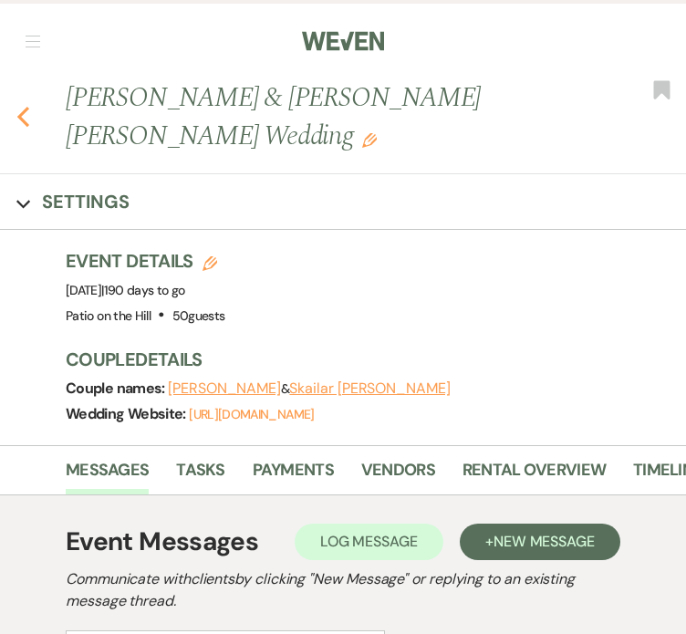
click at [17, 106] on icon "Previous" at bounding box center [23, 117] width 14 height 22
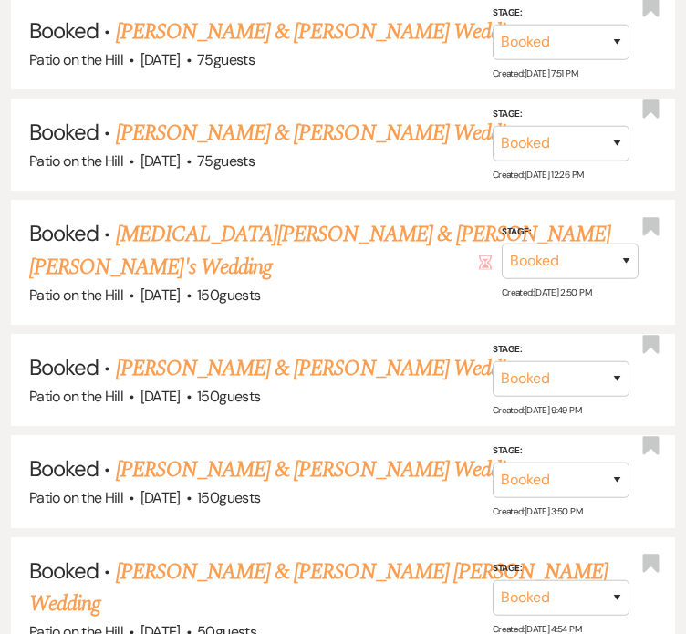
scroll to position [1920, 0]
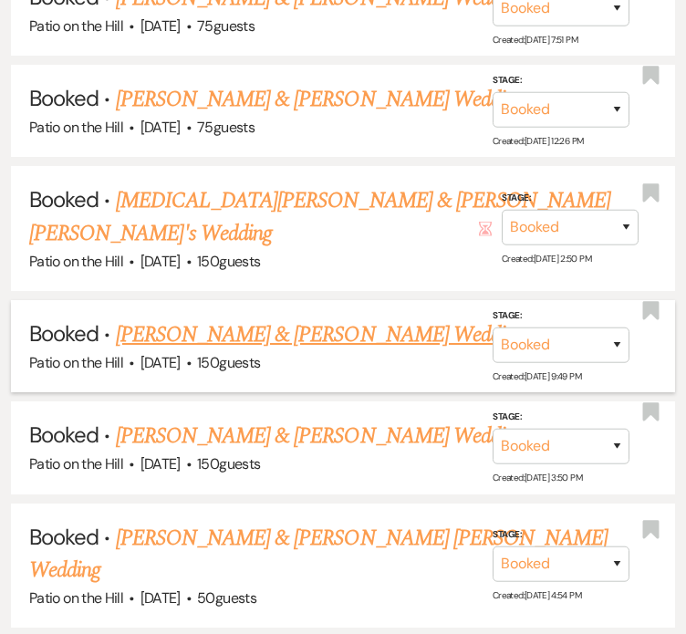
click at [363, 319] on link "[PERSON_NAME] & [PERSON_NAME] Wedding" at bounding box center [320, 335] width 409 height 33
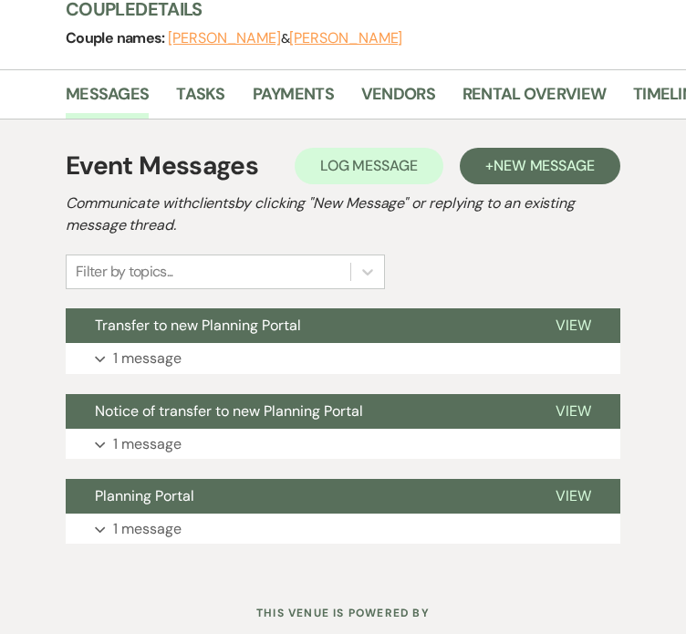
scroll to position [351, 0]
click at [665, 81] on link "Timeline" at bounding box center [667, 99] width 69 height 37
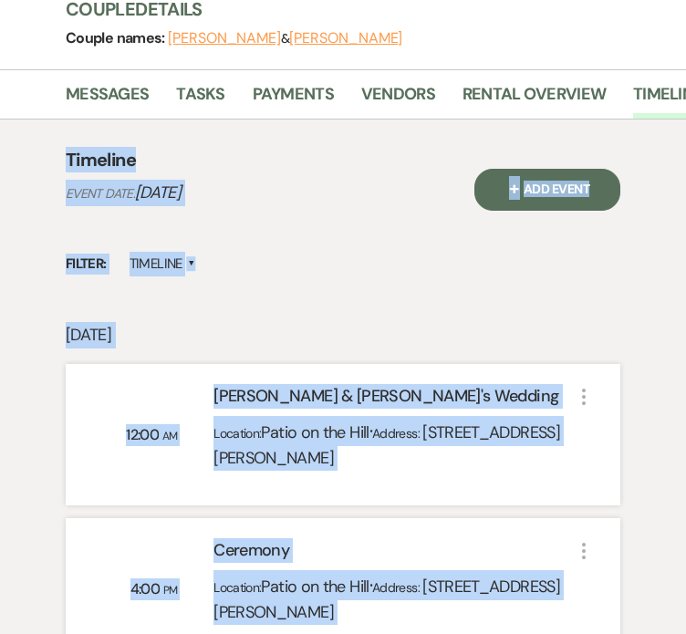
scroll to position [577, 0]
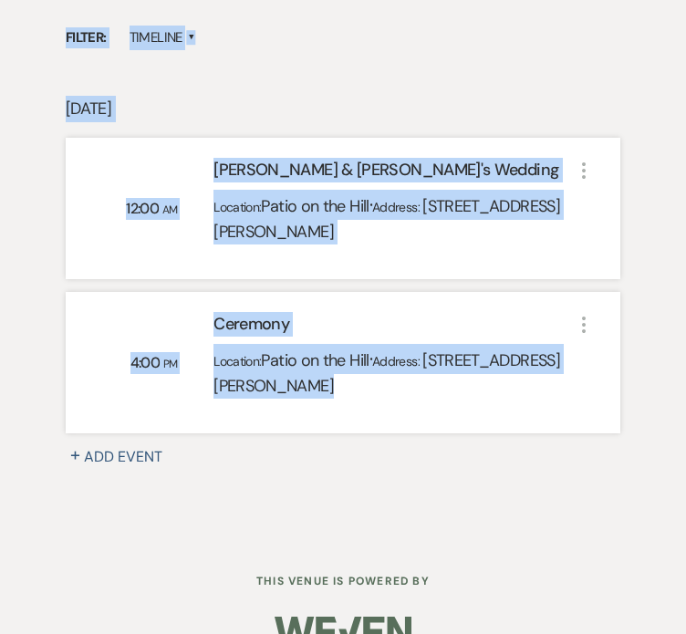
drag, startPoint x: 29, startPoint y: 127, endPoint x: 591, endPoint y: 321, distance: 594.9
click at [591, 321] on div "Timeline Event Date: [DATE] + Add Event Filter: Timeline ▲ [DATE] 12:00 AM [PER…" at bounding box center [343, 216] width 654 height 647
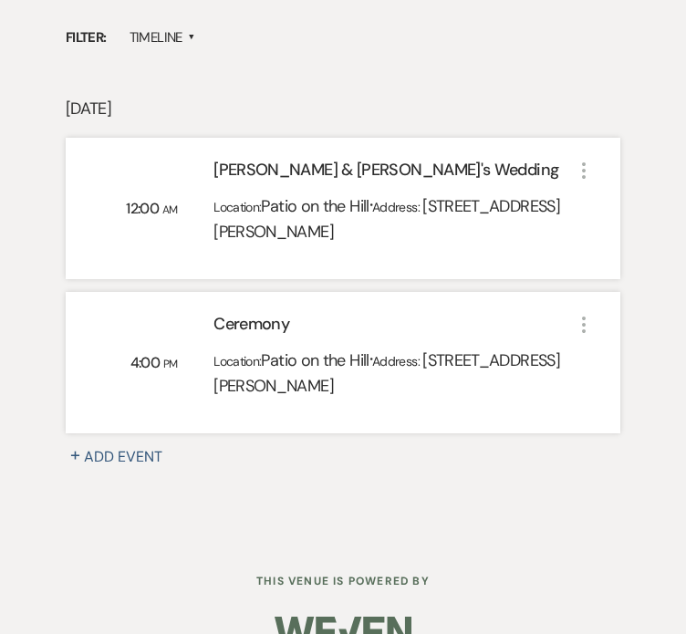
click at [621, 427] on div "Timeline Event Date: [DATE] + Add Event Filter: Timeline ▲ [DATE] 12:00 AM [PER…" at bounding box center [343, 216] width 654 height 647
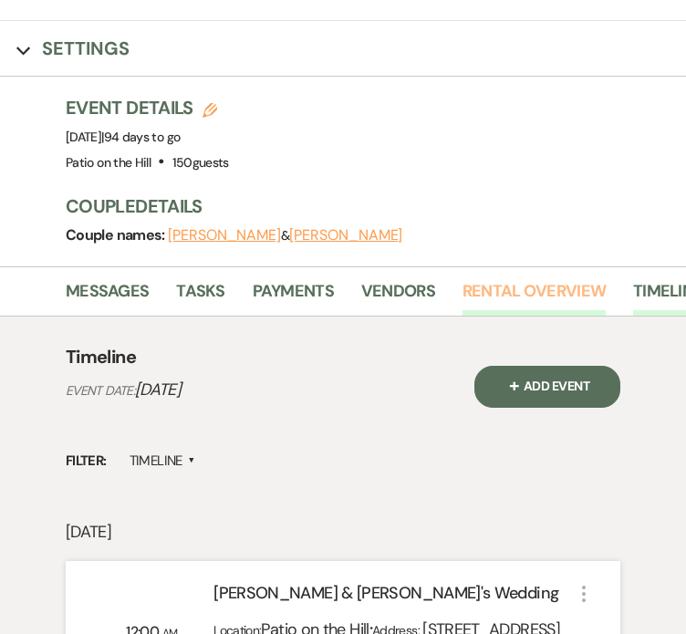
scroll to position [0, 353]
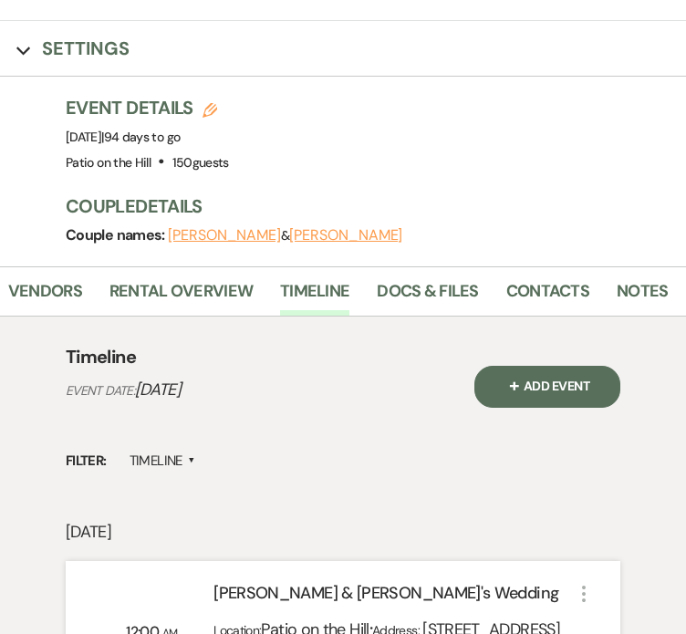
click at [676, 275] on li "Notes" at bounding box center [656, 295] width 78 height 41
click at [672, 275] on li "Notes" at bounding box center [656, 295] width 78 height 41
click at [657, 278] on link "Notes" at bounding box center [642, 296] width 51 height 37
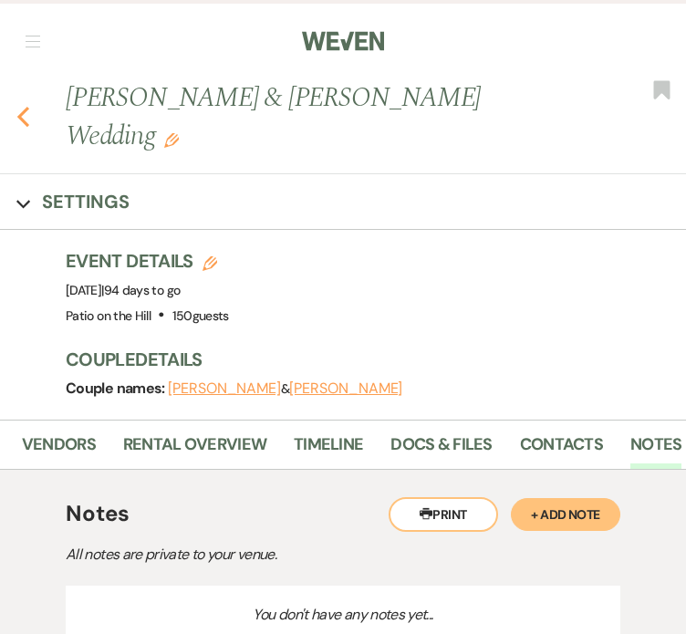
click at [23, 106] on icon "Previous" at bounding box center [23, 117] width 14 height 22
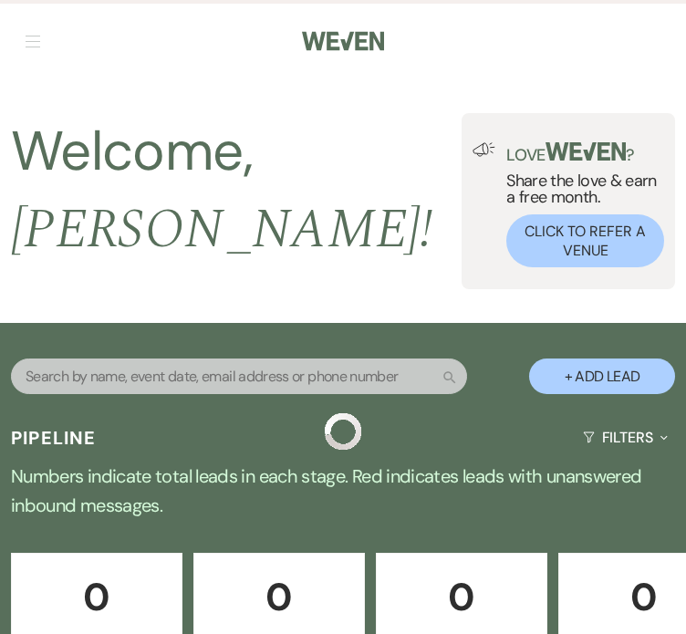
scroll to position [1920, 0]
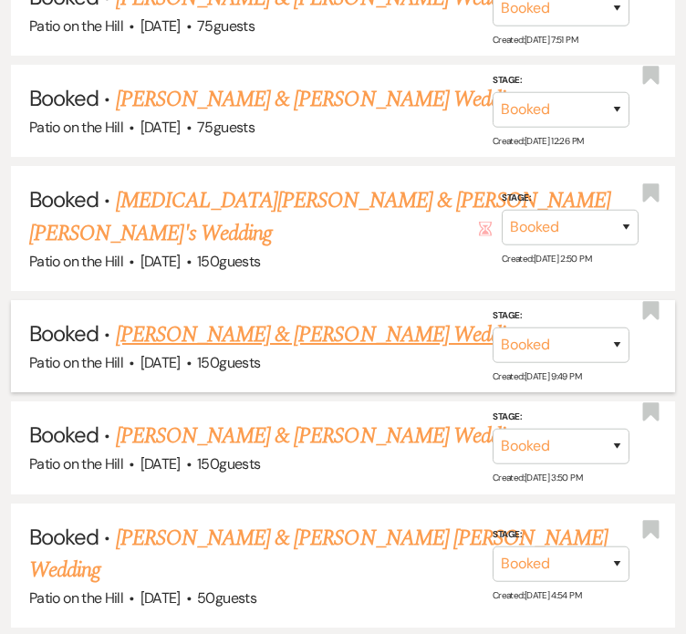
click at [277, 319] on link "[PERSON_NAME] & [PERSON_NAME] Wedding" at bounding box center [320, 335] width 409 height 33
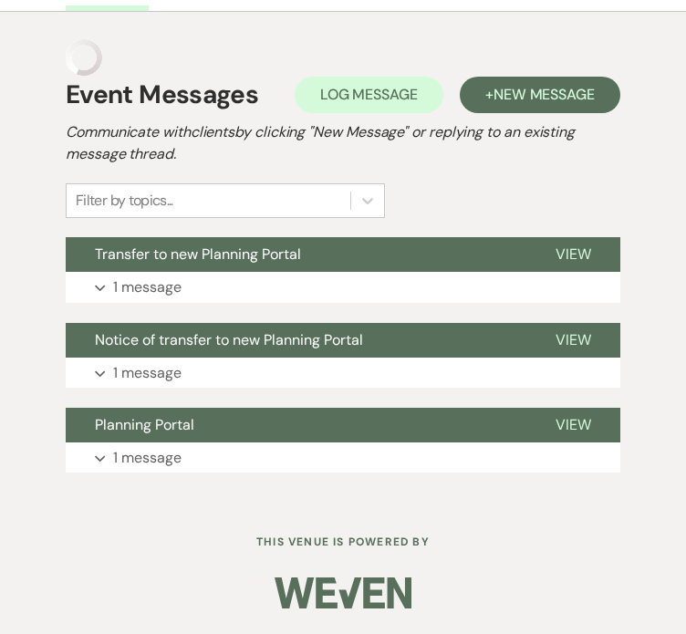
scroll to position [382, 0]
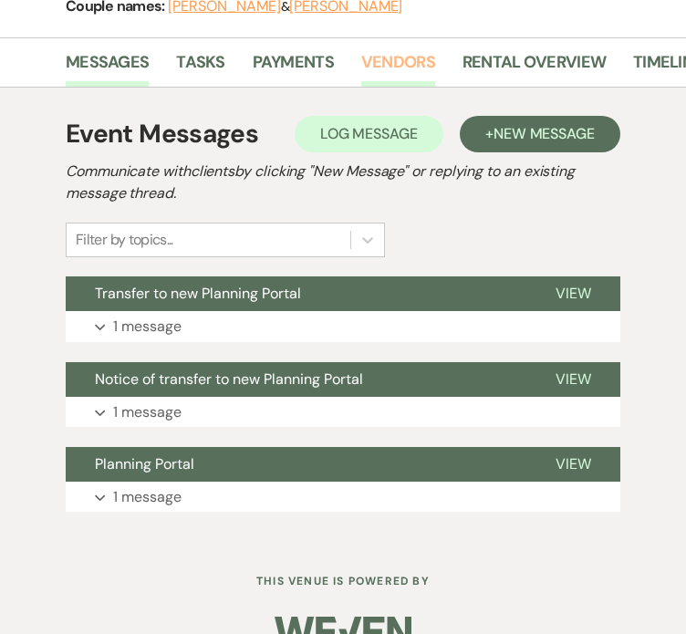
click at [364, 49] on link "Vendors" at bounding box center [398, 67] width 74 height 37
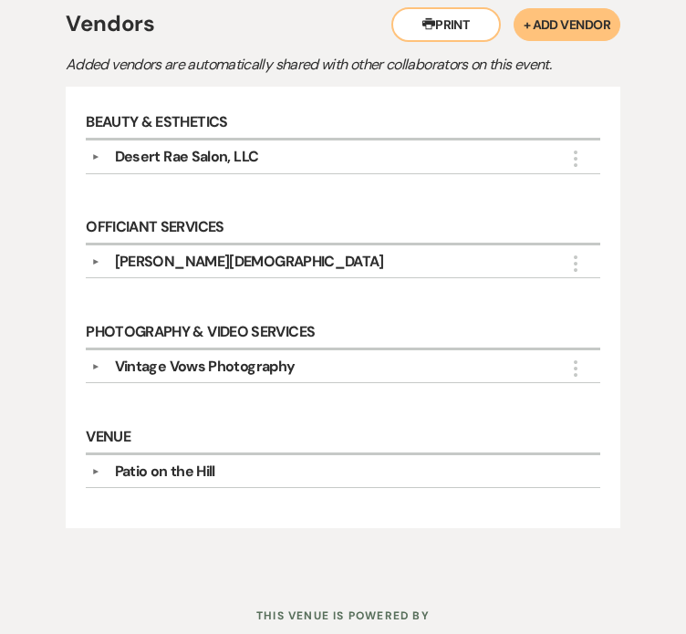
scroll to position [483, 0]
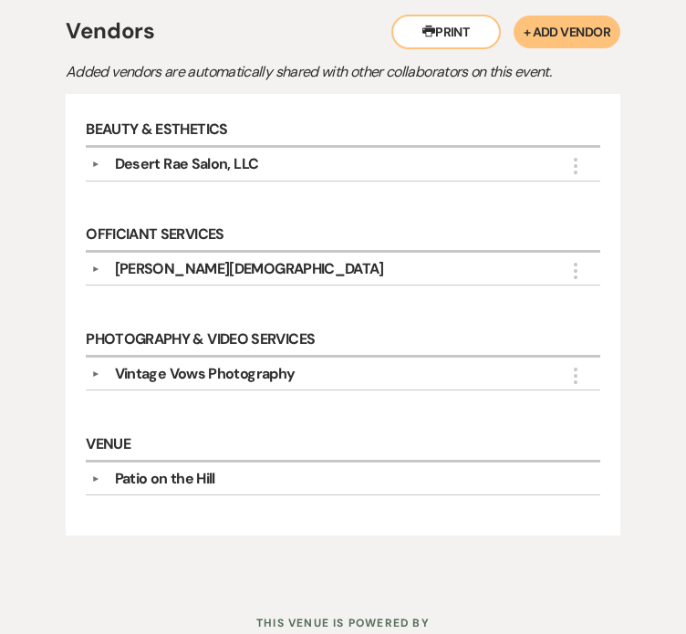
click at [285, 258] on div "[PERSON_NAME][DEMOGRAPHIC_DATA]" at bounding box center [348, 269] width 496 height 22
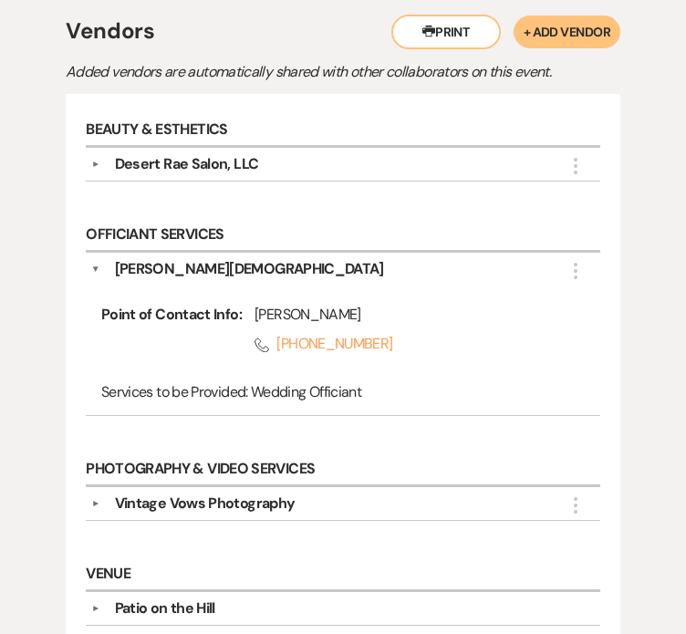
click at [296, 493] on div "Vintage Vows Photography" at bounding box center [348, 504] width 496 height 22
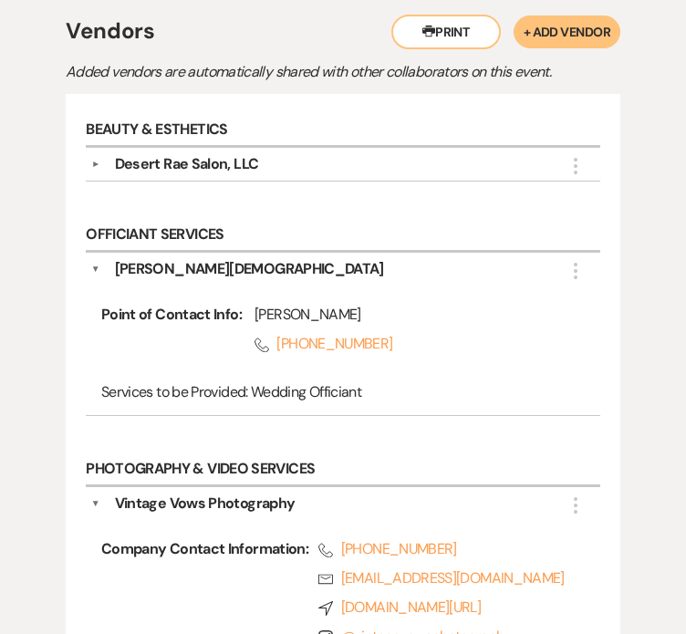
click at [259, 153] on div "Desert Rae Salon, LLC" at bounding box center [348, 164] width 496 height 22
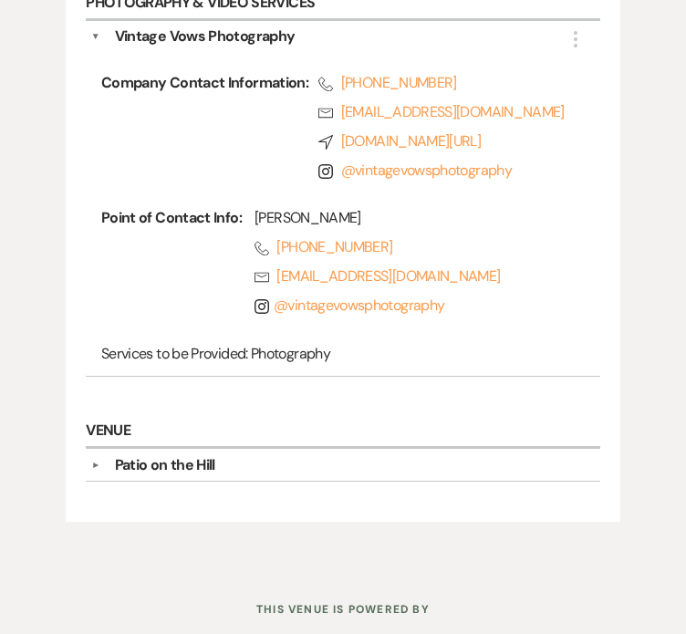
scroll to position [1209, 0]
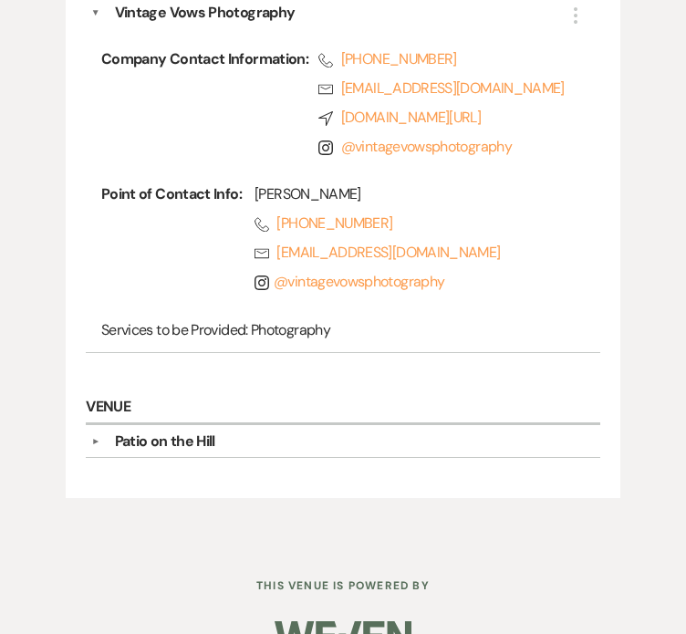
click at [339, 392] on h6 "Venue" at bounding box center [343, 409] width 515 height 34
click at [329, 431] on div "Patio on the Hill" at bounding box center [348, 442] width 496 height 22
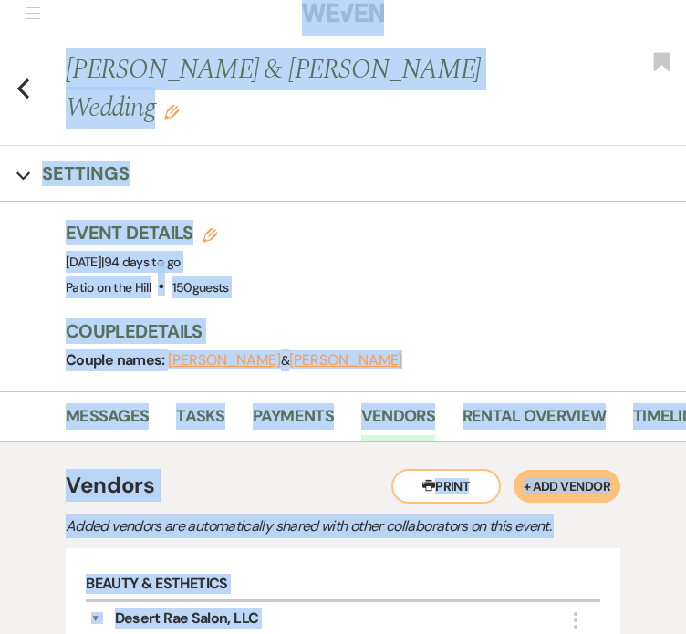
scroll to position [0, 0]
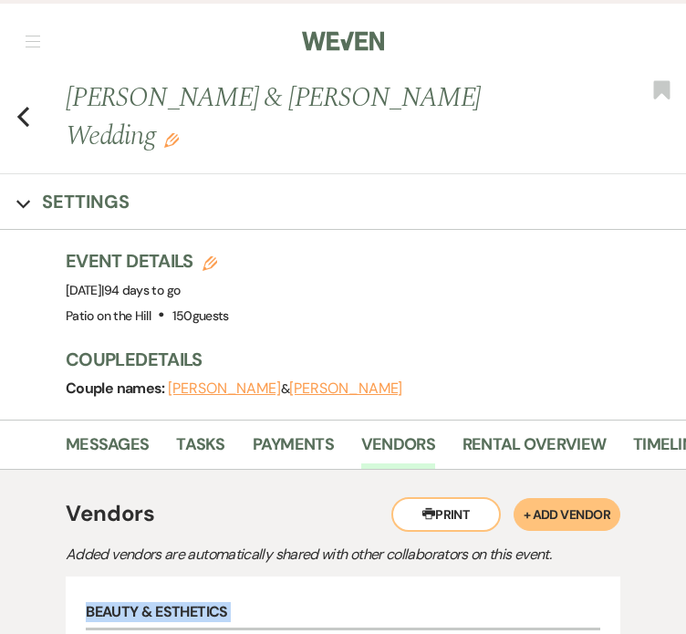
drag, startPoint x: 643, startPoint y: 401, endPoint x: 69, endPoint y: 553, distance: 593.1
click at [21, 106] on icon "Previous" at bounding box center [23, 117] width 14 height 22
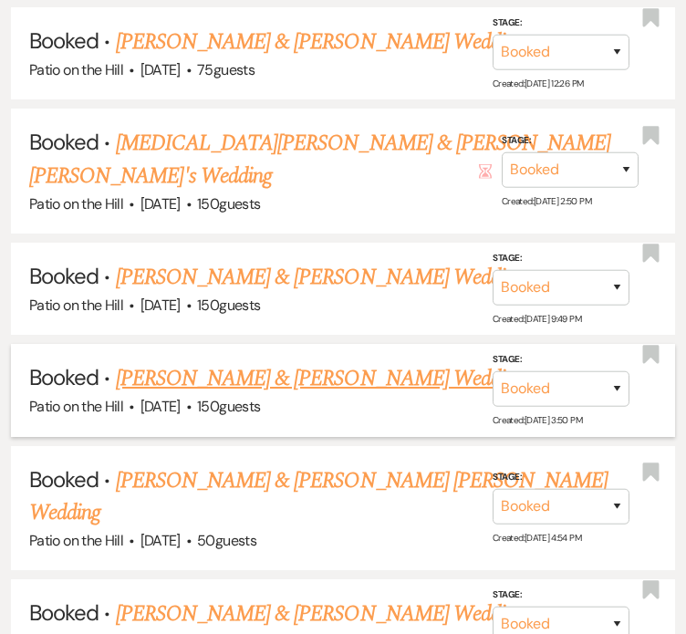
scroll to position [2092, 0]
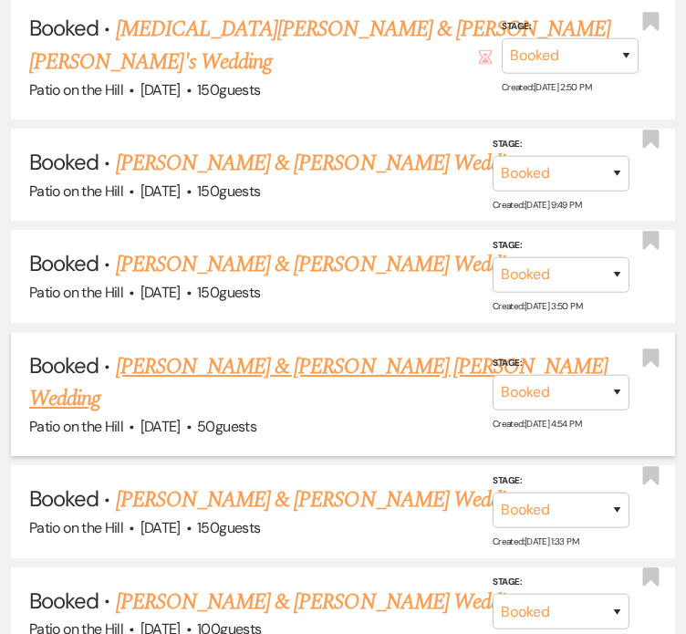
click at [318, 351] on link "[PERSON_NAME] & [PERSON_NAME] [PERSON_NAME] Wedding" at bounding box center [318, 384] width 579 height 66
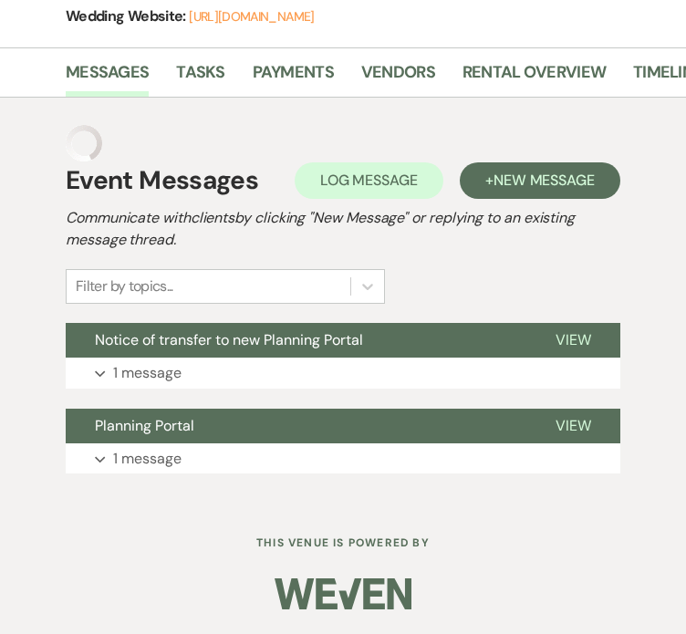
scroll to position [361, 0]
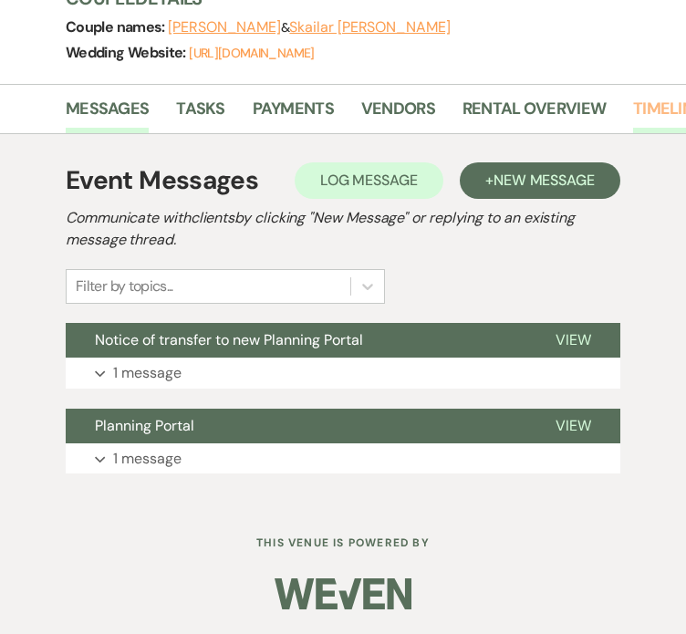
click at [636, 103] on link "Timeline" at bounding box center [667, 114] width 69 height 37
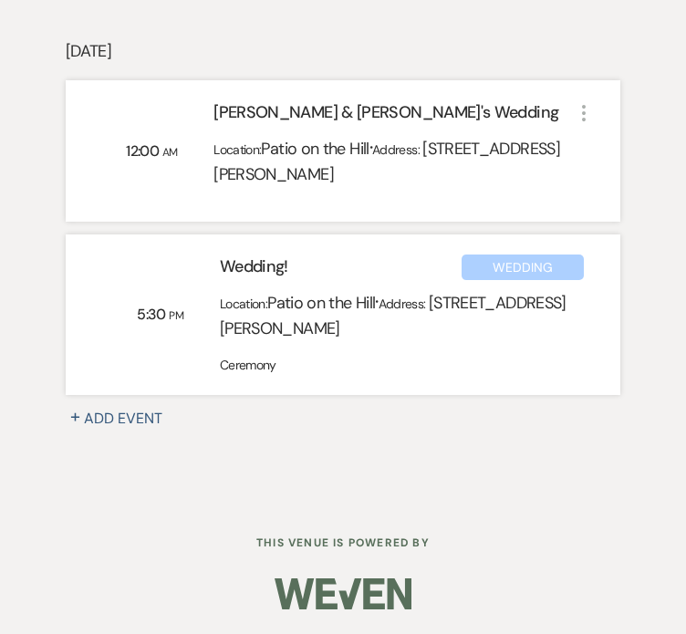
scroll to position [646, 0]
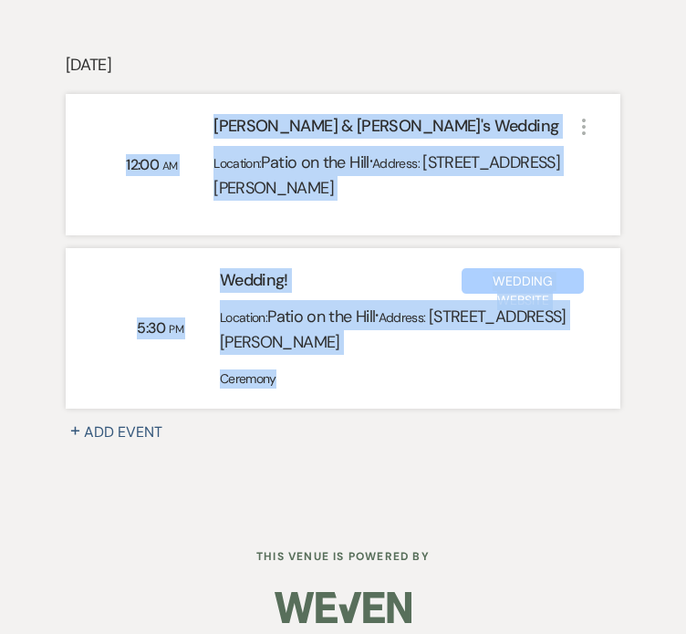
drag, startPoint x: 427, startPoint y: 386, endPoint x: 93, endPoint y: 138, distance: 416.2
click at [93, 138] on div "[DATE] 12:00 AM [PERSON_NAME] & [PERSON_NAME]'s Wedding Location: Patio on the …" at bounding box center [343, 274] width 555 height 445
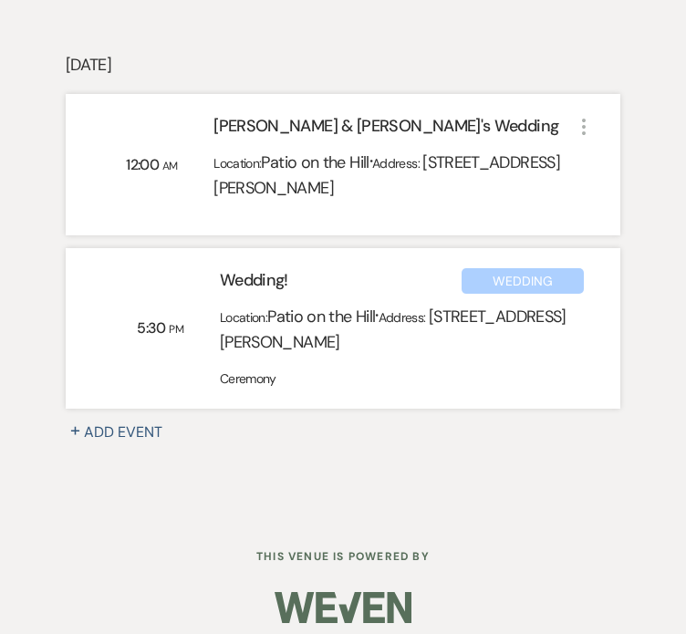
click at [532, 474] on div "[DATE] 12:00 AM [PERSON_NAME] & [PERSON_NAME]'s Wedding Location: Patio on the …" at bounding box center [343, 274] width 555 height 445
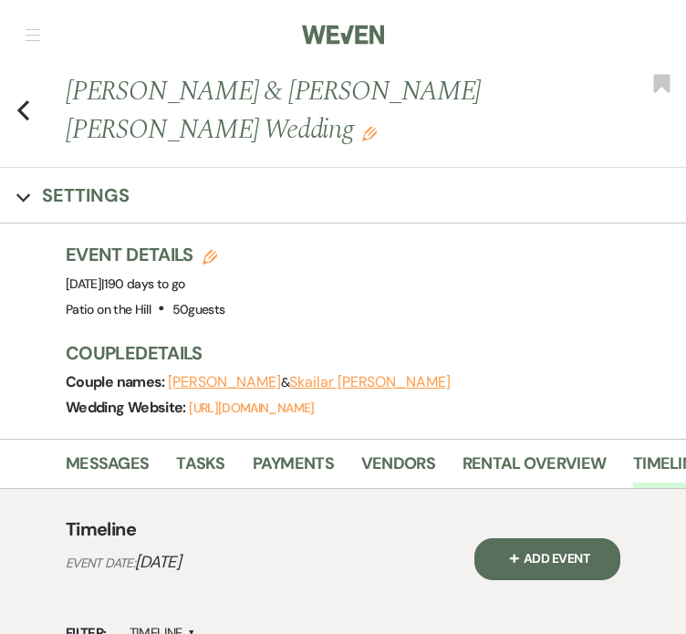
scroll to position [5, 0]
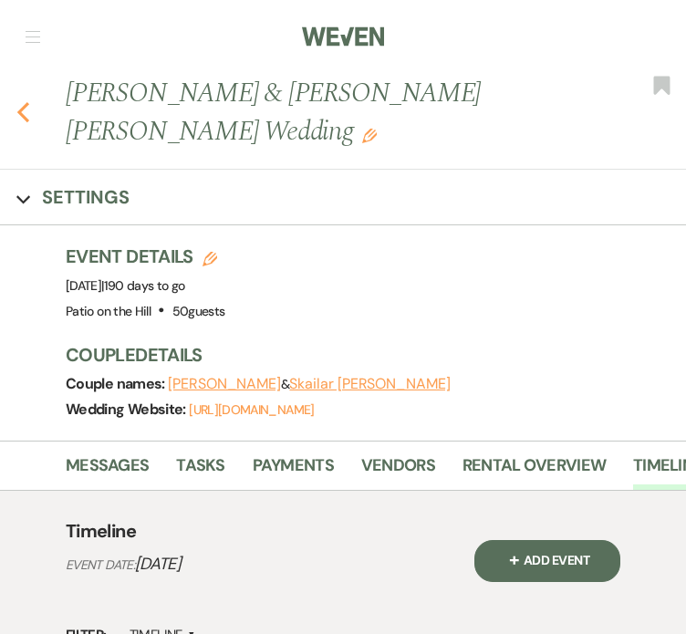
click at [18, 118] on icon "Previous" at bounding box center [23, 112] width 14 height 22
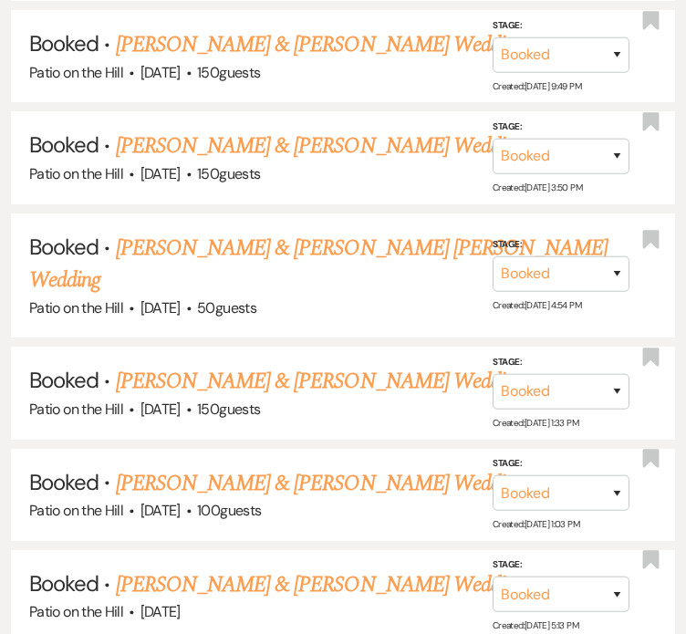
scroll to position [2209, 0]
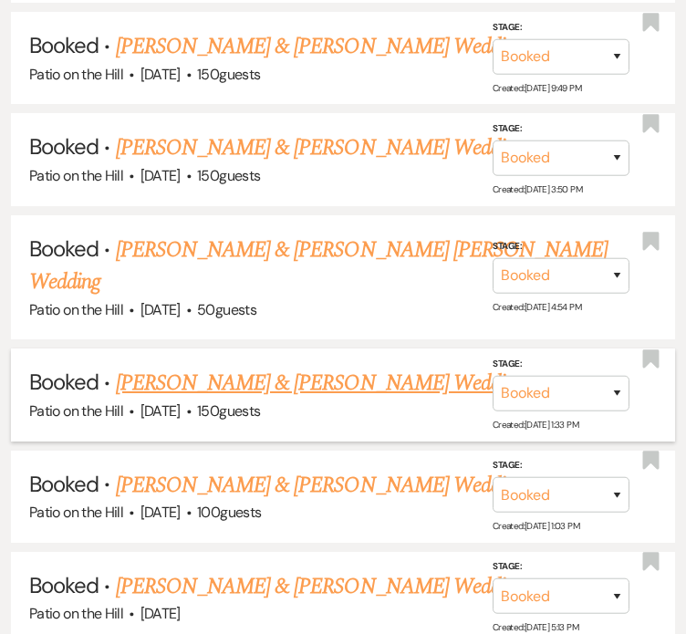
click at [336, 367] on link "[PERSON_NAME] & [PERSON_NAME] Wedding" at bounding box center [320, 383] width 409 height 33
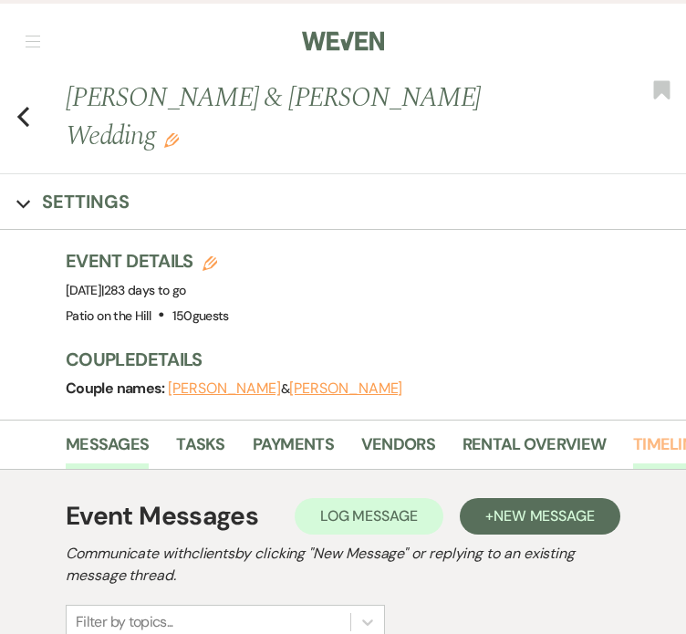
click at [640, 454] on link "Timeline" at bounding box center [667, 450] width 69 height 37
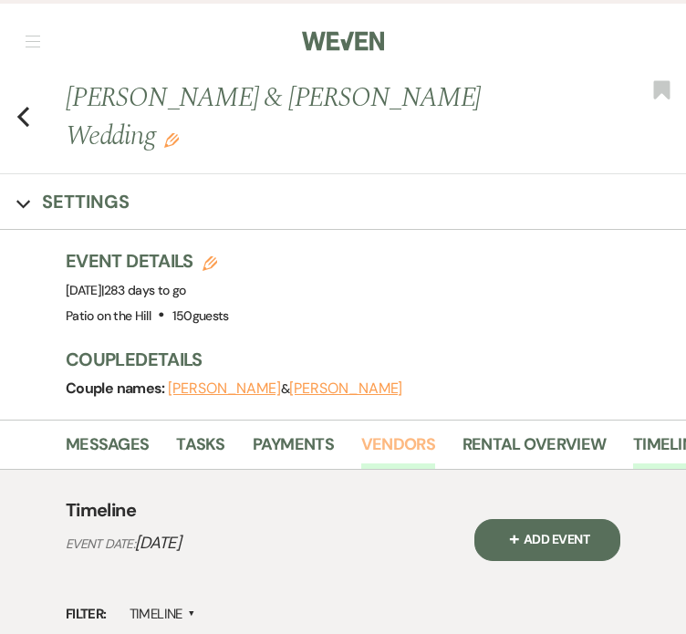
click at [384, 448] on link "Vendors" at bounding box center [398, 450] width 74 height 37
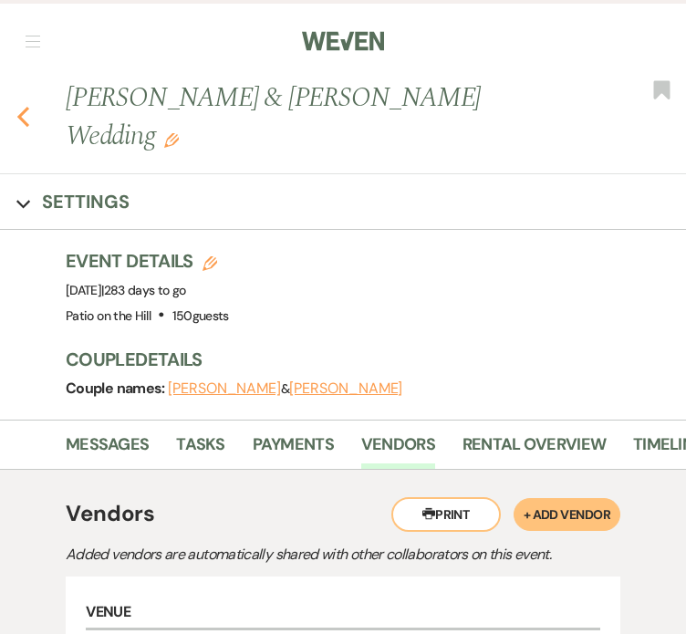
click at [20, 107] on icon "Previous" at bounding box center [23, 117] width 14 height 22
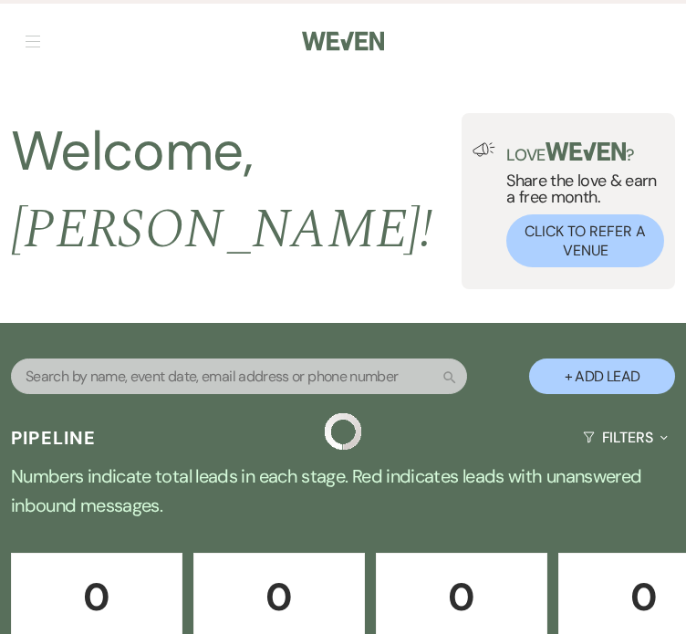
scroll to position [2209, 0]
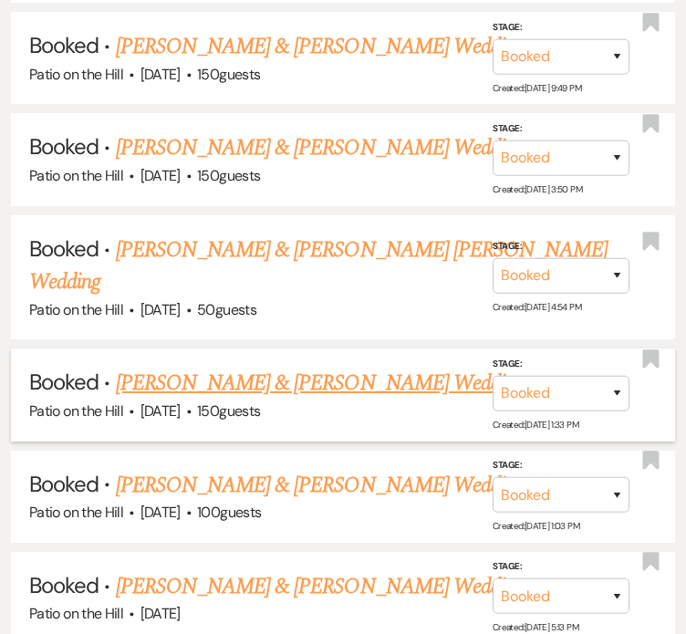
click at [396, 367] on link "[PERSON_NAME] & [PERSON_NAME] Wedding" at bounding box center [320, 383] width 409 height 33
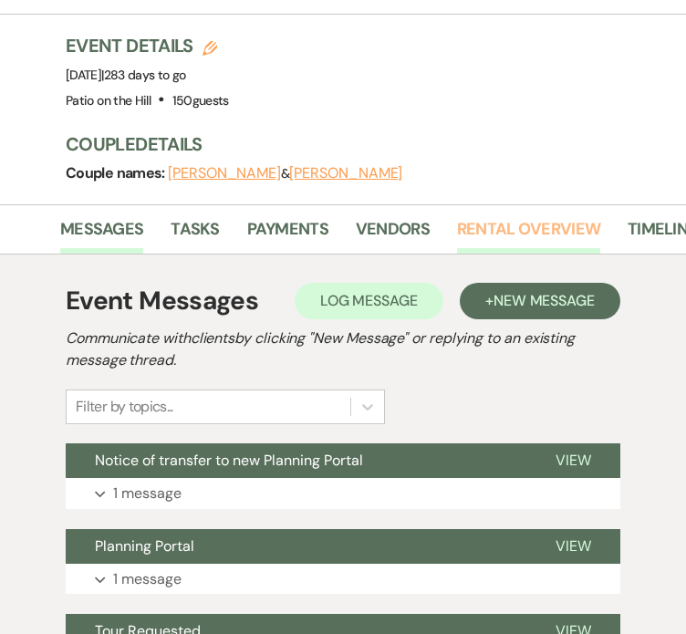
scroll to position [0, 6]
click at [616, 224] on li "Rental Overview" at bounding box center [541, 233] width 171 height 41
click at [633, 225] on link "Timeline" at bounding box center [661, 234] width 69 height 37
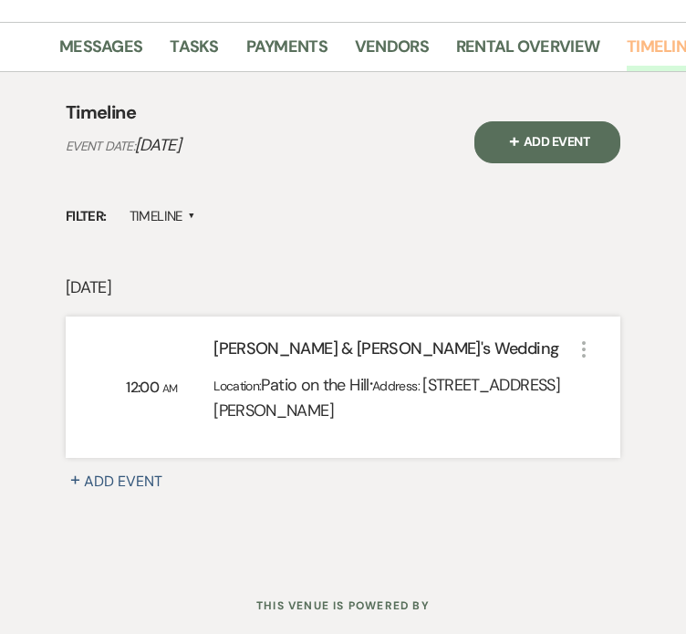
scroll to position [424, 0]
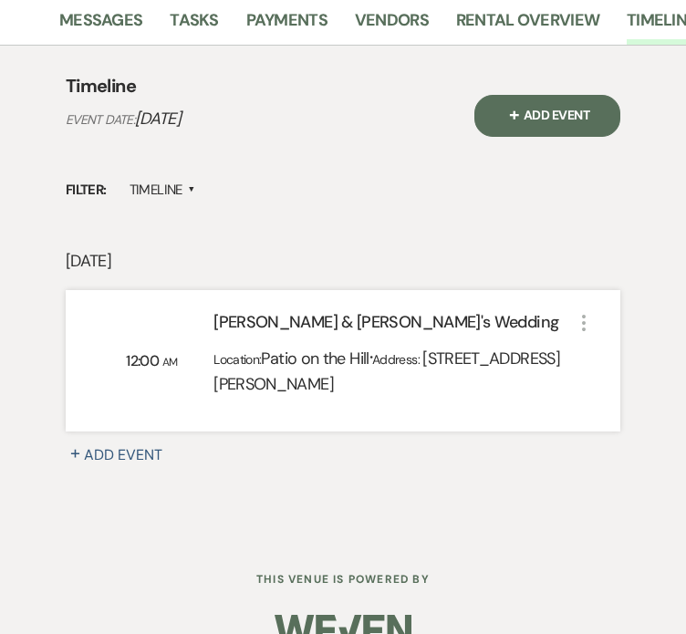
drag, startPoint x: 536, startPoint y: 434, endPoint x: 25, endPoint y: 98, distance: 612.1
click at [25, 98] on div "Timeline Event Date: [DATE] + Add Event Filter: Timeline ▲ [DATE] 12:00 AM [PER…" at bounding box center [343, 292] width 654 height 493
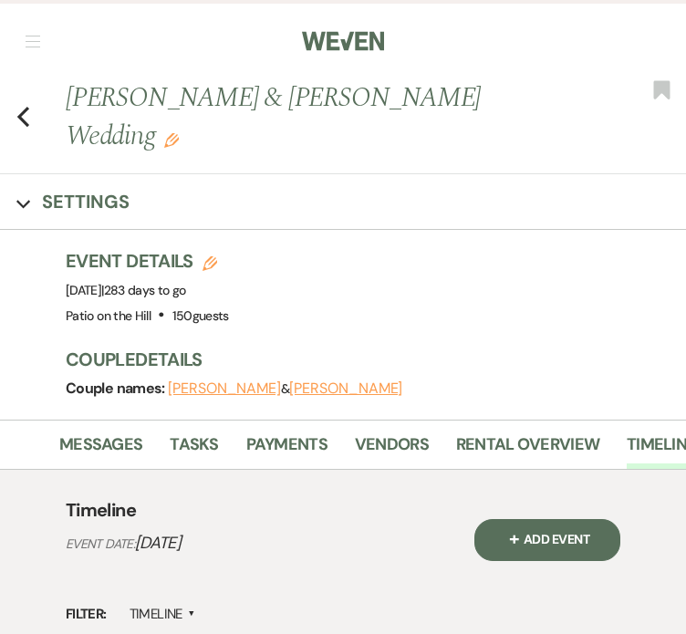
scroll to position [0, 0]
click at [16, 114] on icon "Previous" at bounding box center [23, 117] width 14 height 22
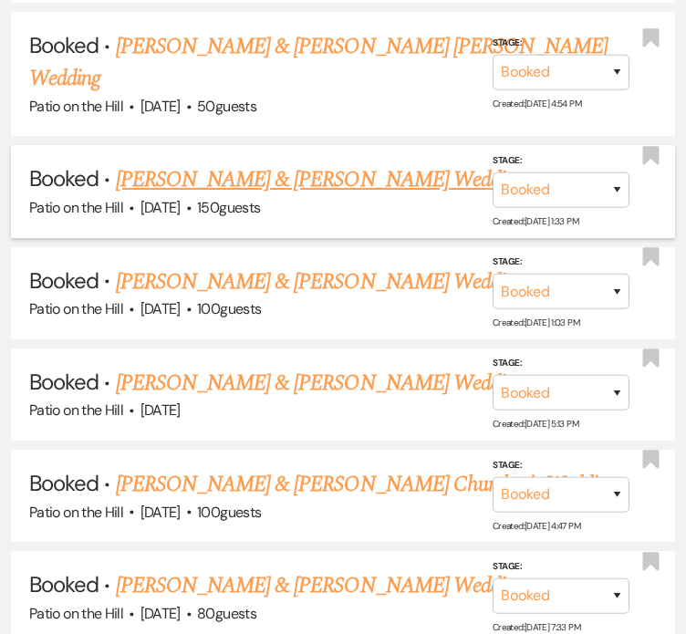
scroll to position [2413, 0]
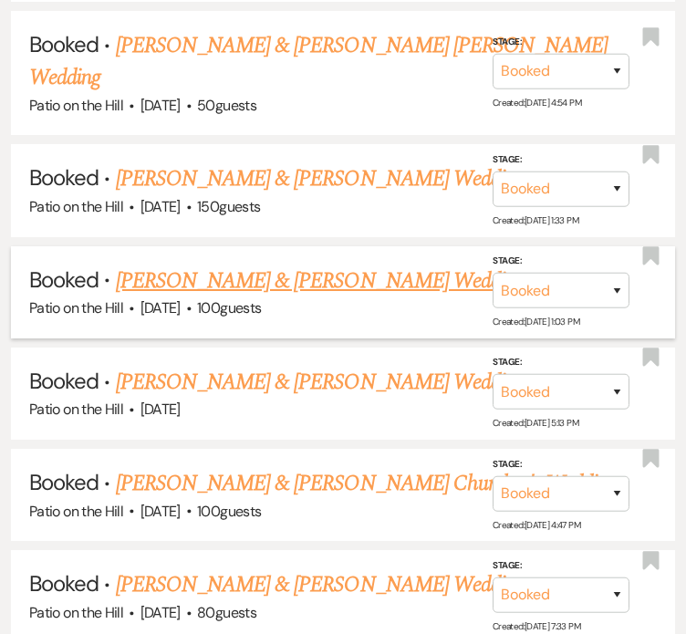
click at [343, 265] on link "[PERSON_NAME] & [PERSON_NAME] Wedding" at bounding box center [320, 281] width 409 height 33
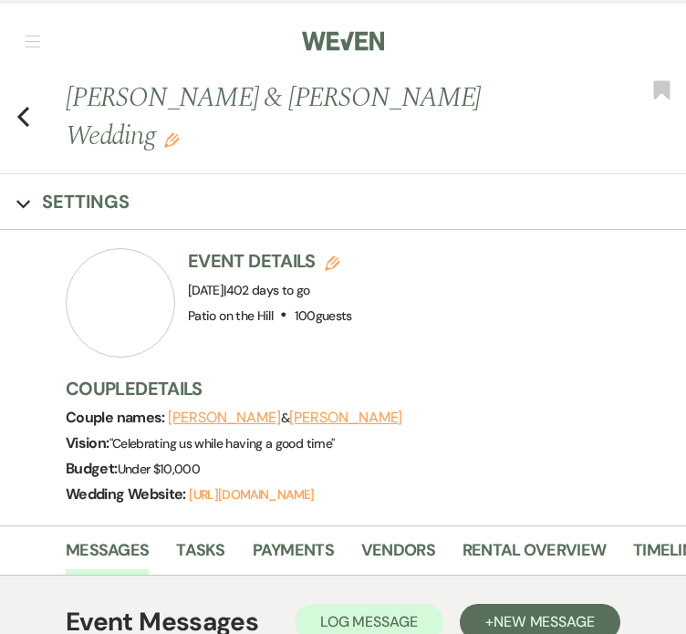
scroll to position [181, 0]
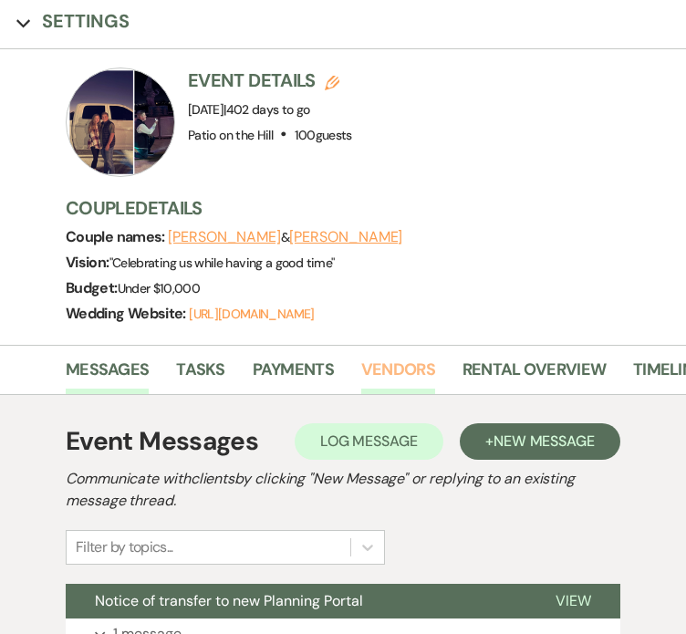
click at [386, 372] on link "Vendors" at bounding box center [398, 375] width 74 height 37
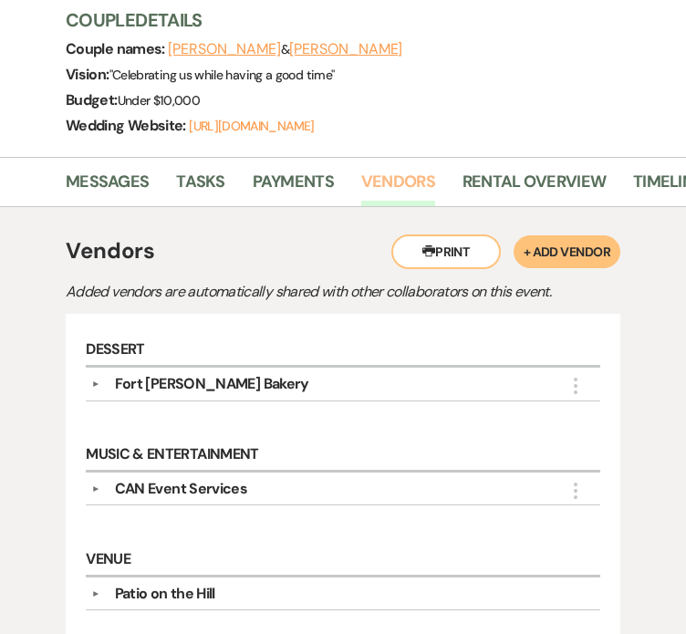
scroll to position [560, 0]
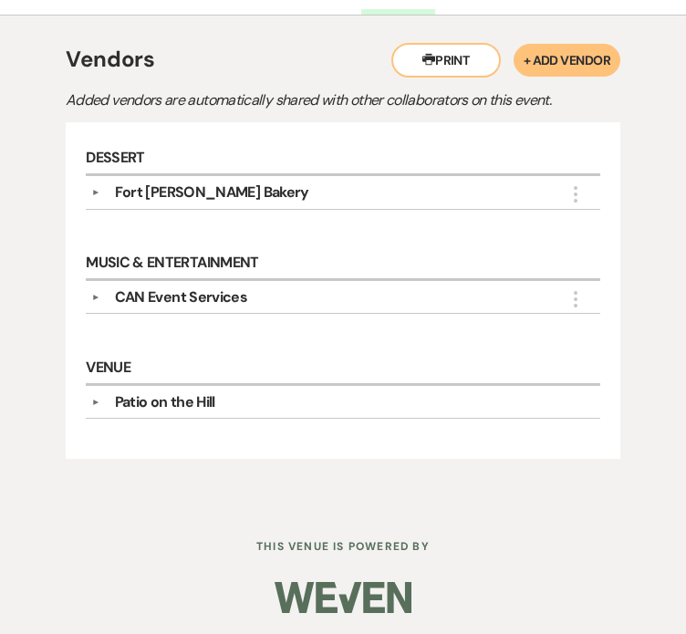
click at [235, 395] on div "Patio on the Hill" at bounding box center [348, 403] width 496 height 22
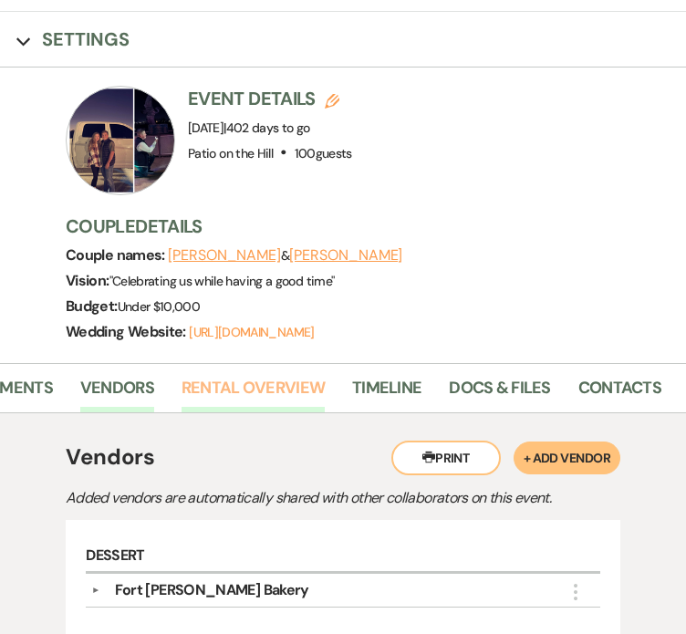
scroll to position [0, 296]
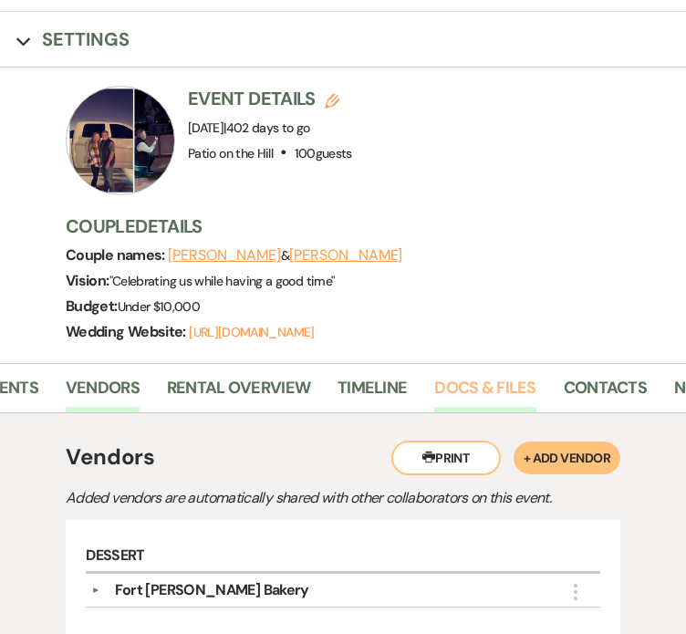
click at [497, 401] on link "Docs & Files" at bounding box center [484, 393] width 101 height 37
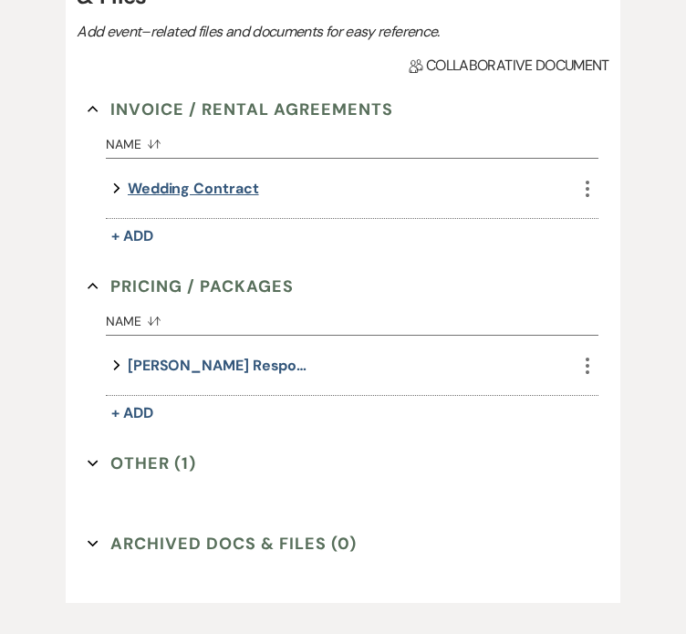
scroll to position [675, 0]
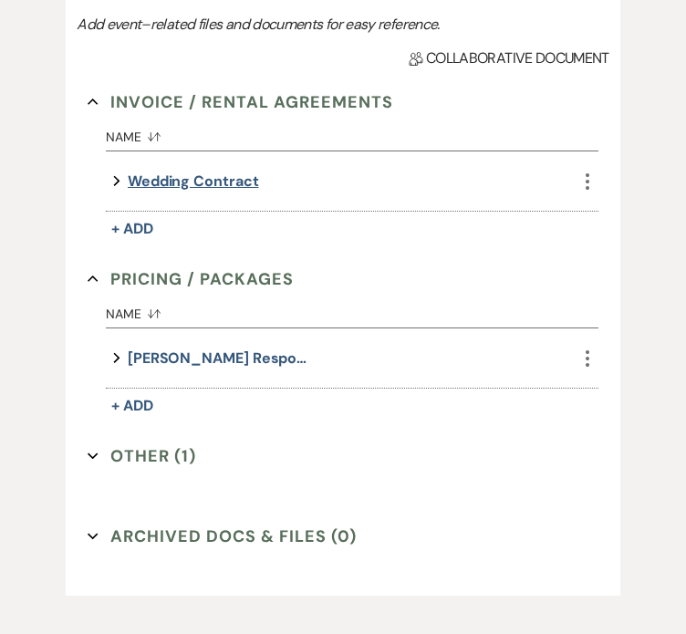
click at [207, 189] on button "Wedding Contract" at bounding box center [193, 181] width 131 height 25
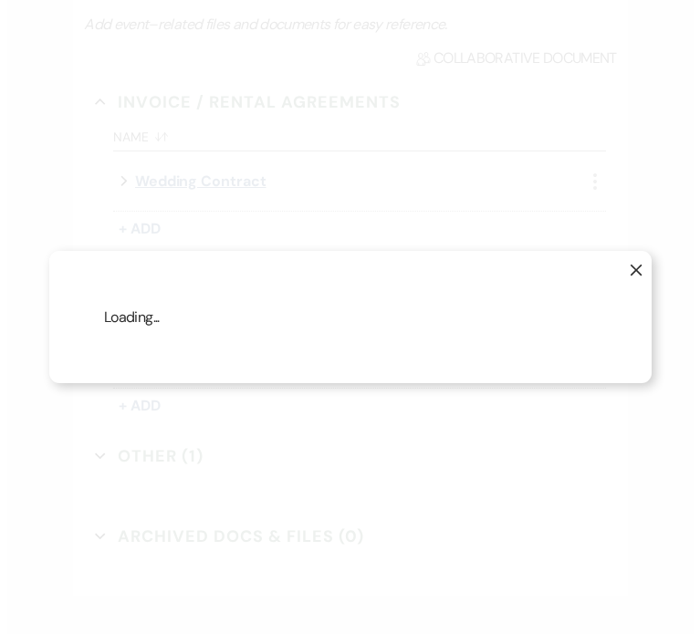
scroll to position [675, 0]
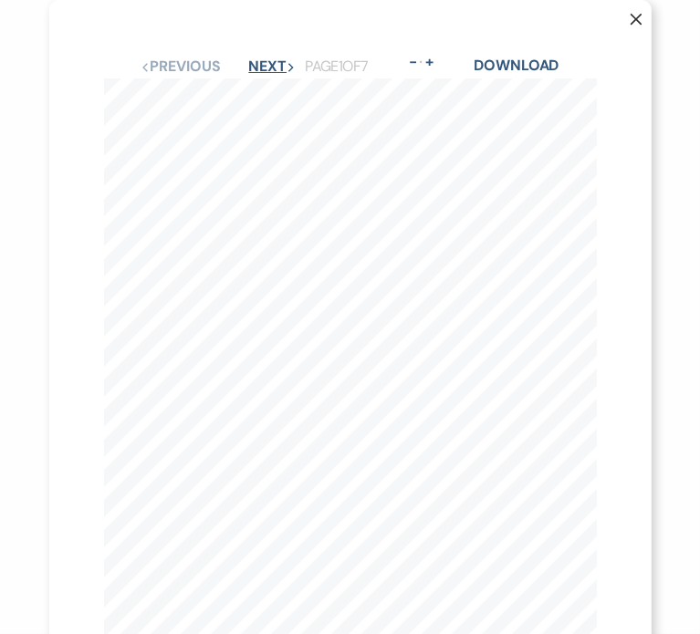
click at [260, 62] on button "Next Next" at bounding box center [271, 66] width 47 height 15
click at [630, 22] on icon "X" at bounding box center [636, 19] width 13 height 13
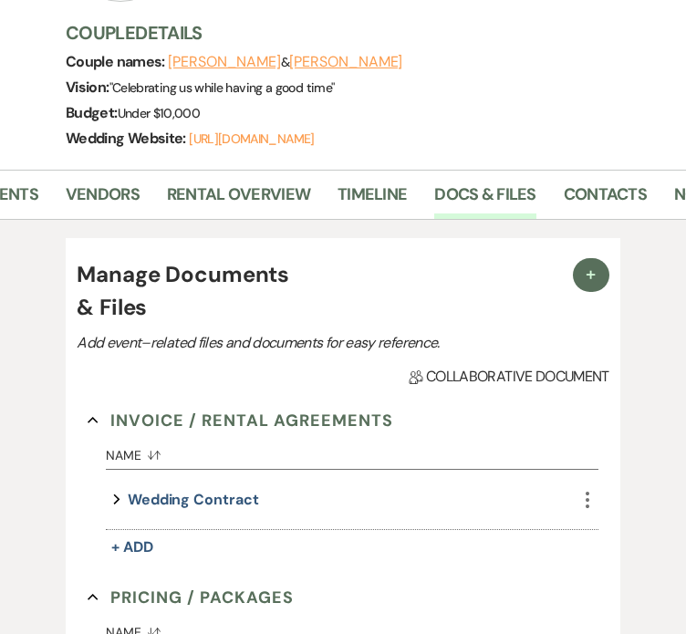
scroll to position [354, 0]
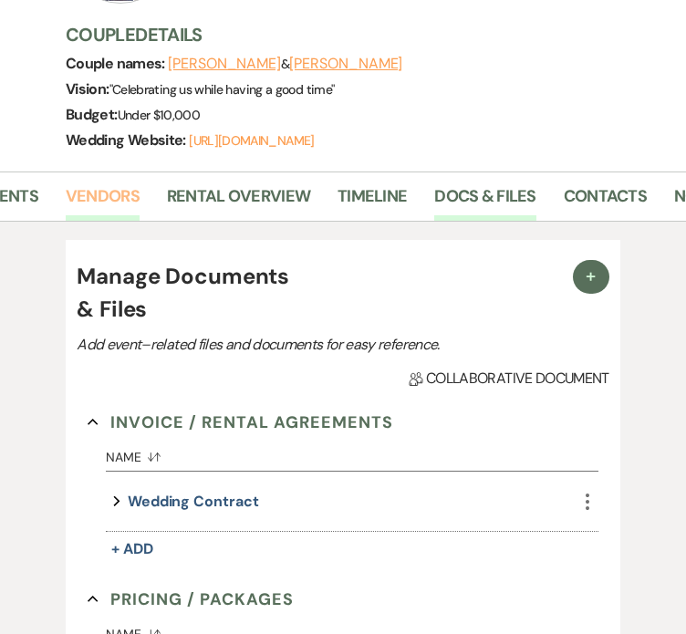
click at [95, 204] on link "Vendors" at bounding box center [103, 201] width 74 height 37
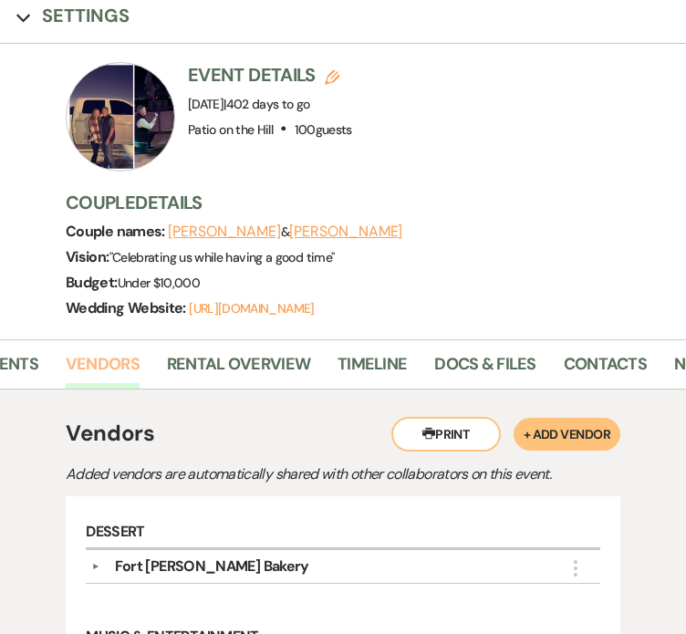
scroll to position [185, 0]
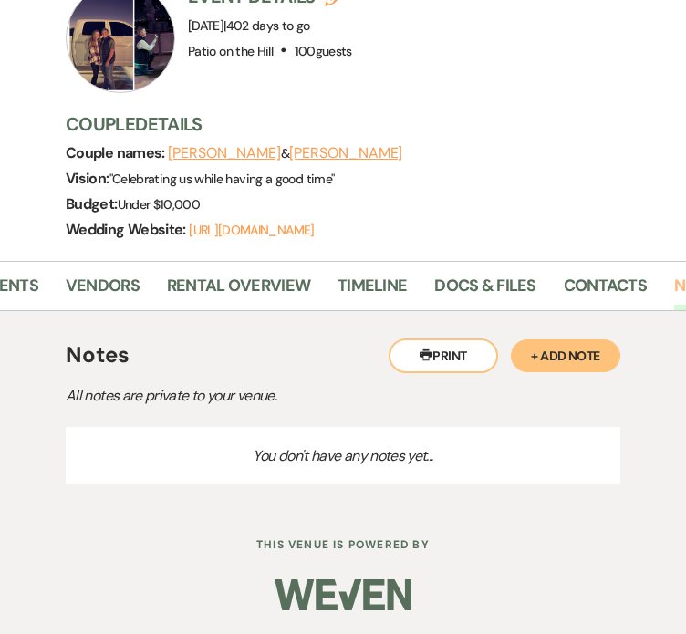
scroll to position [264, 0]
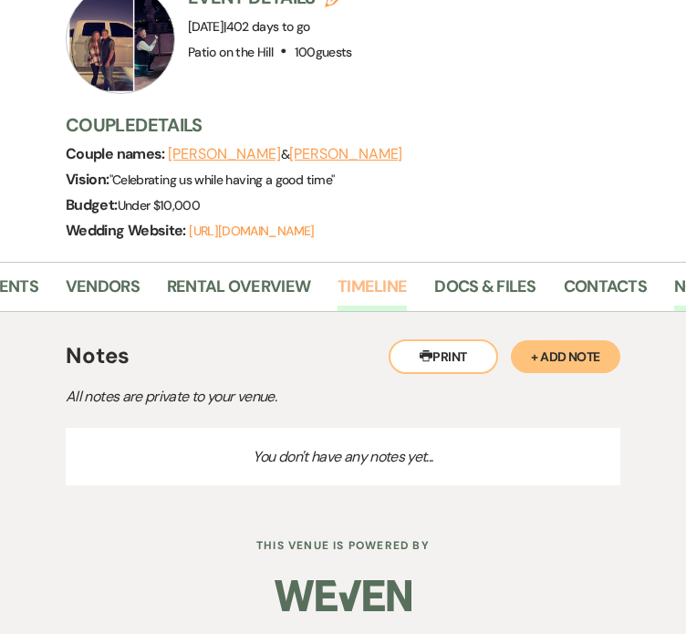
click at [369, 288] on link "Timeline" at bounding box center [372, 292] width 69 height 37
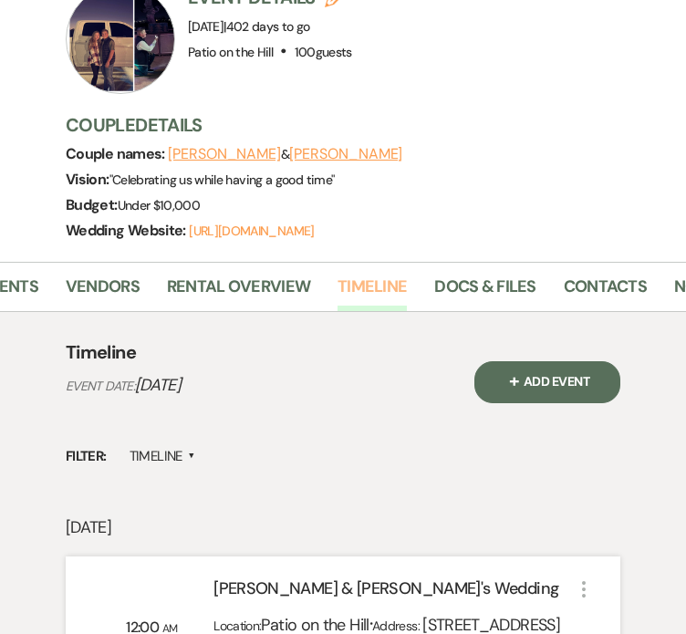
scroll to position [490, 0]
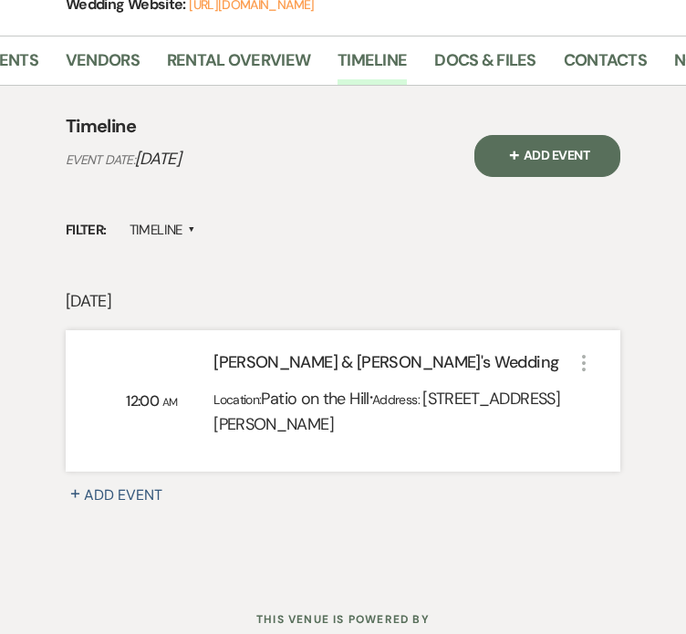
drag, startPoint x: 442, startPoint y: 461, endPoint x: 11, endPoint y: 211, distance: 498.2
click at [11, 211] on div "Messages Tasks Payments Vendors Rental Overview Timeline Docs & Files Contacts …" at bounding box center [343, 307] width 686 height 542
click at [483, 496] on div "[DATE] 12:00 AM [PERSON_NAME] & [PERSON_NAME]'s Wedding Location: Patio on the …" at bounding box center [343, 424] width 555 height 272
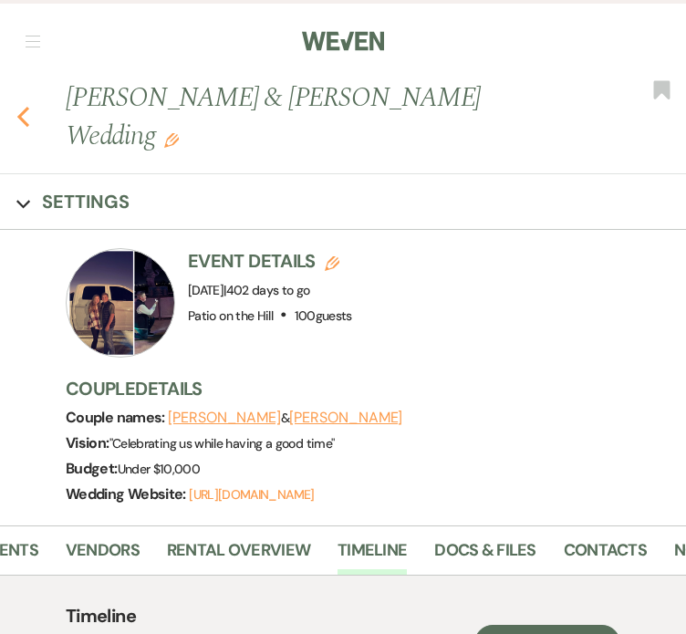
click at [24, 109] on icon "Previous" at bounding box center [23, 117] width 14 height 22
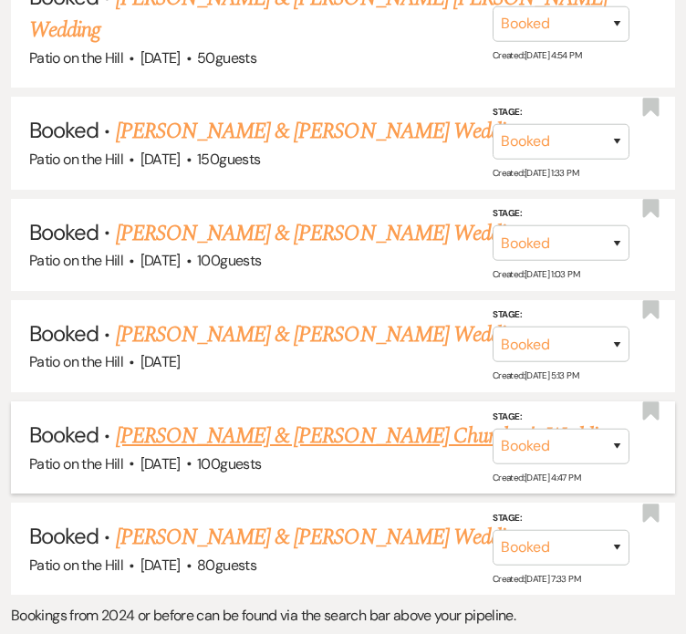
scroll to position [2462, 0]
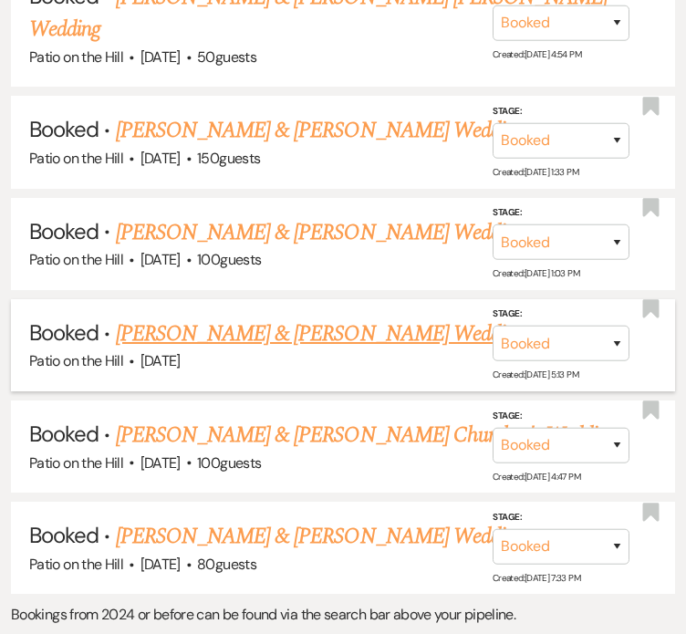
click at [318, 318] on link "[PERSON_NAME] & [PERSON_NAME] Wedding" at bounding box center [320, 334] width 409 height 33
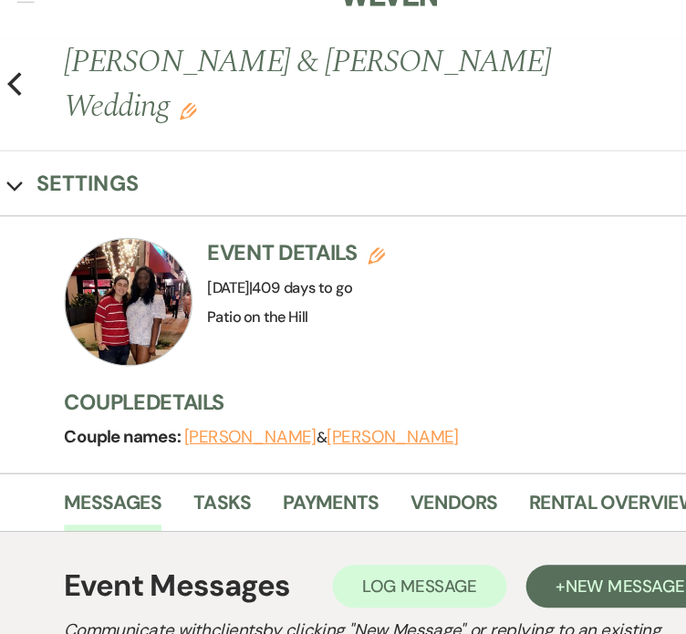
scroll to position [19, 0]
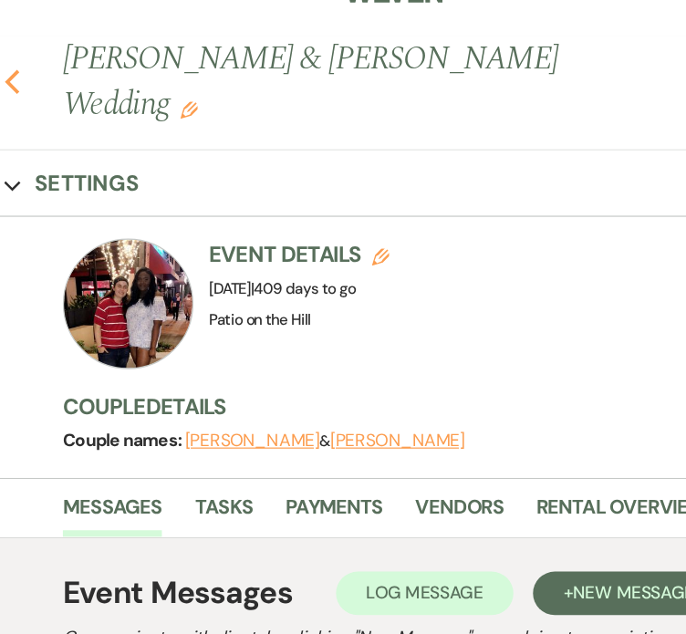
click at [19, 88] on use "button" at bounding box center [23, 98] width 12 height 20
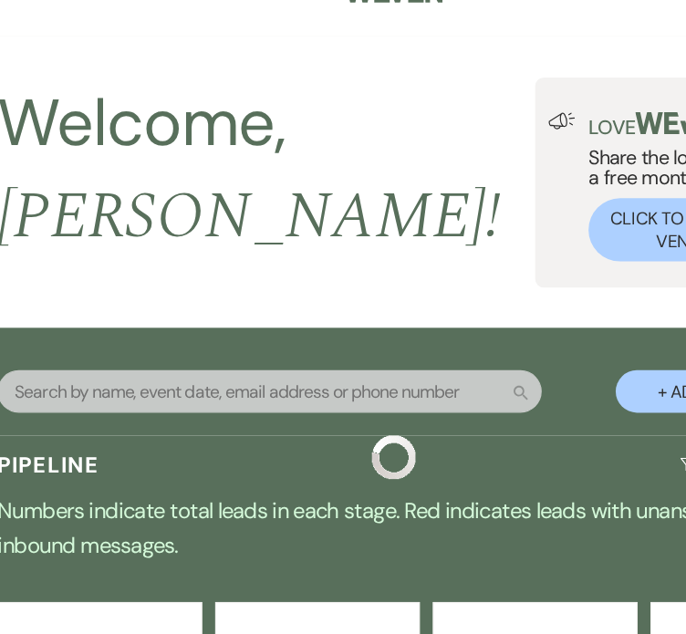
scroll to position [2463, 0]
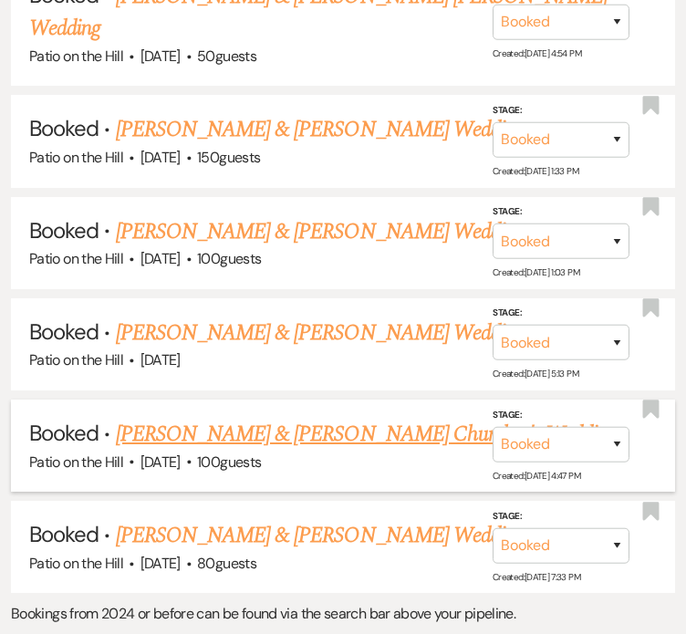
click at [277, 418] on link "[PERSON_NAME] & [PERSON_NAME] Churches's Wedding" at bounding box center [367, 434] width 502 height 33
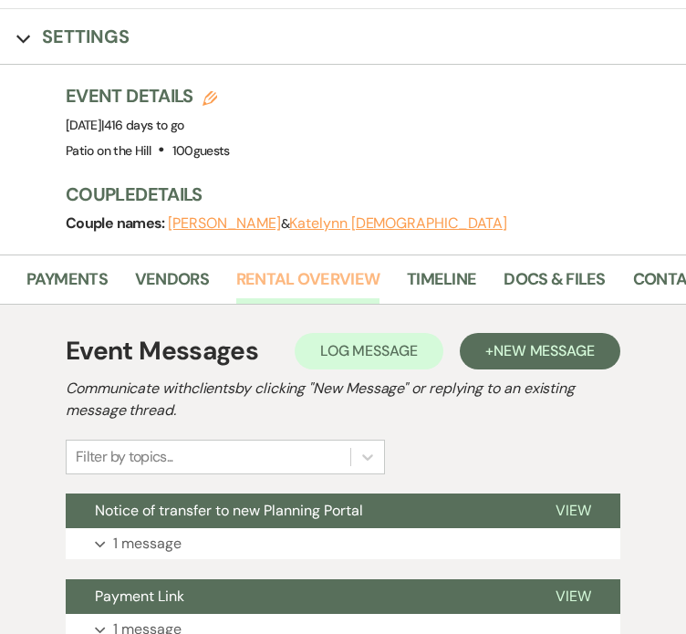
scroll to position [0, 280]
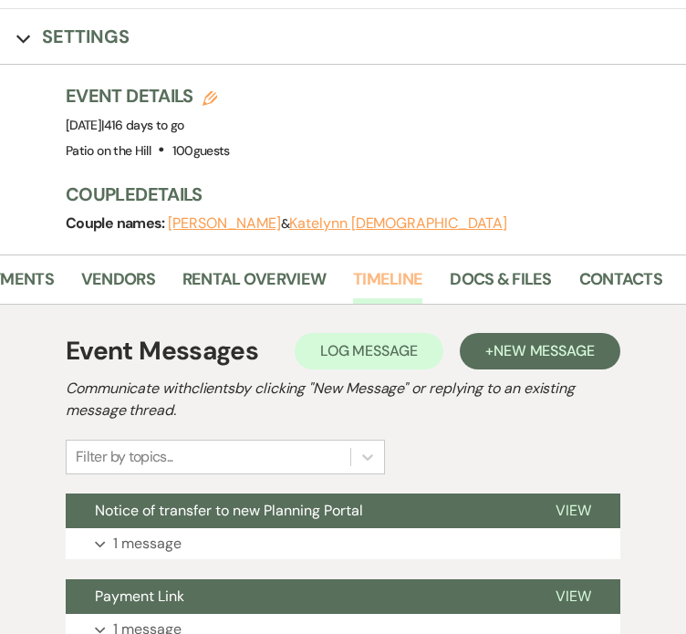
click at [382, 267] on link "Timeline" at bounding box center [387, 285] width 69 height 37
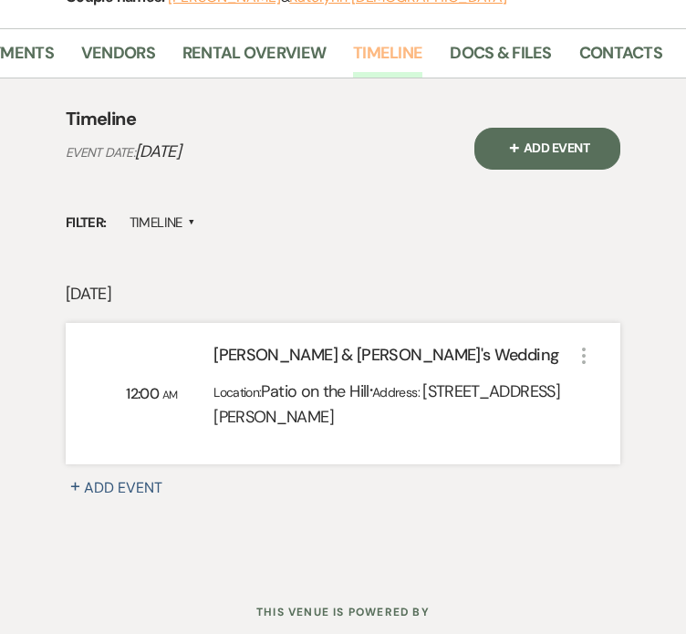
scroll to position [416, 0]
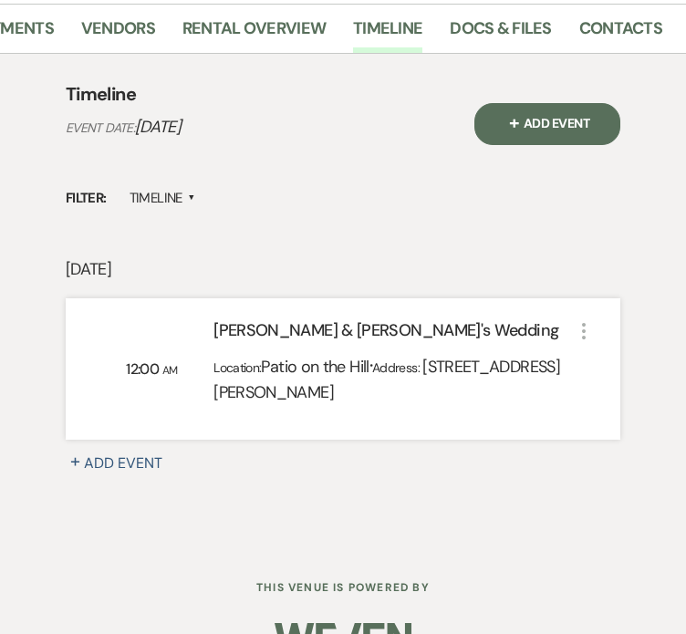
drag, startPoint x: 475, startPoint y: 415, endPoint x: 58, endPoint y: 50, distance: 554.4
click at [58, 54] on div "Timeline Event Date: [DATE] + Add Event Filter: Timeline ▲ [DATE] 12:00 AM [PER…" at bounding box center [343, 300] width 654 height 493
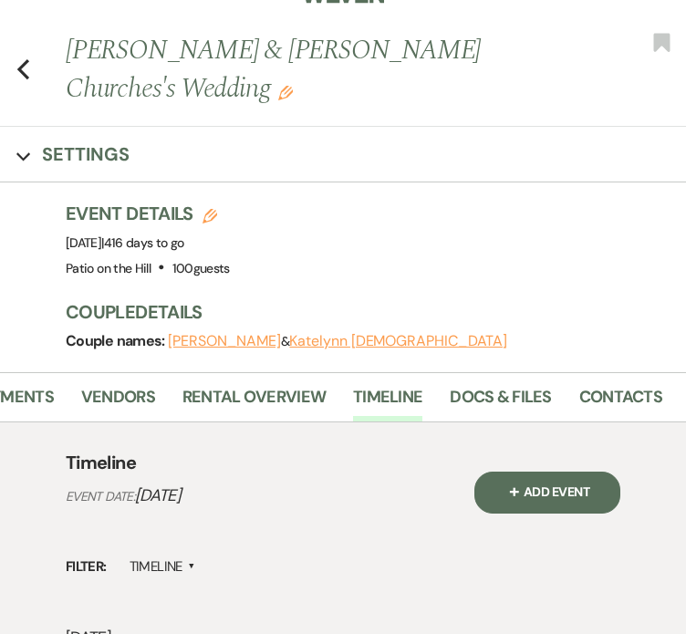
scroll to position [0, 0]
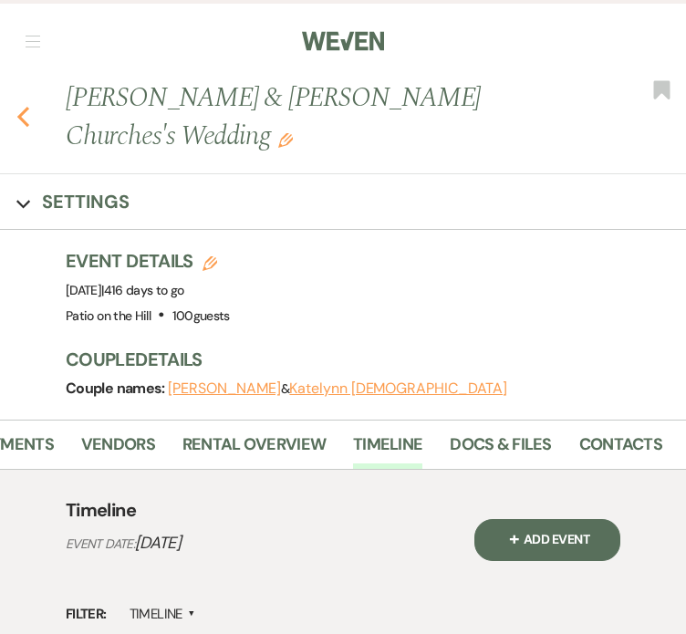
click at [20, 107] on use "button" at bounding box center [23, 117] width 12 height 20
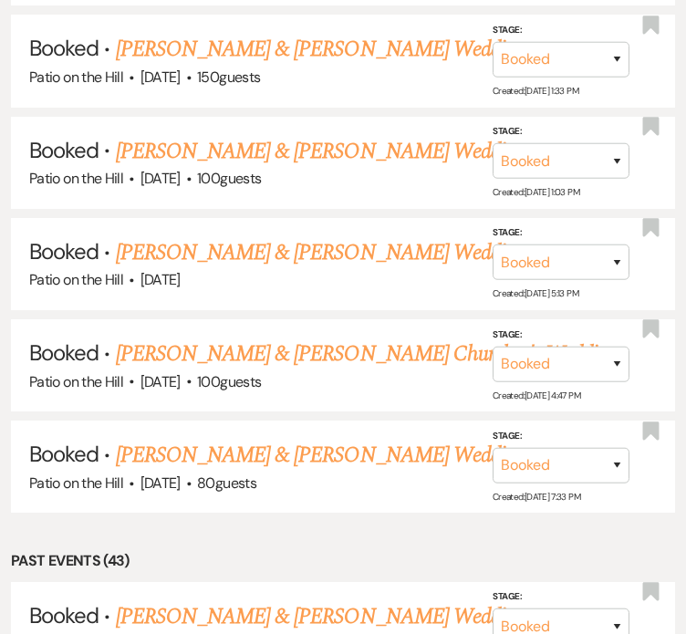
scroll to position [2545, 0]
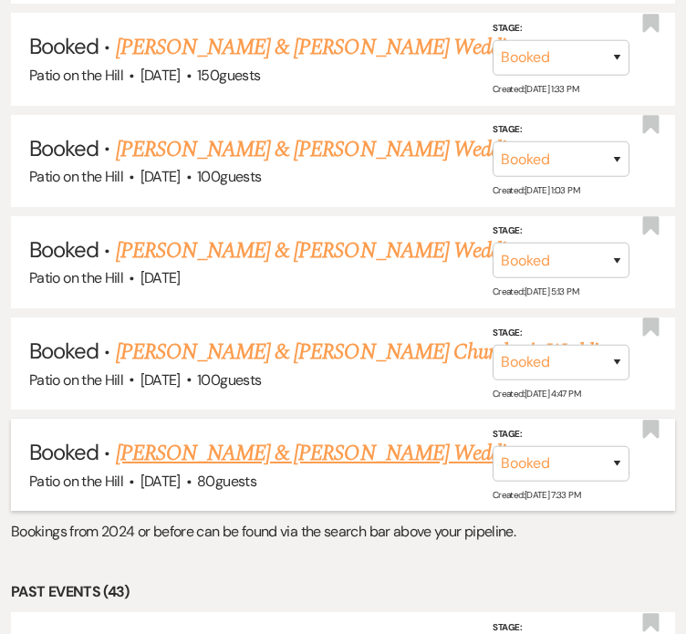
click at [376, 437] on link "[PERSON_NAME] & [PERSON_NAME] Wedding" at bounding box center [320, 453] width 409 height 33
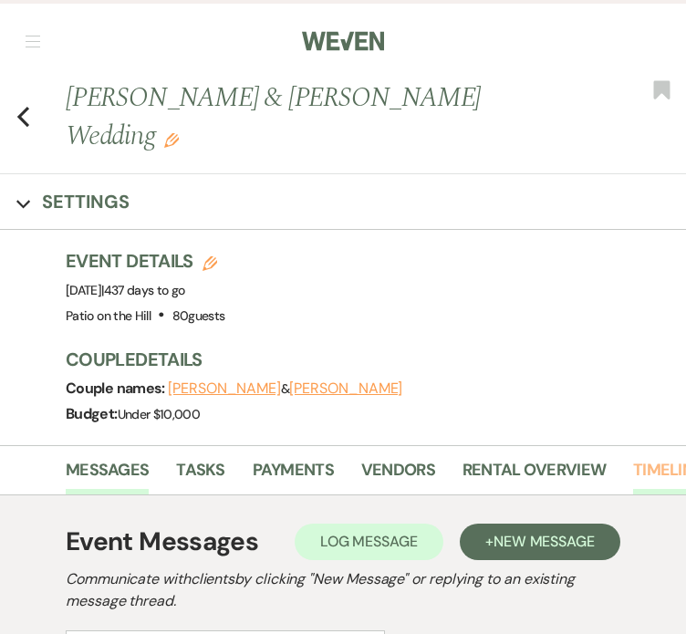
click at [650, 476] on link "Timeline" at bounding box center [667, 475] width 69 height 37
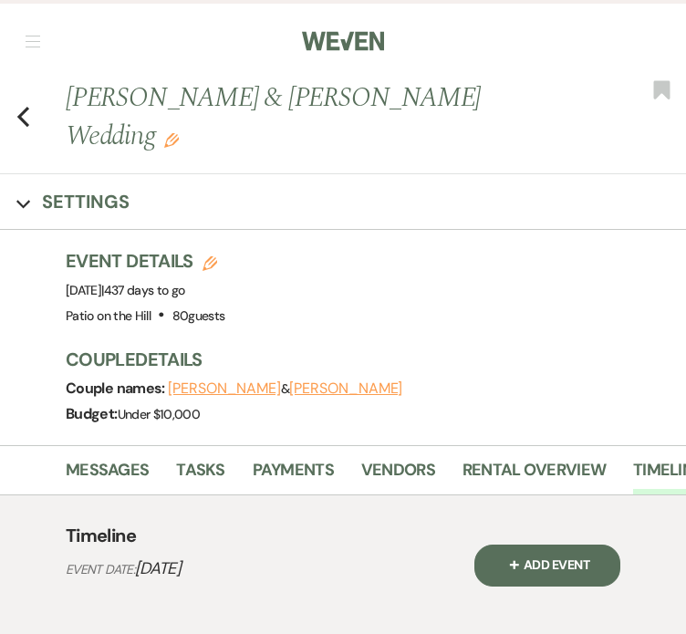
drag, startPoint x: 422, startPoint y: 449, endPoint x: 59, endPoint y: 266, distance: 406.2
click at [59, 266] on div "Previous [PERSON_NAME] & [PERSON_NAME] Wedding Edit Bookmark Expand Settings Ev…" at bounding box center [343, 532] width 686 height 909
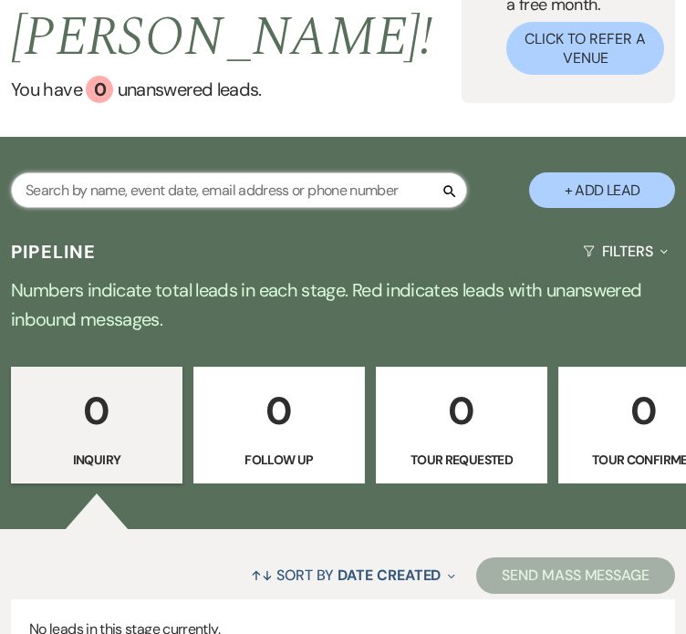
click at [175, 183] on input "text" at bounding box center [239, 191] width 456 height 36
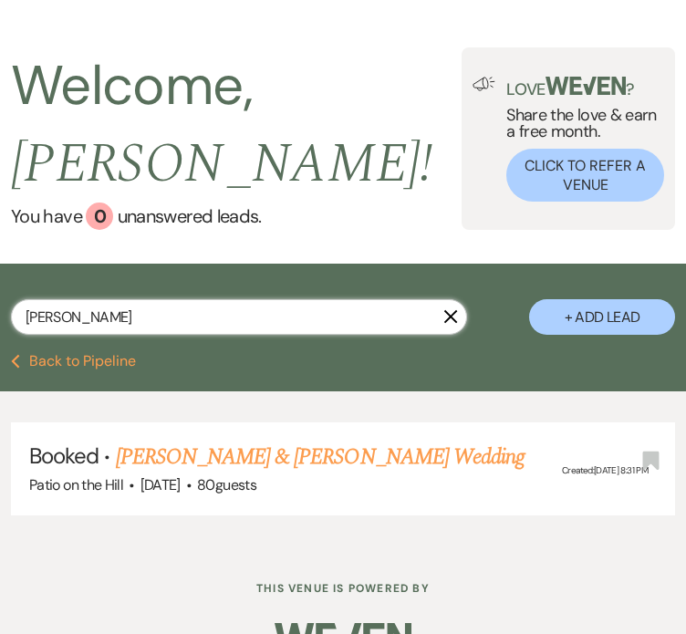
scroll to position [111, 0]
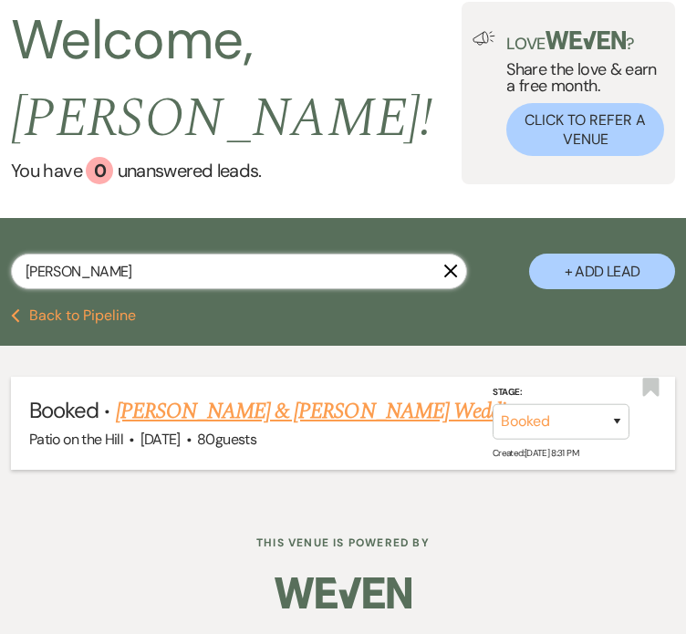
type input "akia"
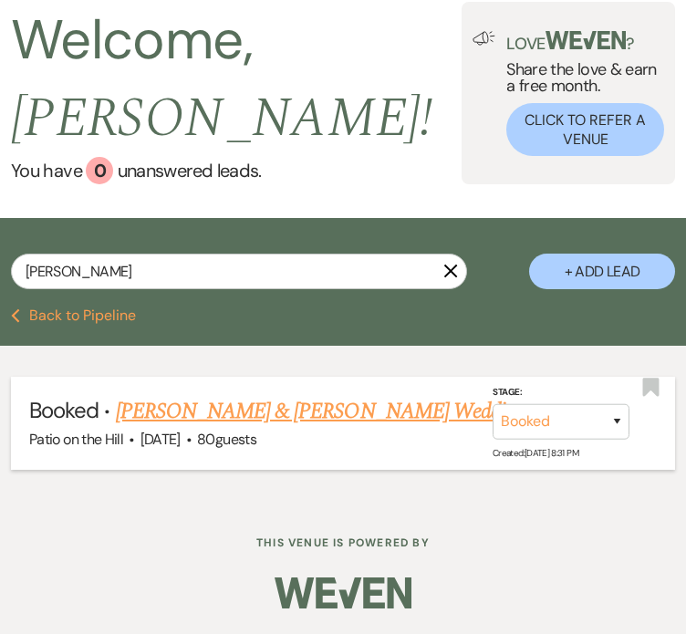
click at [230, 406] on link "[PERSON_NAME] & [PERSON_NAME] Wedding" at bounding box center [320, 411] width 409 height 33
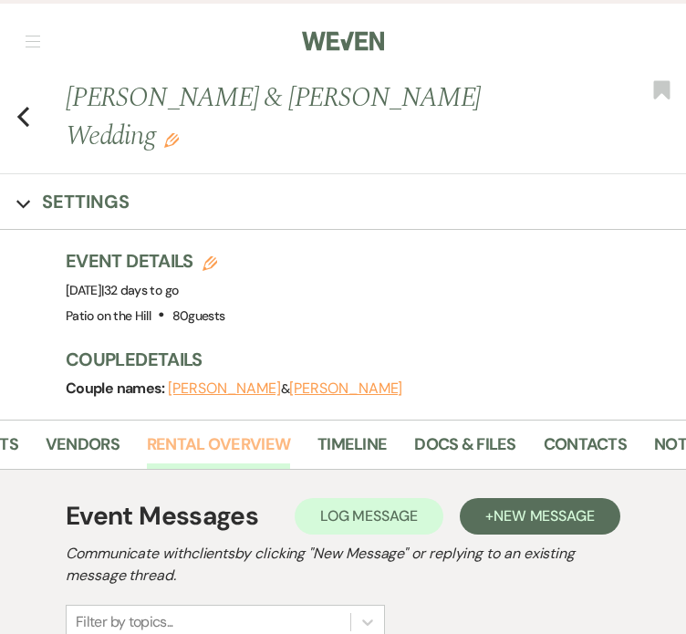
scroll to position [0, 332]
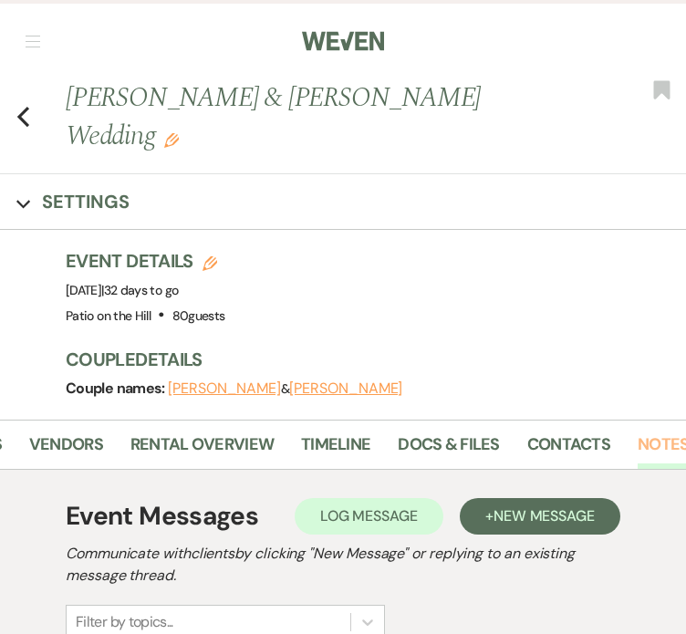
click at [653, 432] on link "Notes" at bounding box center [663, 450] width 51 height 37
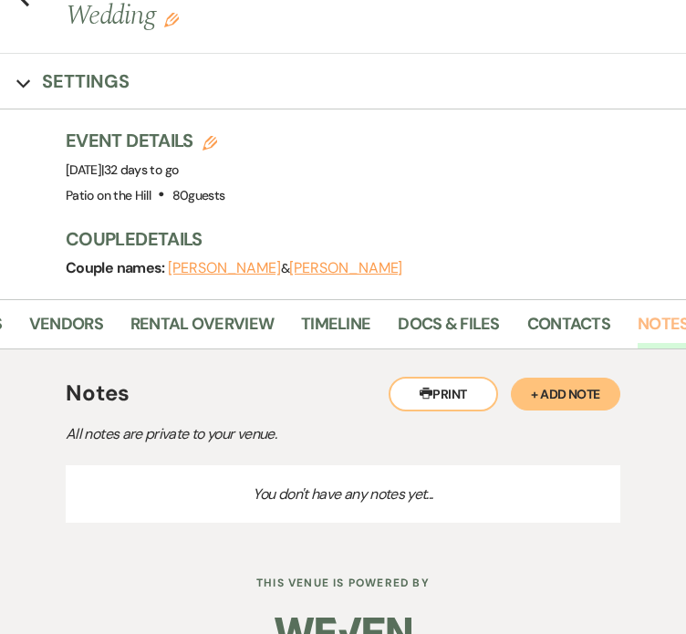
scroll to position [120, 0]
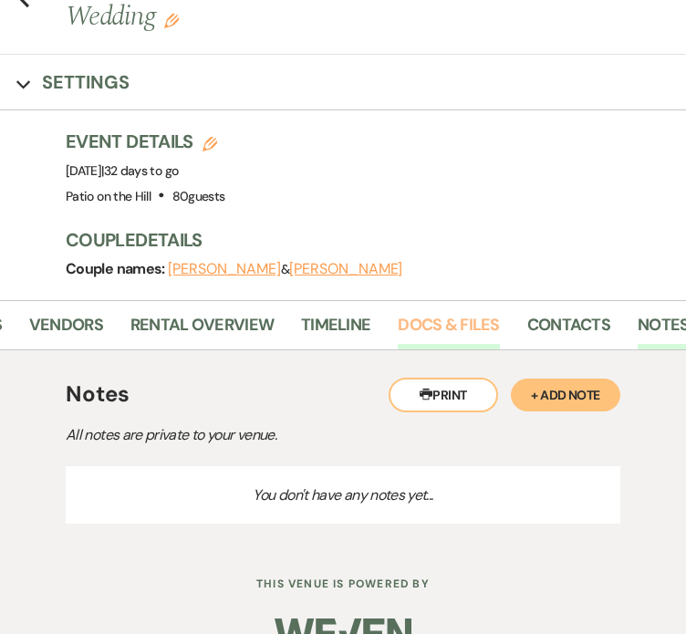
click at [432, 312] on link "Docs & Files" at bounding box center [448, 330] width 101 height 37
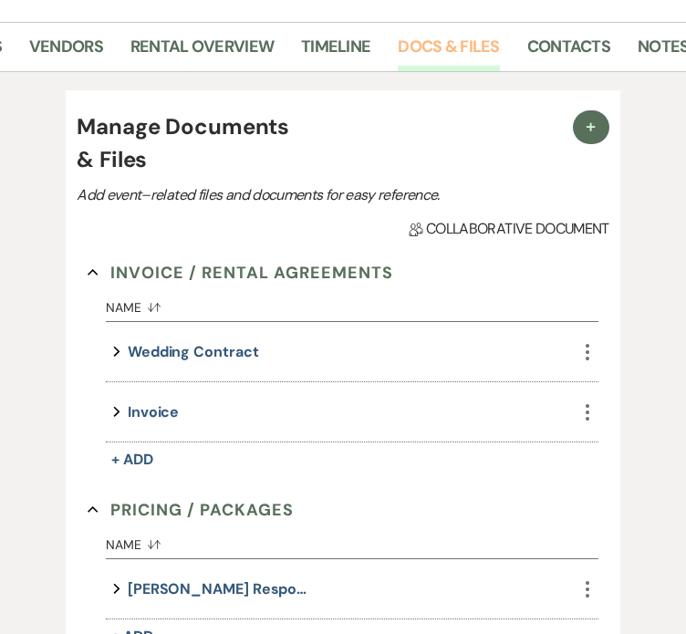
scroll to position [398, 0]
click at [224, 340] on button "Wedding Contract" at bounding box center [193, 352] width 131 height 25
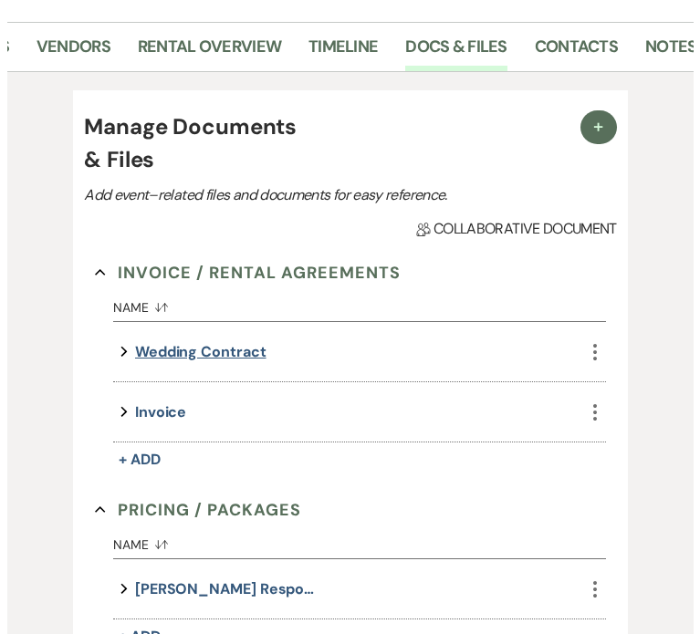
scroll to position [399, 0]
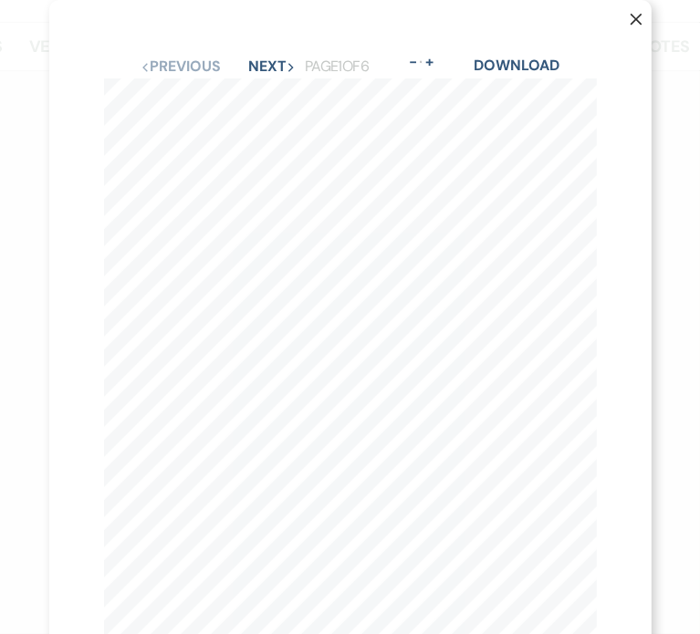
click at [259, 48] on div "X Previous Previous Next Next Page 1 of 6 - Zoom + Download 1667 East 100th St.…" at bounding box center [350, 427] width 602 height 855
click at [263, 59] on button "Next Next" at bounding box center [271, 66] width 47 height 15
